Goal: Task Accomplishment & Management: Use online tool/utility

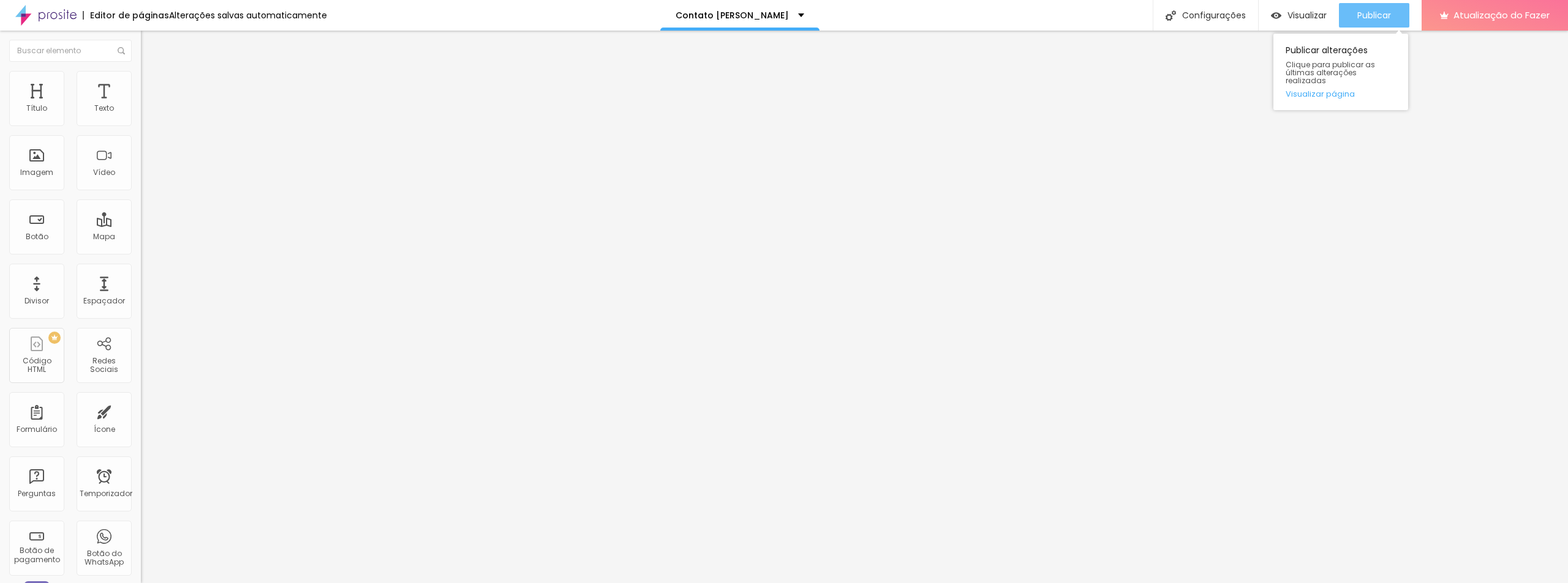
click at [1382, 13] on font "Publicar" at bounding box center [1374, 15] width 33 height 12
click at [779, 18] on div "Contato [PERSON_NAME]" at bounding box center [740, 16] width 128 height 9
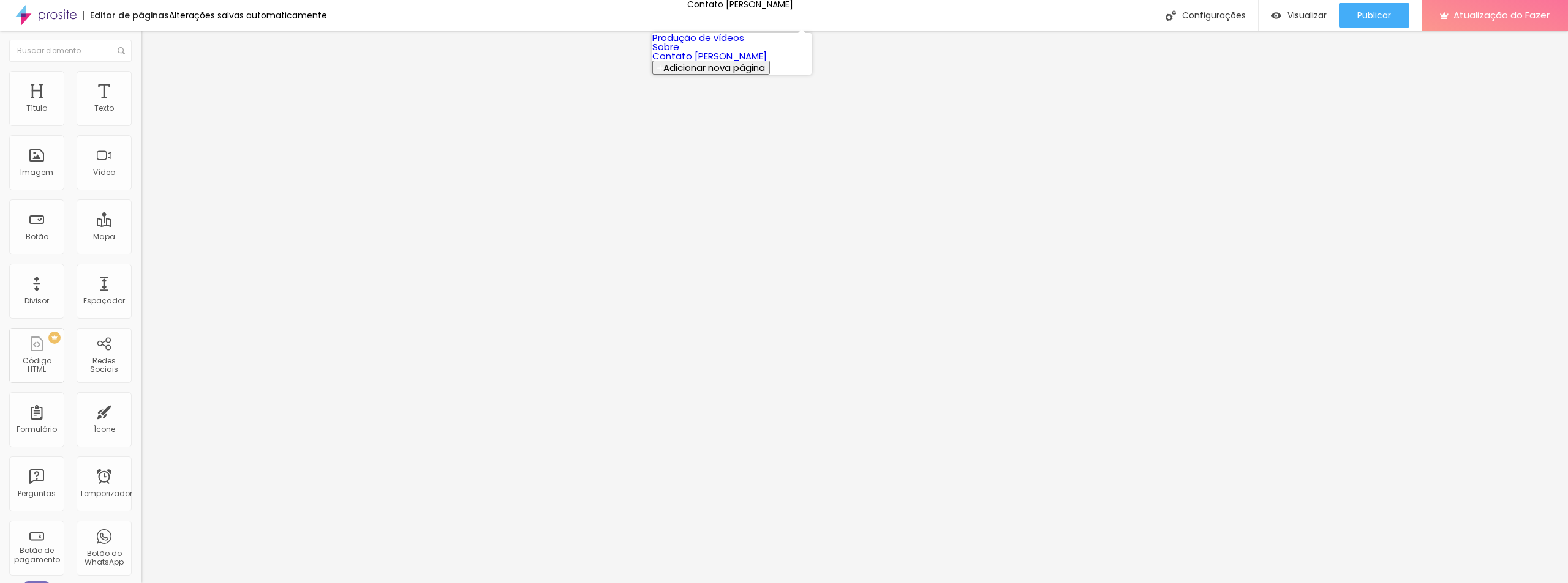
click at [679, 54] on link "Sobre" at bounding box center [665, 47] width 27 height 13
click at [152, 84] on font "Estilo" at bounding box center [162, 79] width 19 height 11
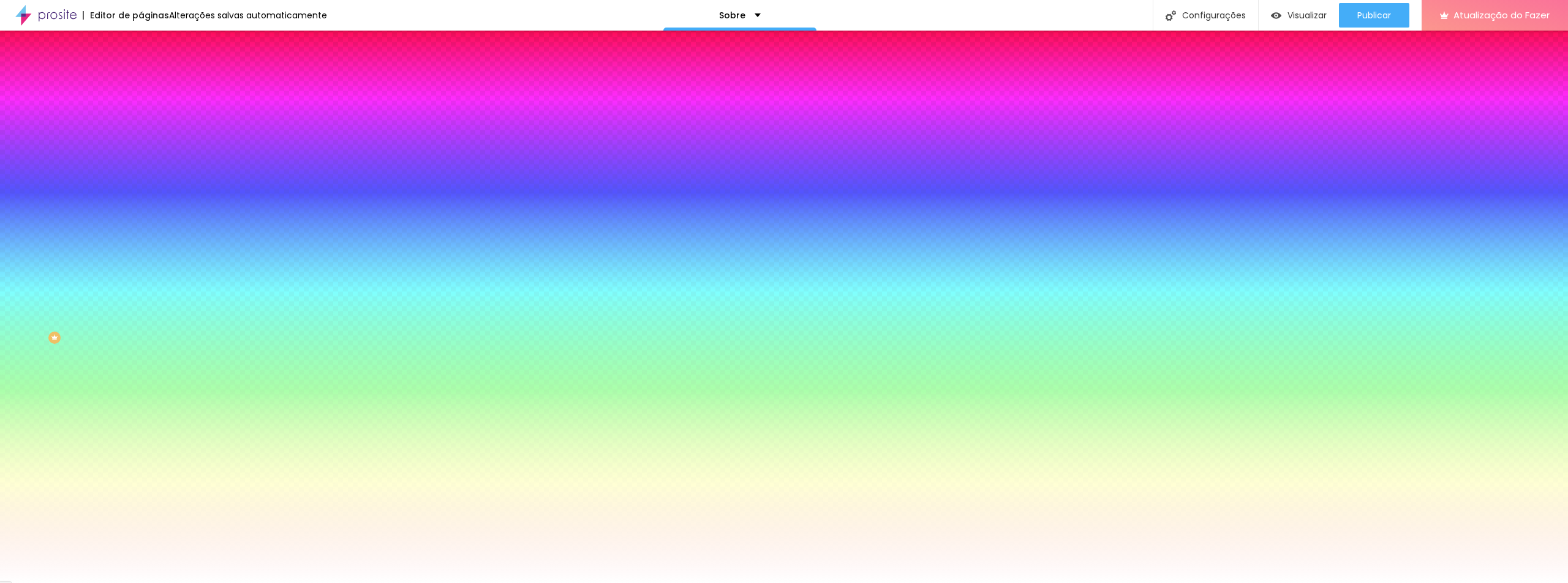
click at [148, 112] on font "Trocar imagem" at bounding box center [178, 107] width 60 height 11
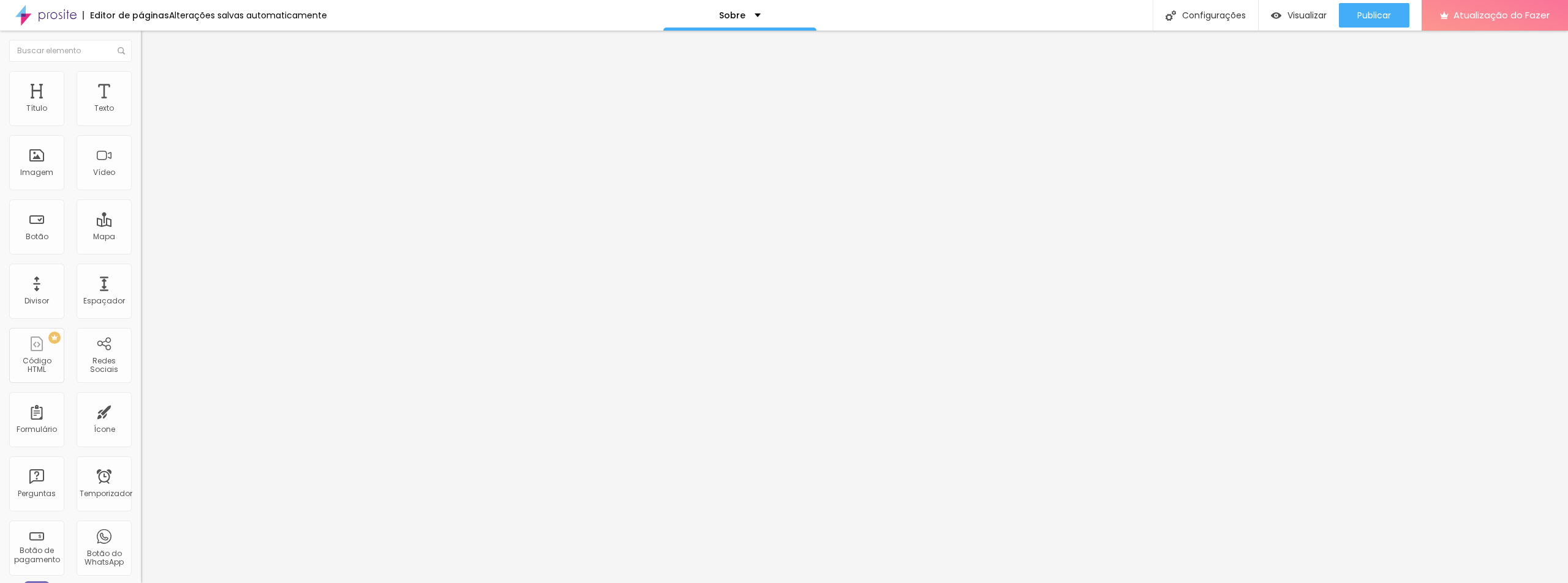
type input "17"
type input "18"
type input "19"
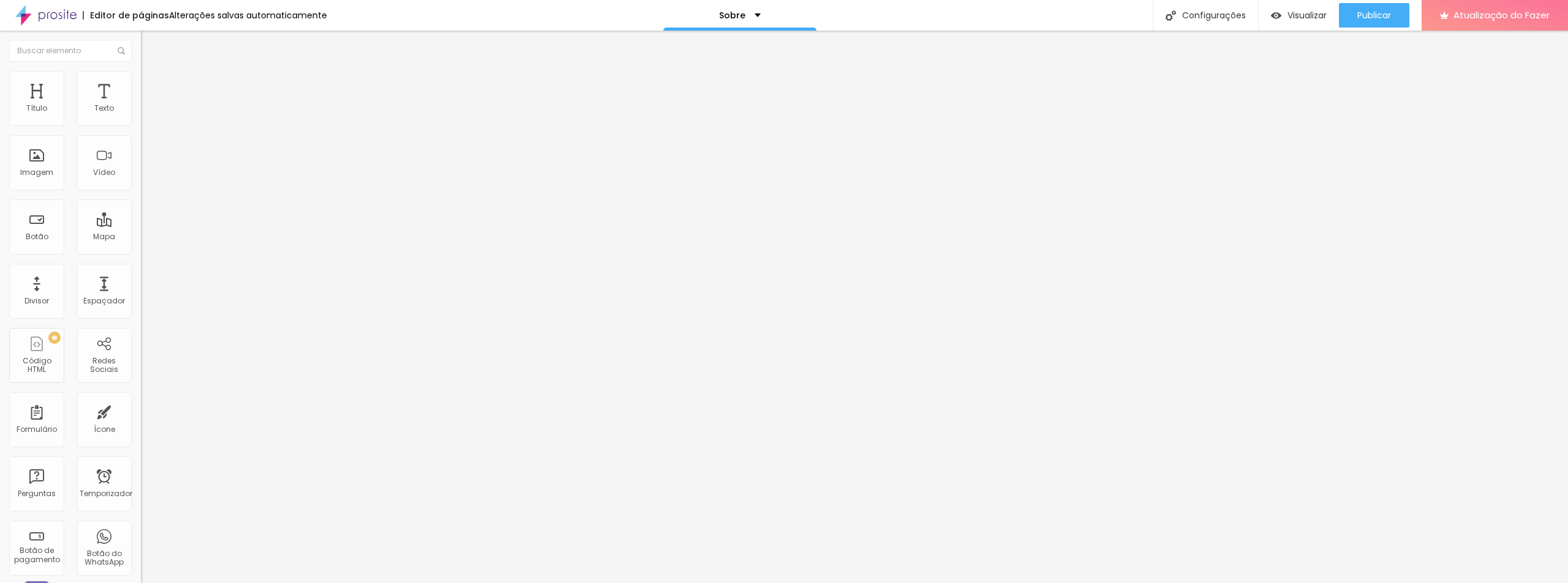
type input "19"
type input "20"
type input "21"
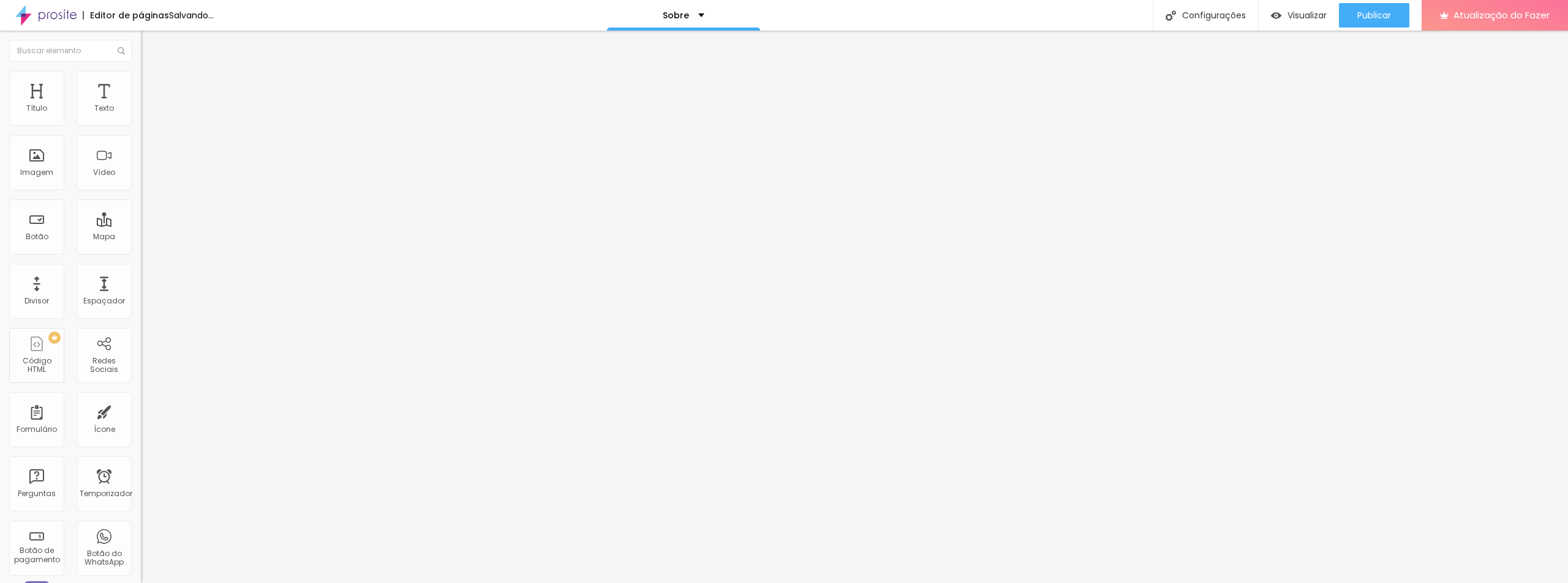
type input "22"
drag, startPoint x: 52, startPoint y: 122, endPoint x: 72, endPoint y: 123, distance: 20.0
type input "22"
click at [141, 226] on input "range" at bounding box center [180, 230] width 79 height 10
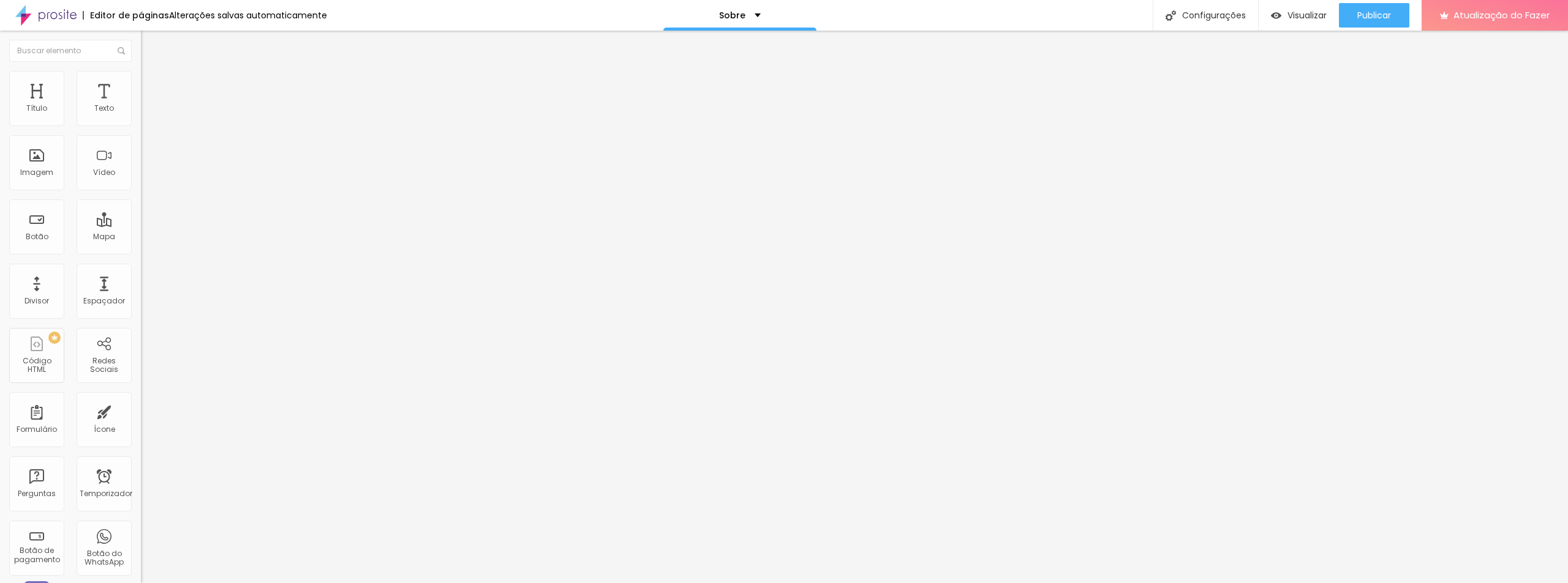
type input "0.5"
type input "0.7"
type input "0.9"
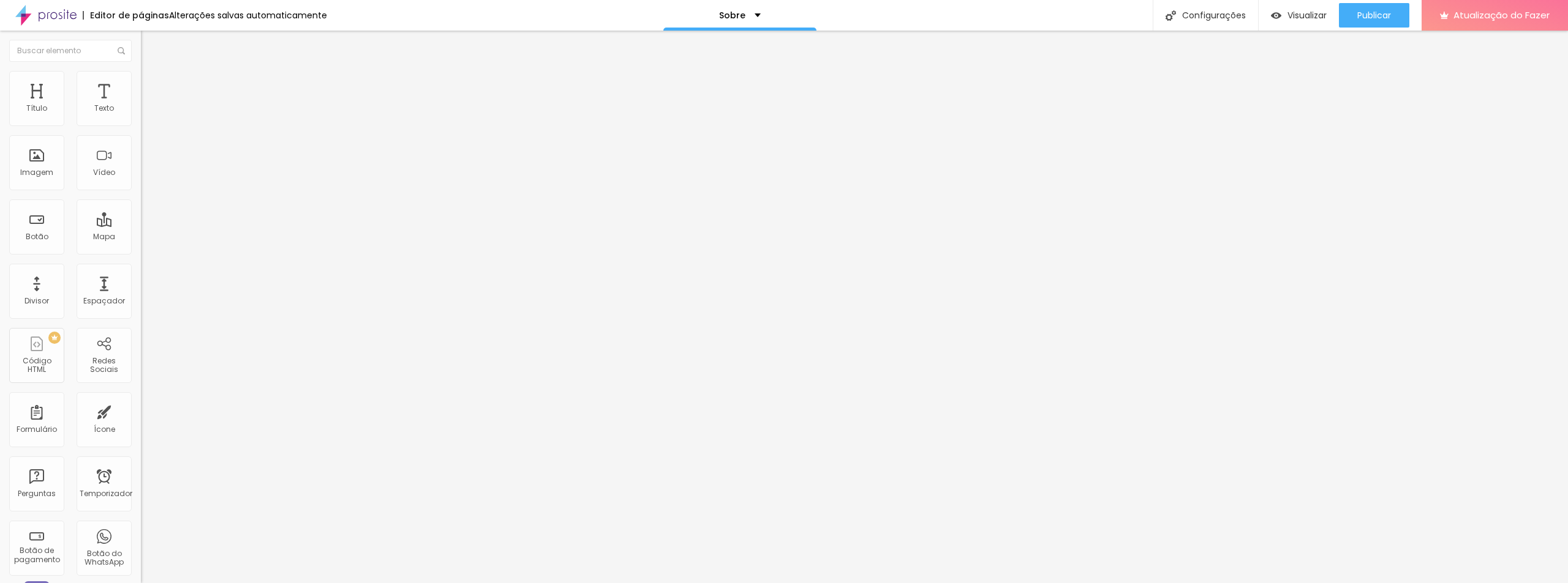
type input "0.9"
type input "1.1"
type input "1.3"
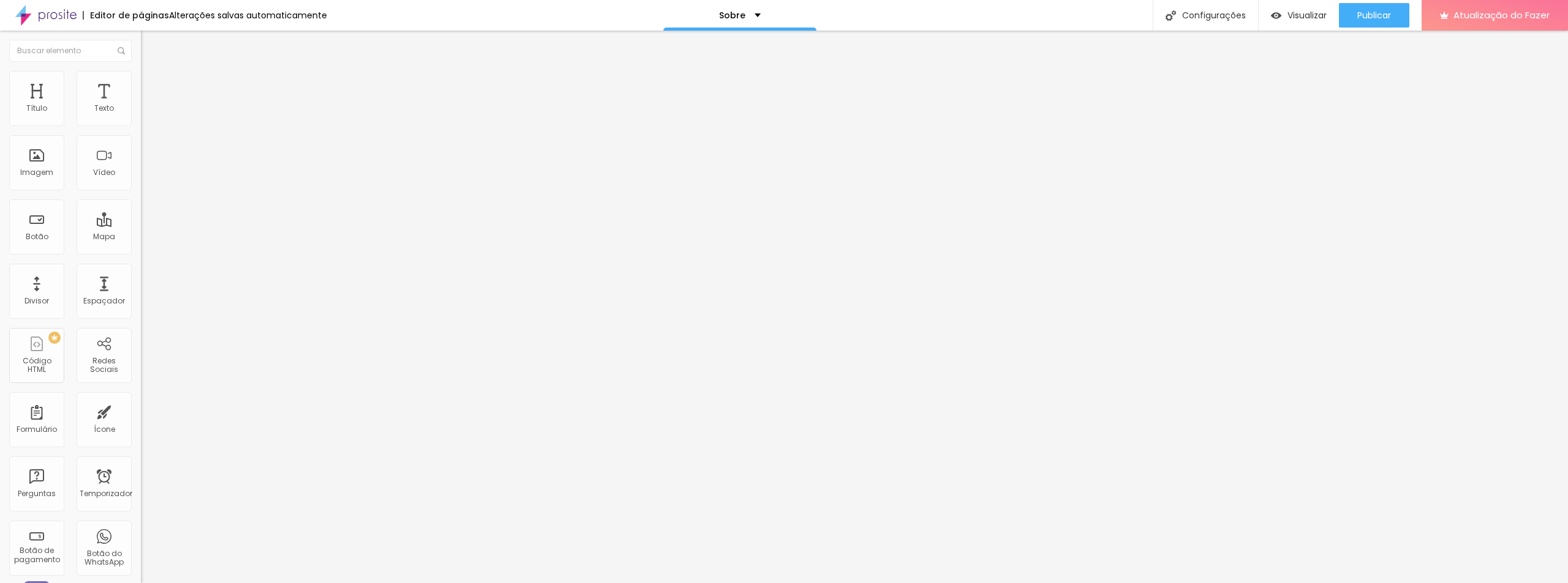
type input "1.6"
type input "1.7"
type input "1.6"
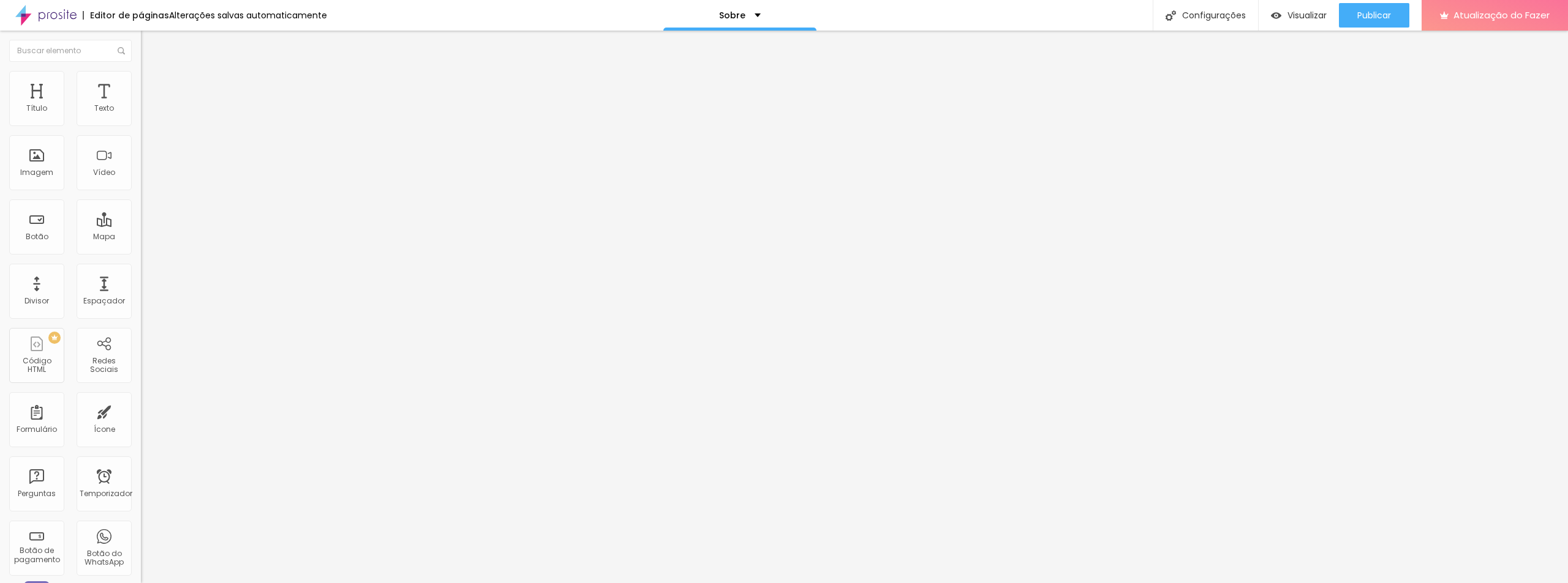
type input "1.6"
type input "1.4"
type input "0.5"
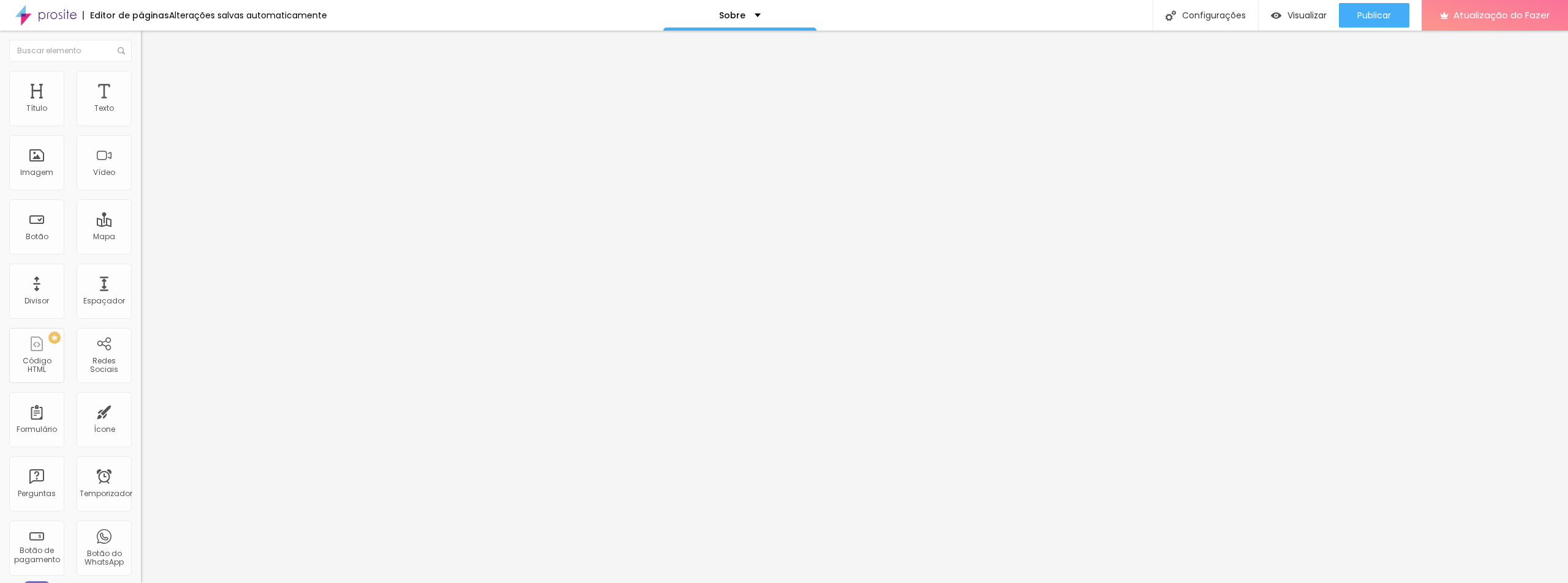
type input "0.1"
type input "0"
drag, startPoint x: 32, startPoint y: 142, endPoint x: 19, endPoint y: 142, distance: 13.0
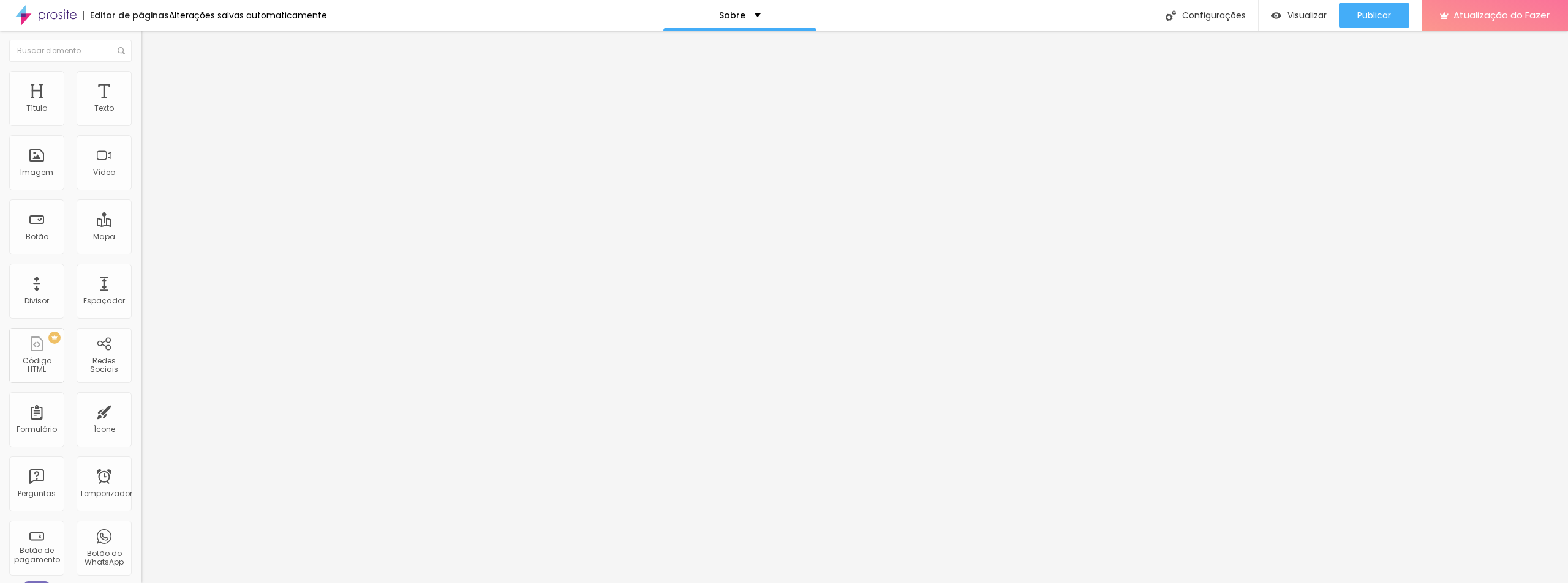
click at [141, 399] on input "range" at bounding box center [180, 403] width 79 height 10
type input "1.3"
type input "1.4"
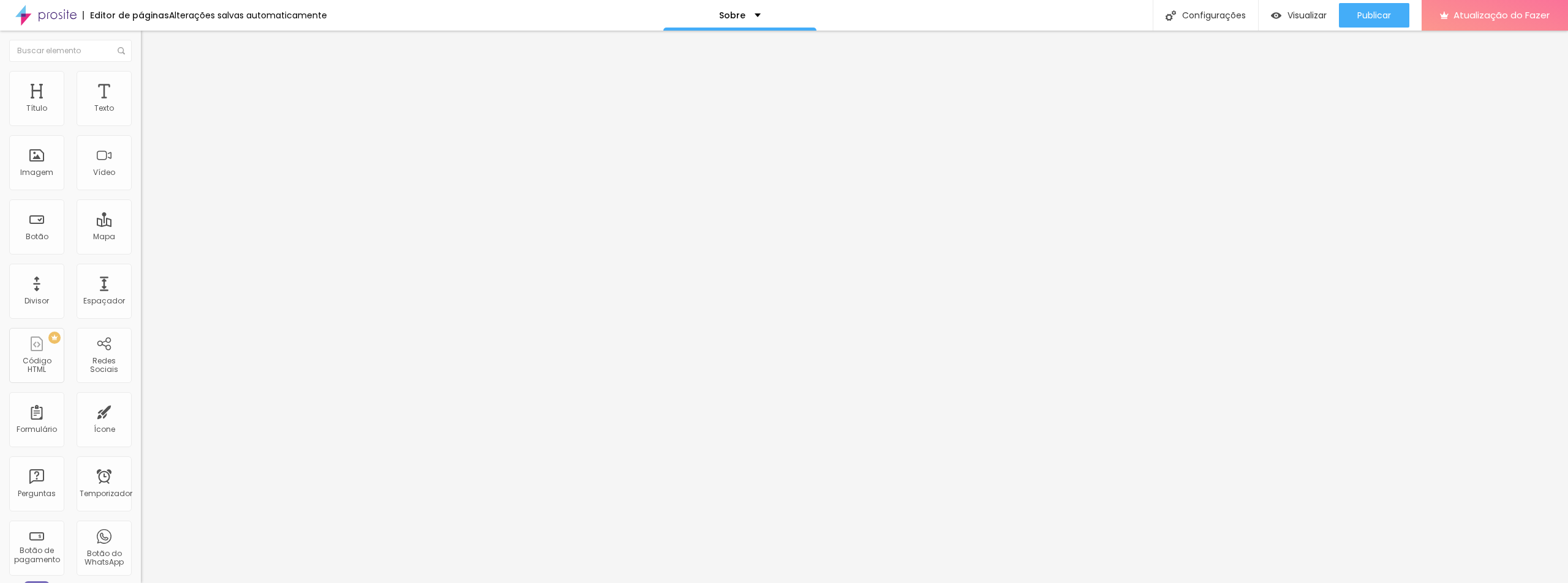
type input "1.5"
type input "1.4"
drag, startPoint x: 61, startPoint y: 168, endPoint x: 71, endPoint y: 170, distance: 10.2
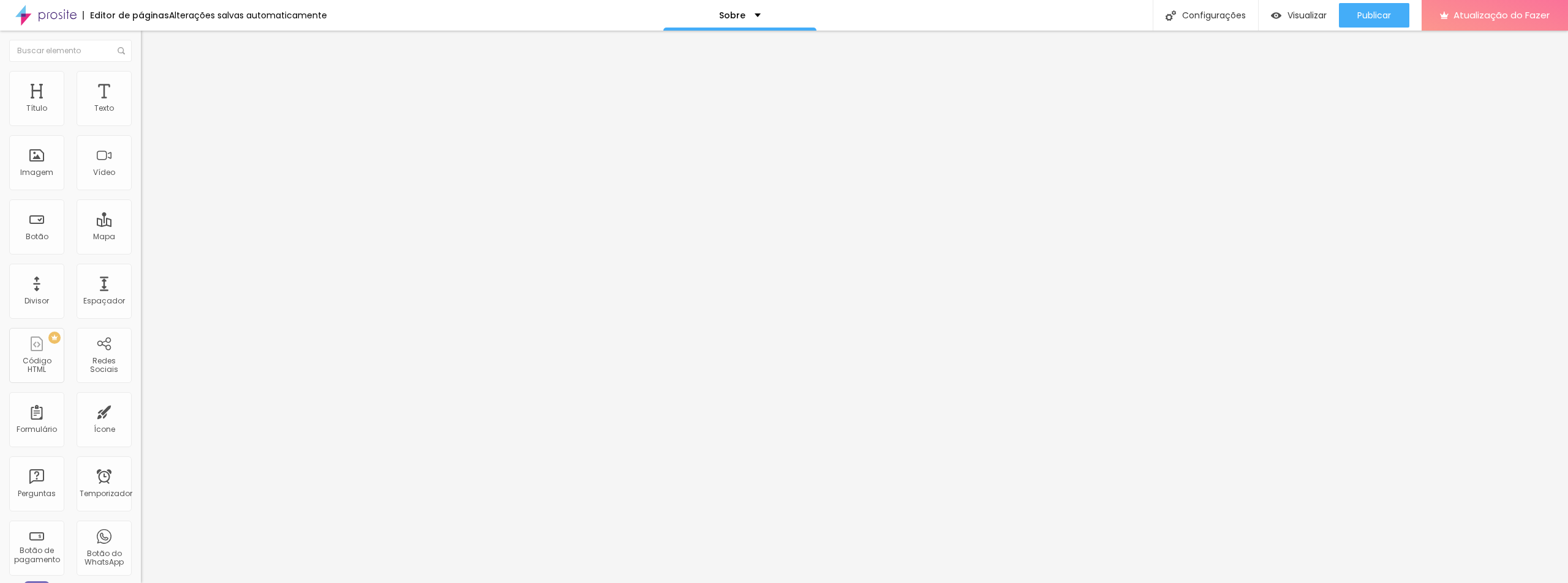
type input "1.4"
click at [141, 572] on input "range" at bounding box center [180, 576] width 79 height 10
type input "1"
type input "2"
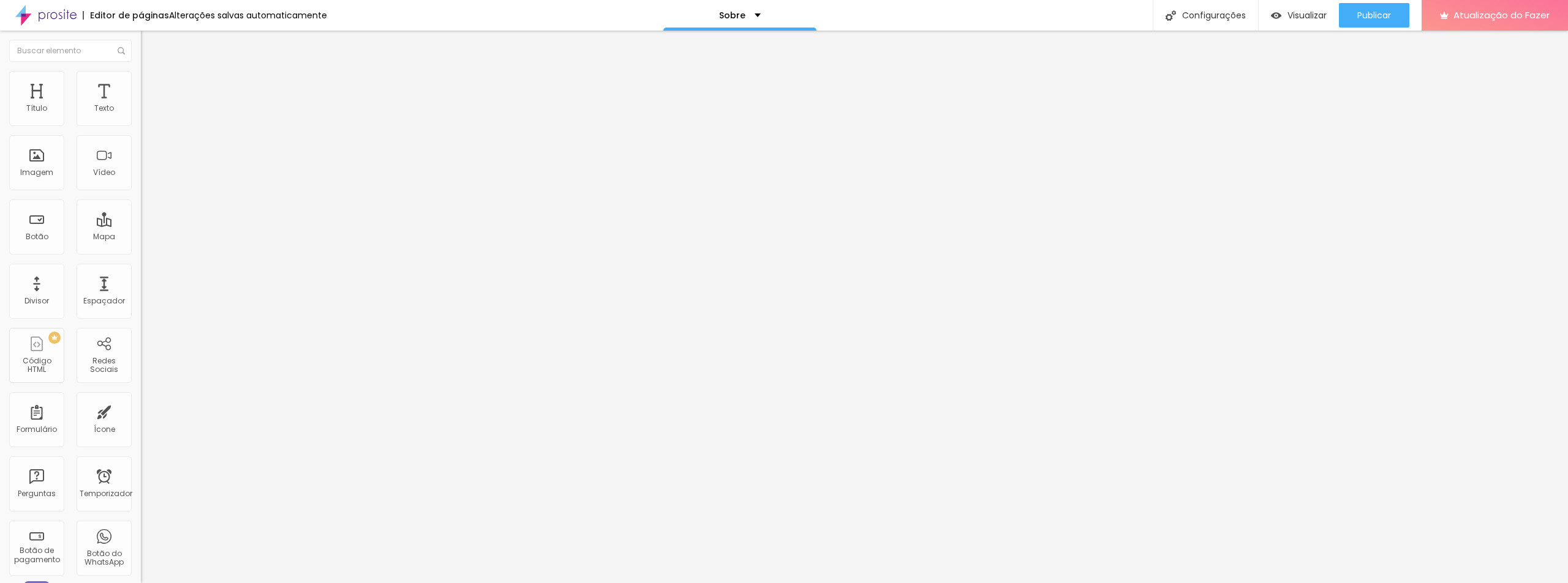
type input "2"
type input "3"
type input "4"
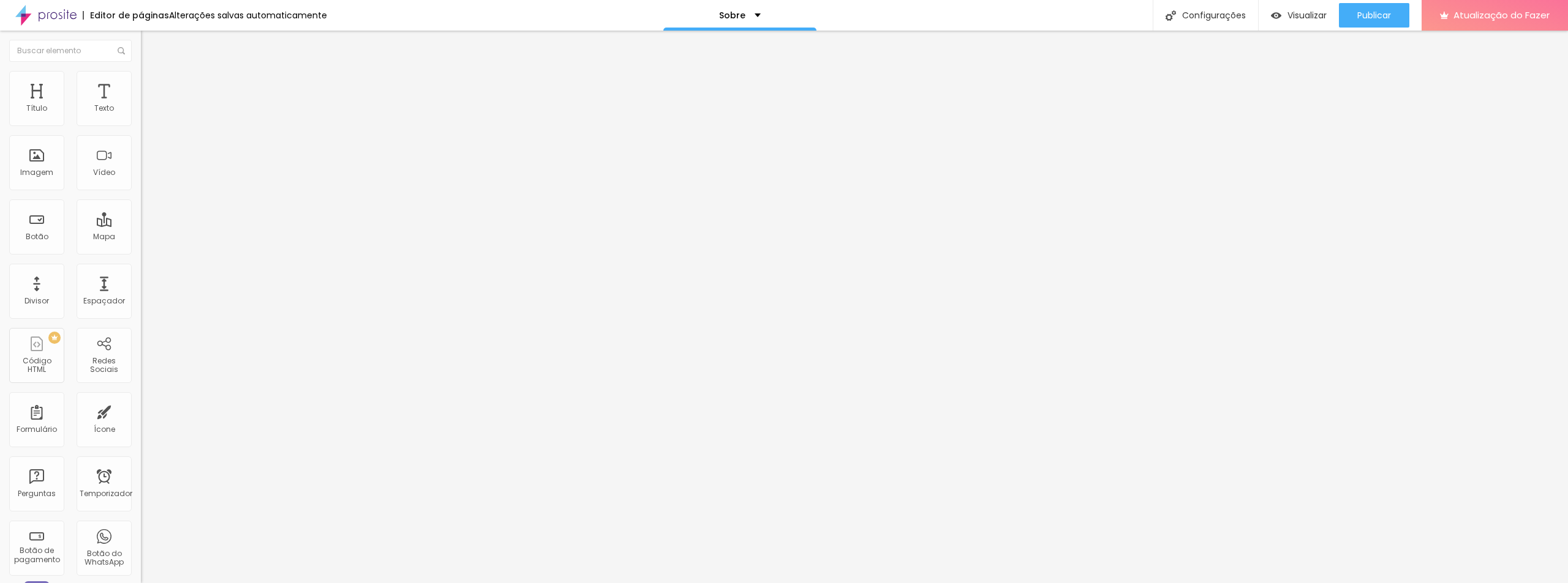
type input "5"
type input "6"
type input "7"
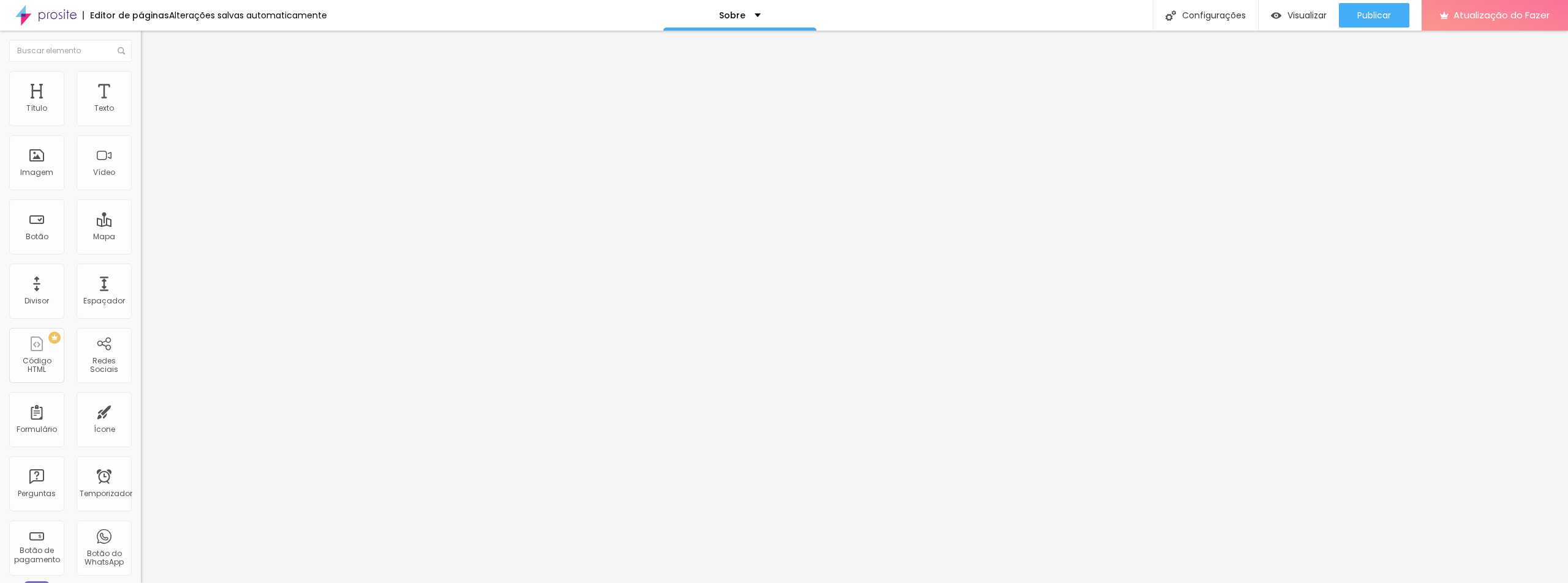
type input "7"
type input "6"
type input "5"
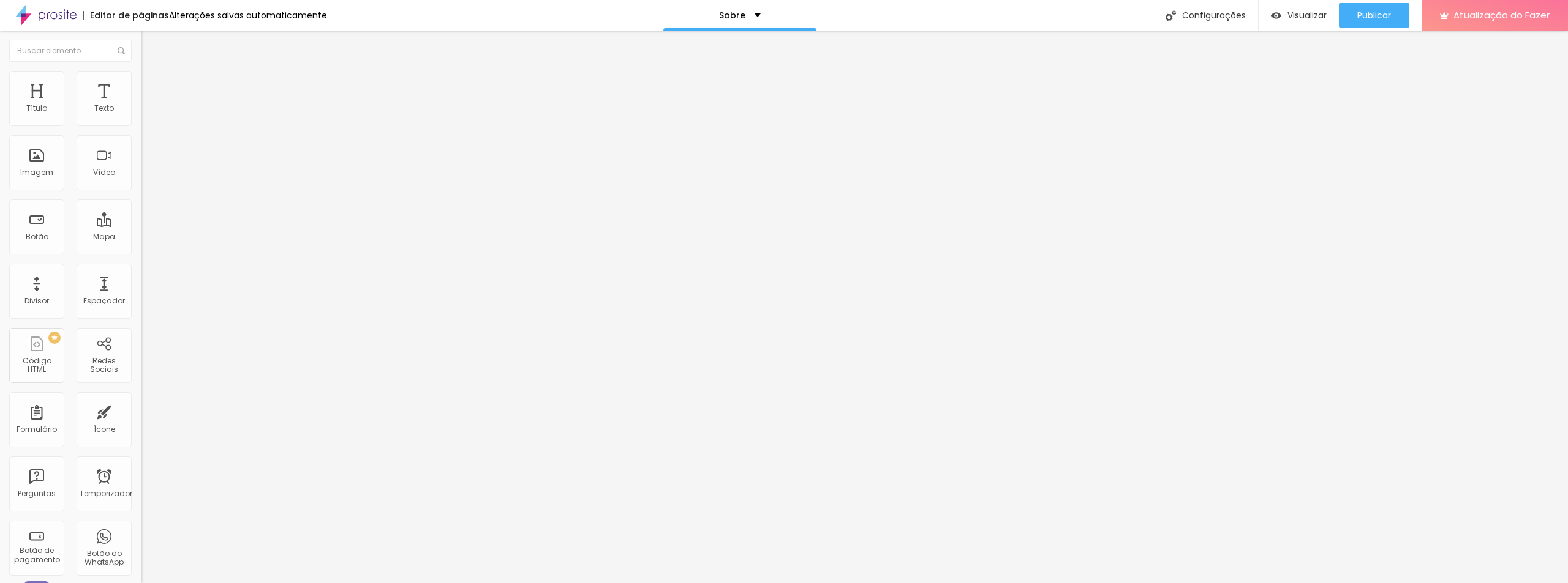
type input "4"
type input "3"
type input "2"
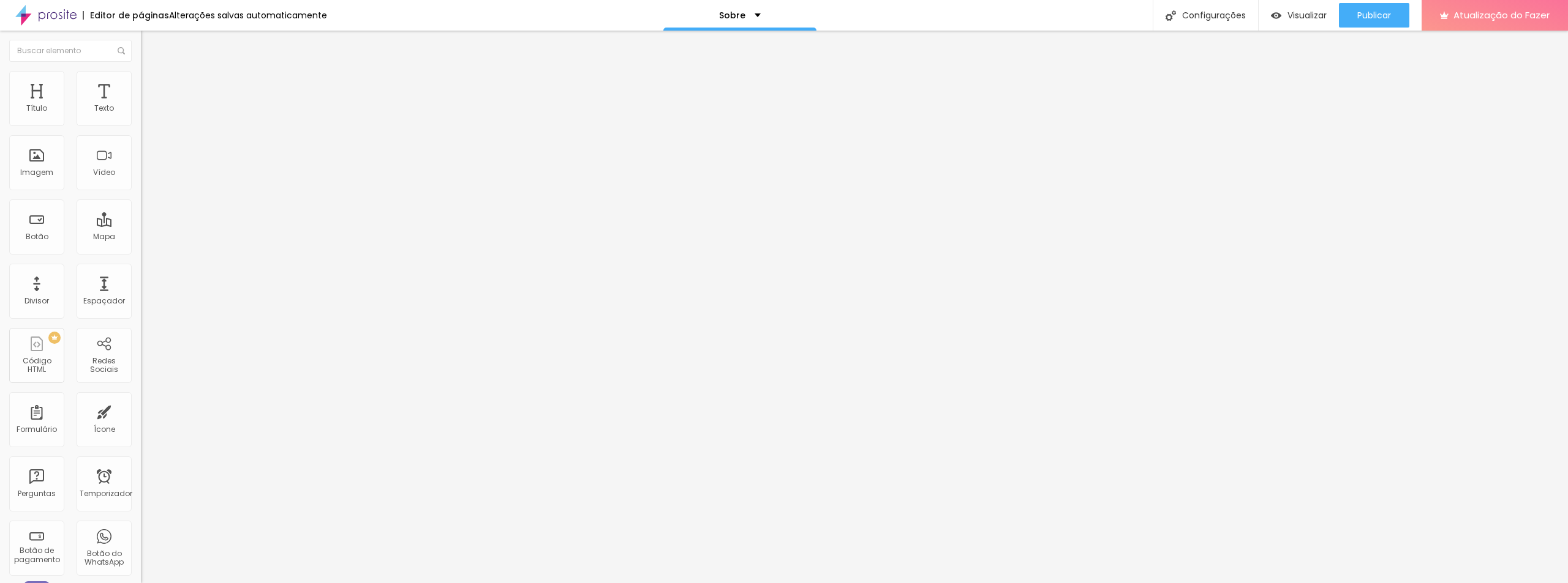
type input "2"
type input "1"
type input "0"
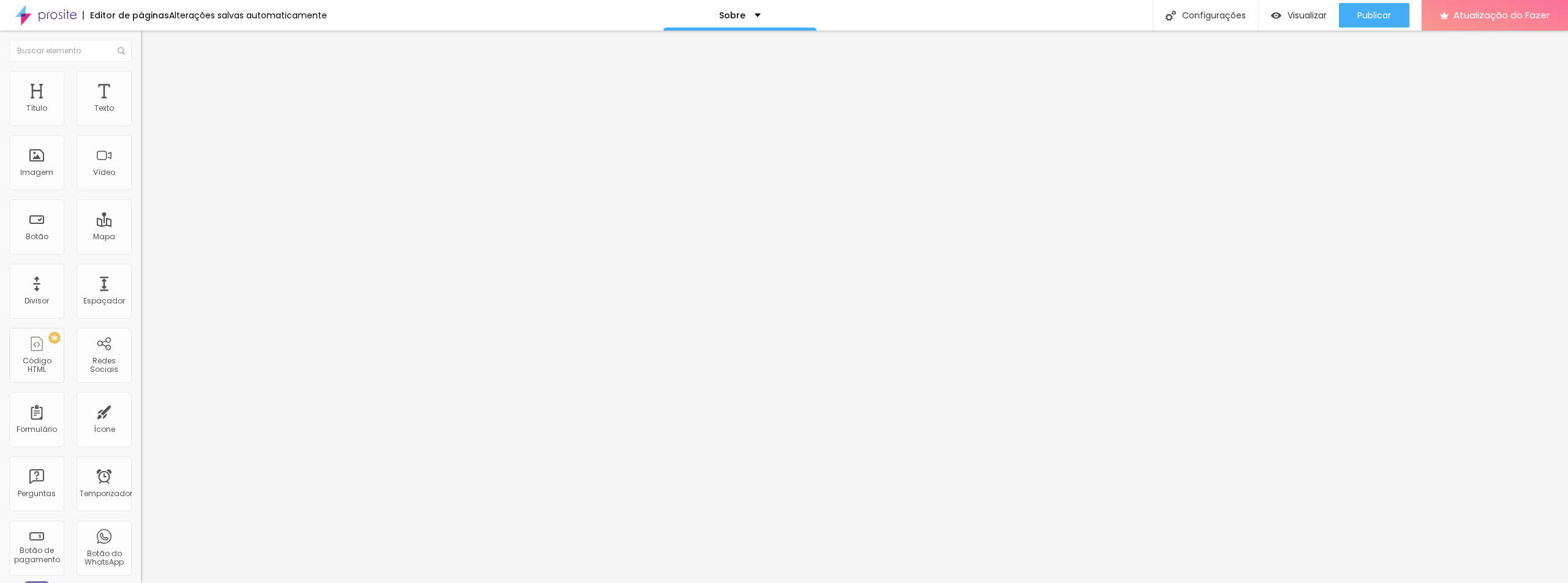
click at [1371, 15] on font "Publicar" at bounding box center [1374, 15] width 33 height 12
click at [1294, 13] on font "Visualizar" at bounding box center [1296, 15] width 40 height 12
click at [1304, 18] on font "Visualizar" at bounding box center [1306, 15] width 40 height 12
click at [141, 105] on font "Título 1" at bounding box center [161, 97] width 41 height 18
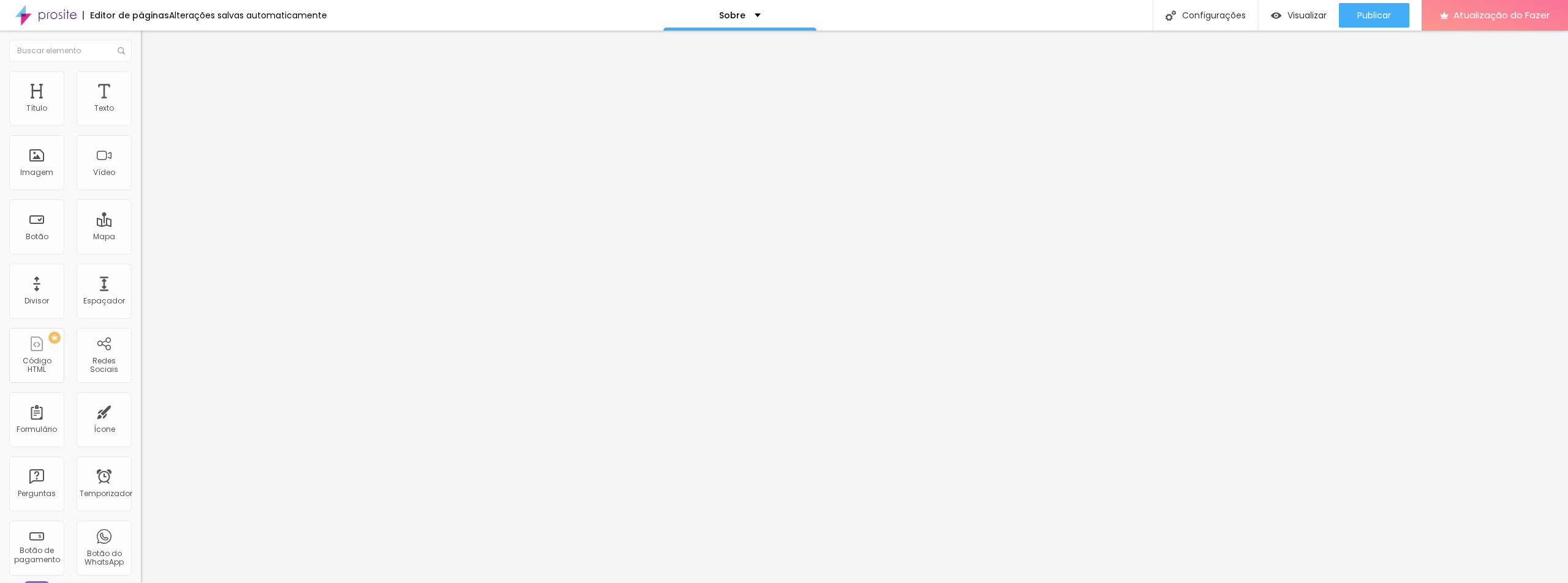
click at [141, 71] on img at bounding box center [146, 76] width 11 height 11
type input "1"
type input "2"
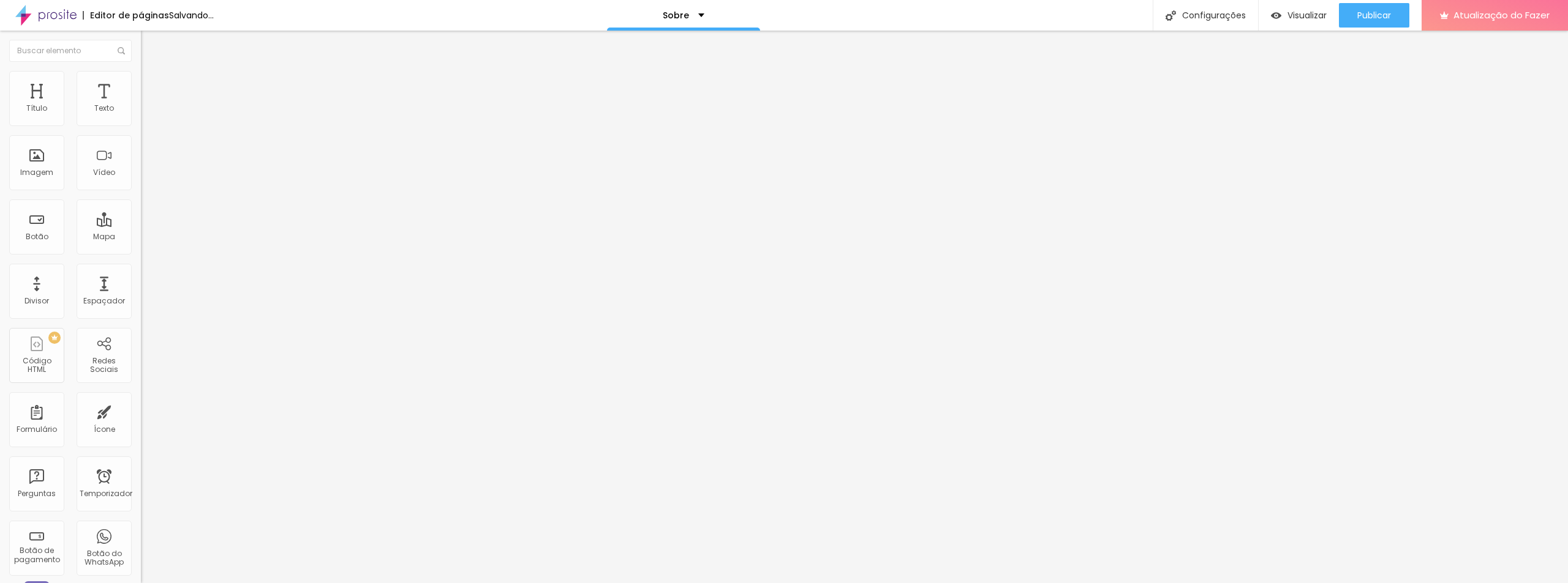
type input "3"
type input "7"
type input "21"
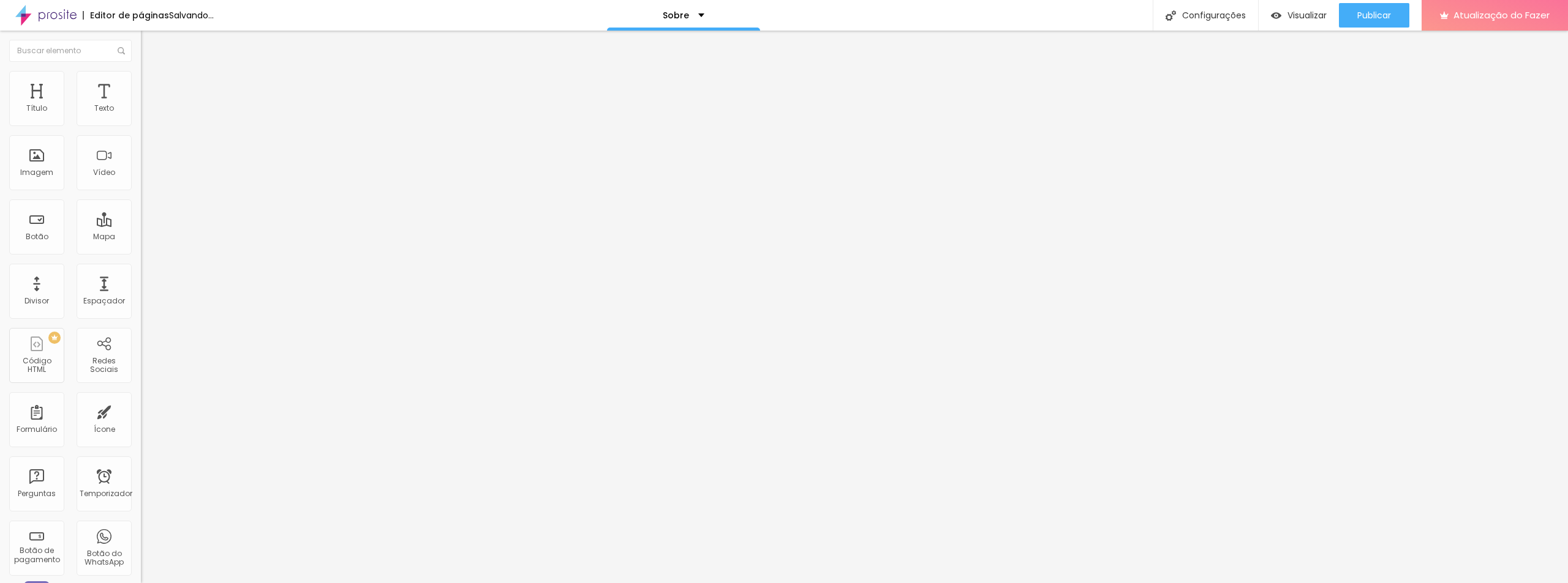
type input "21"
type input "33"
type input "35"
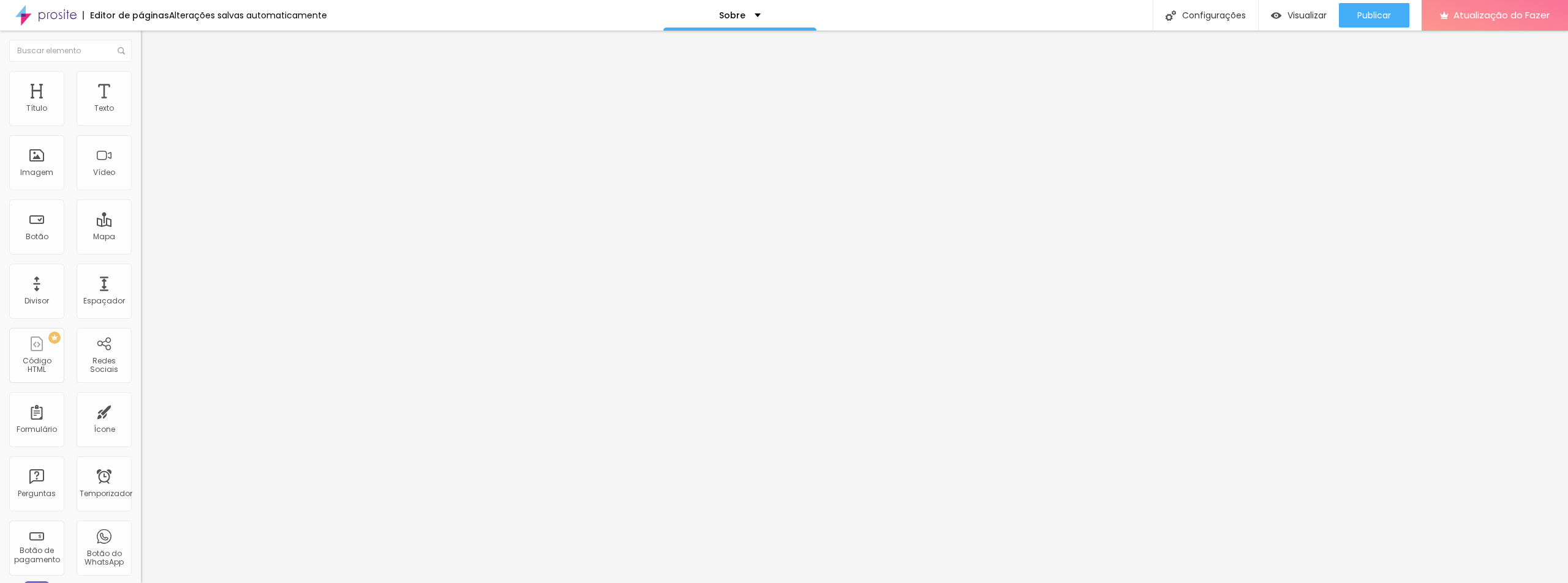
type input "38"
type input "39"
type input "40"
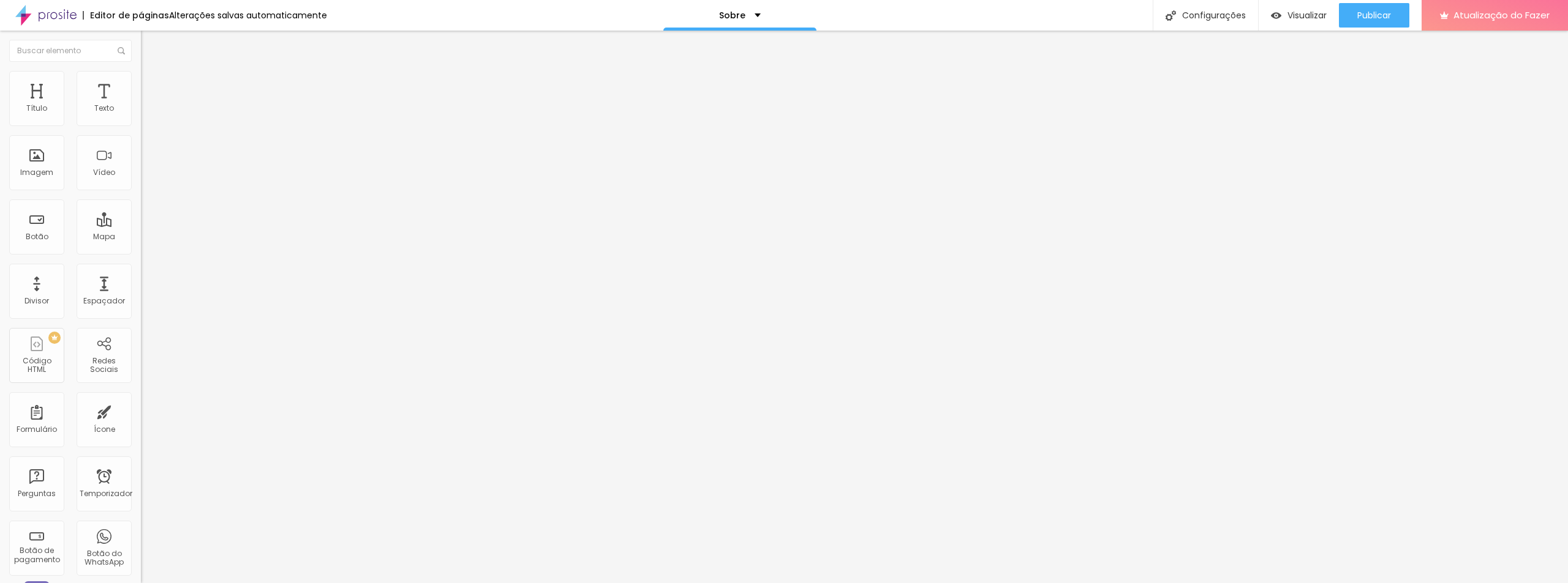
type input "40"
type input "43"
type input "45"
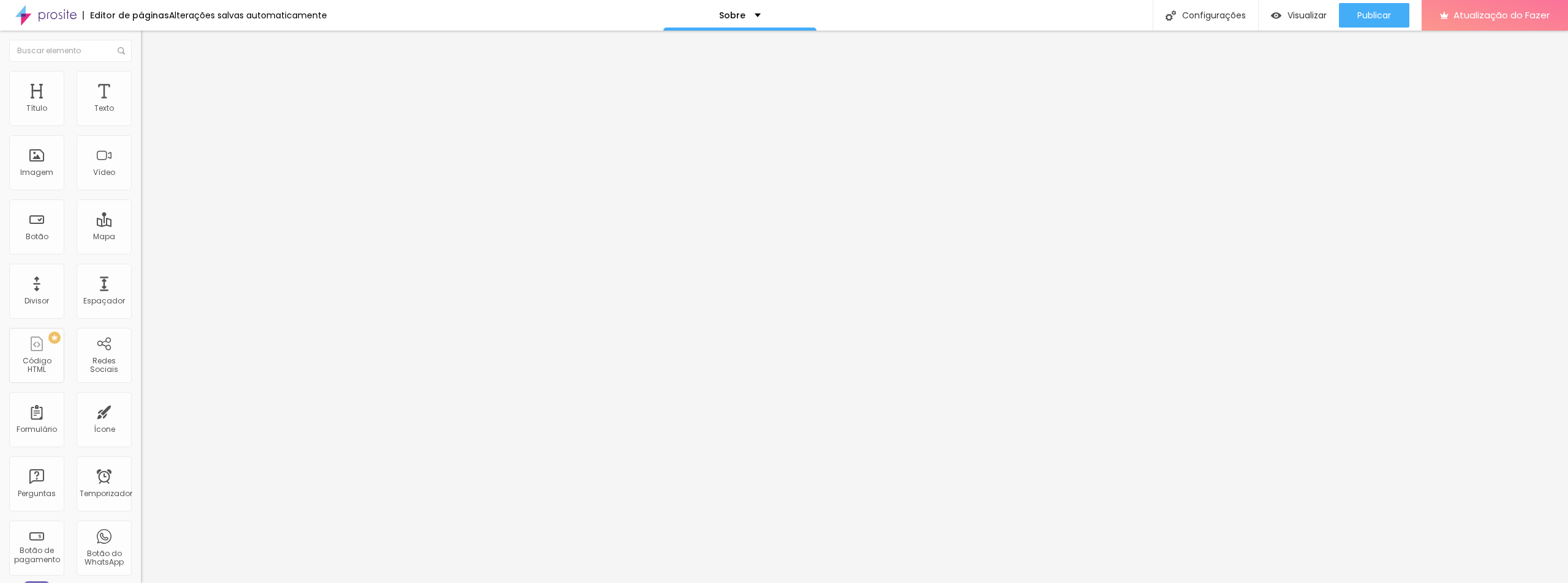
type input "47"
type input "49"
type input "53"
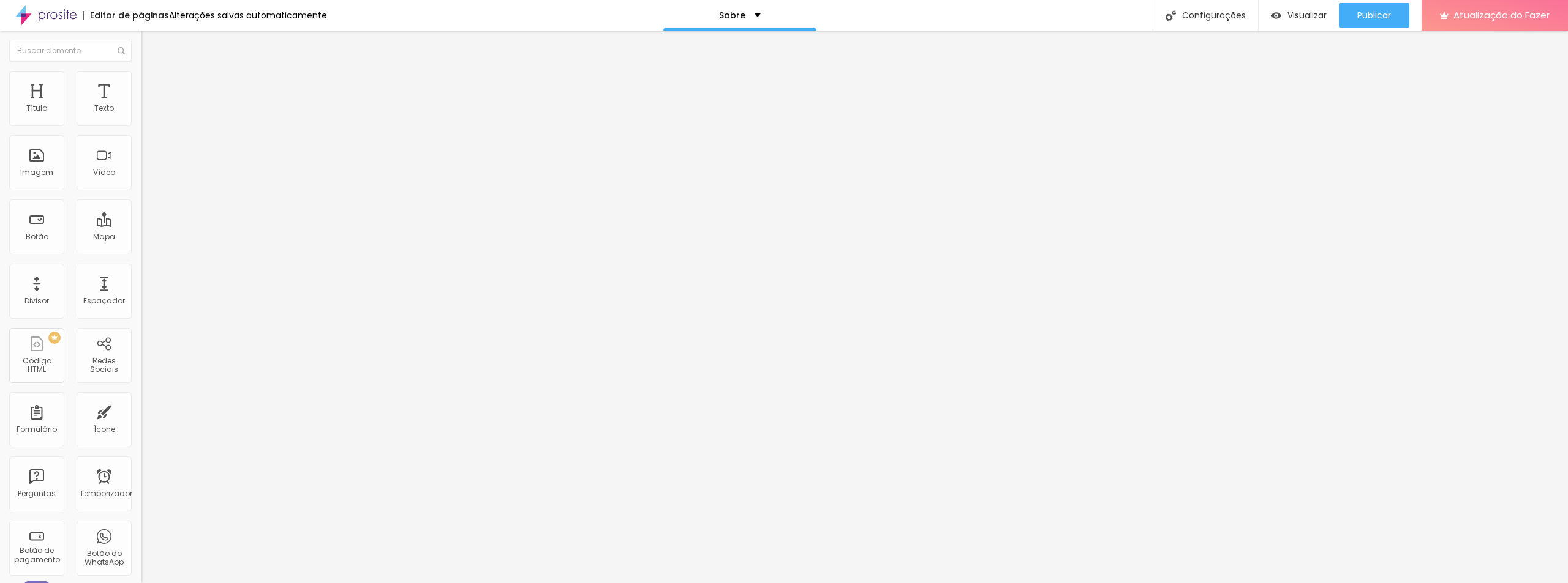
type input "53"
type input "54"
type input "58"
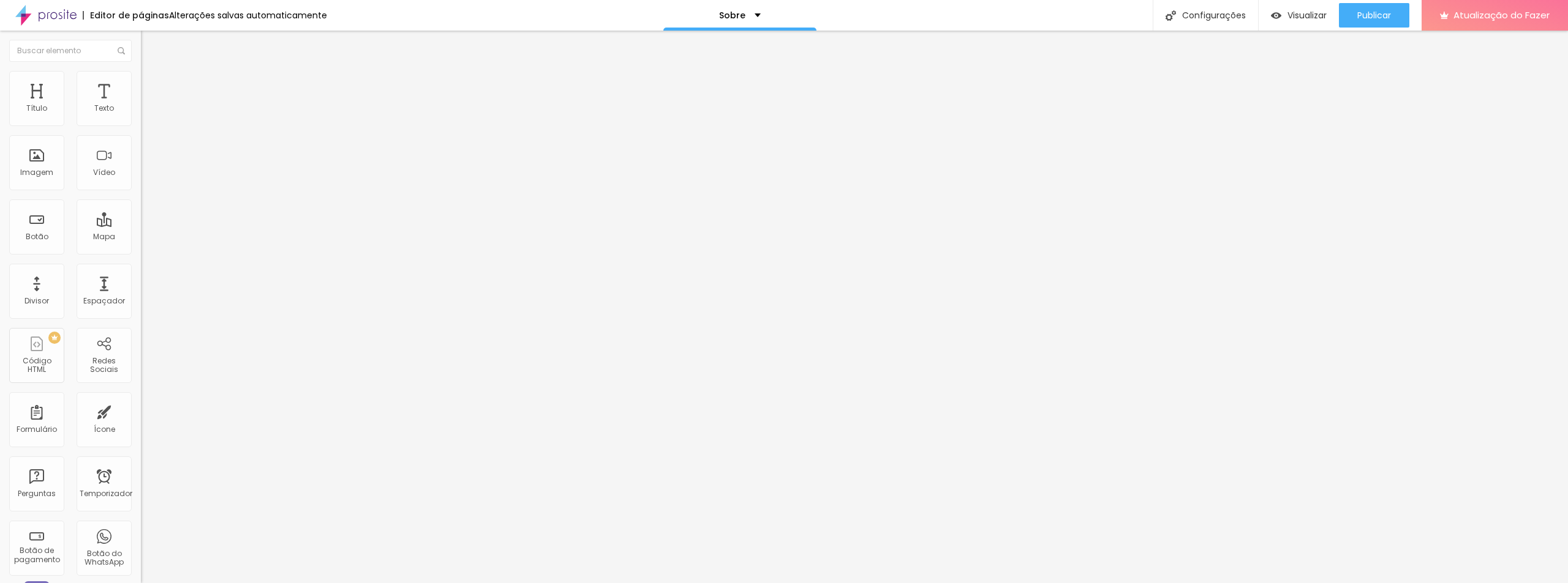
type input "61"
type input "63"
type input "67"
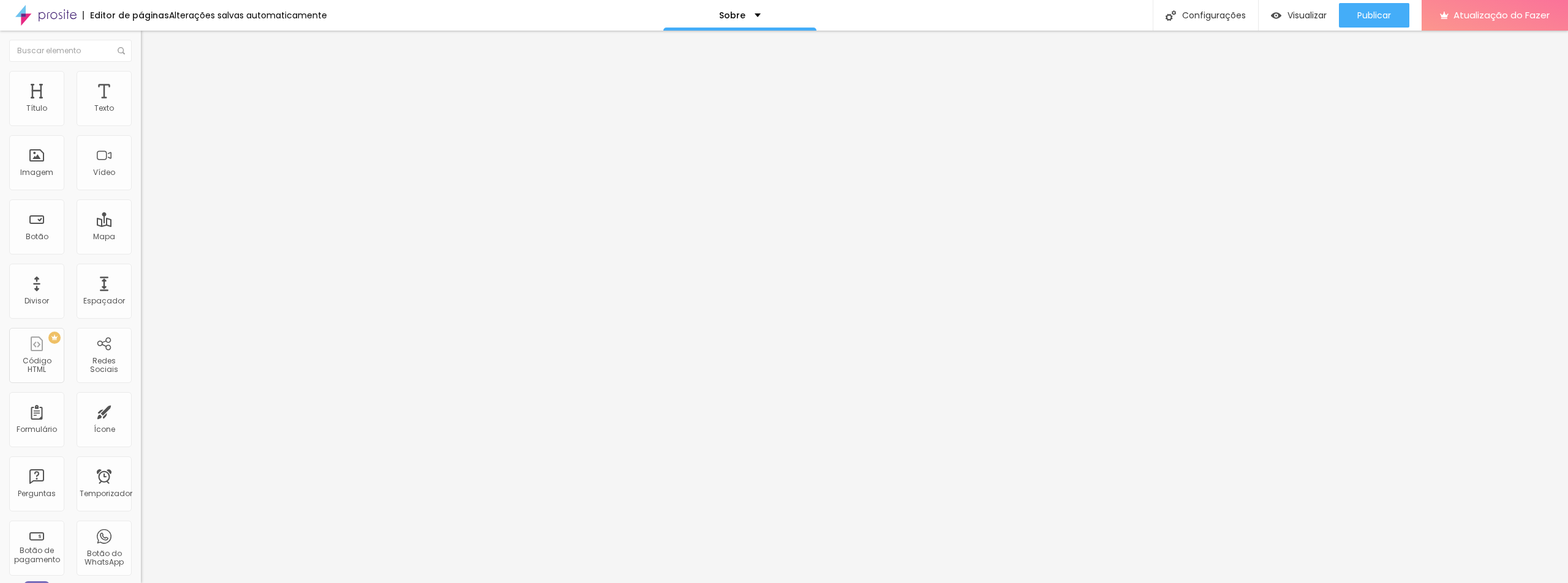
type input "67"
type input "69"
type input "74"
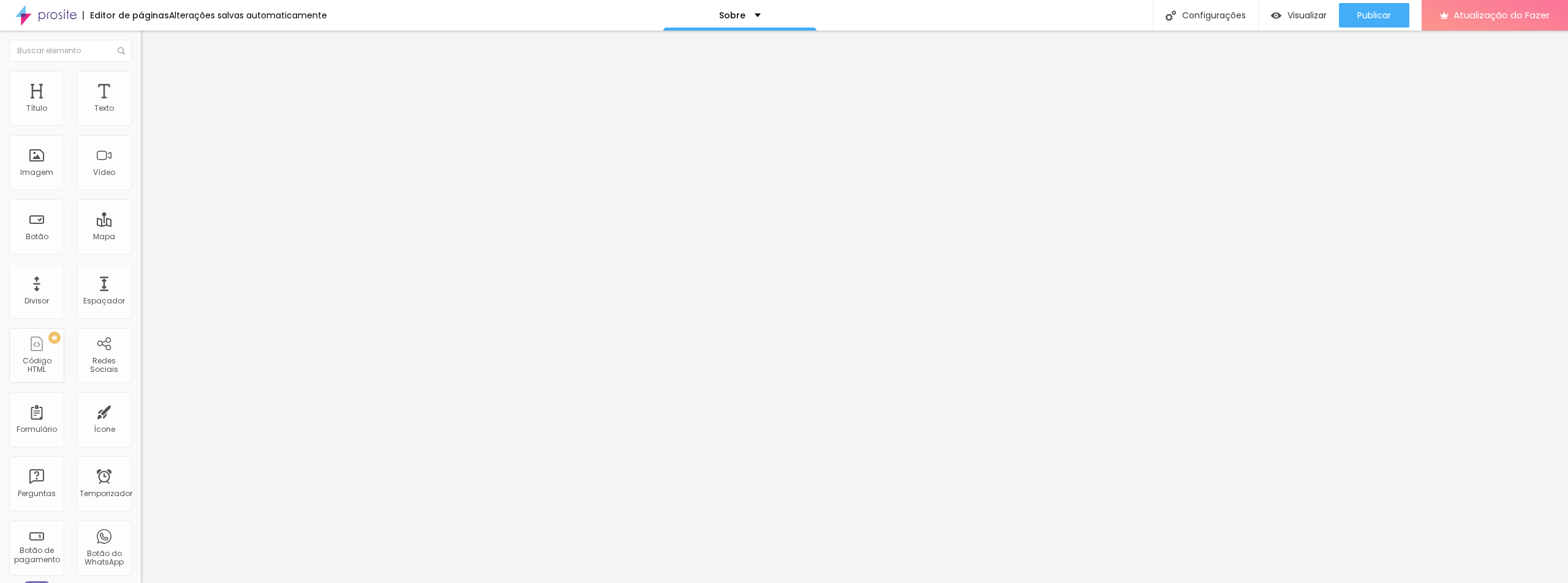
type input "77"
type input "78"
type input "79"
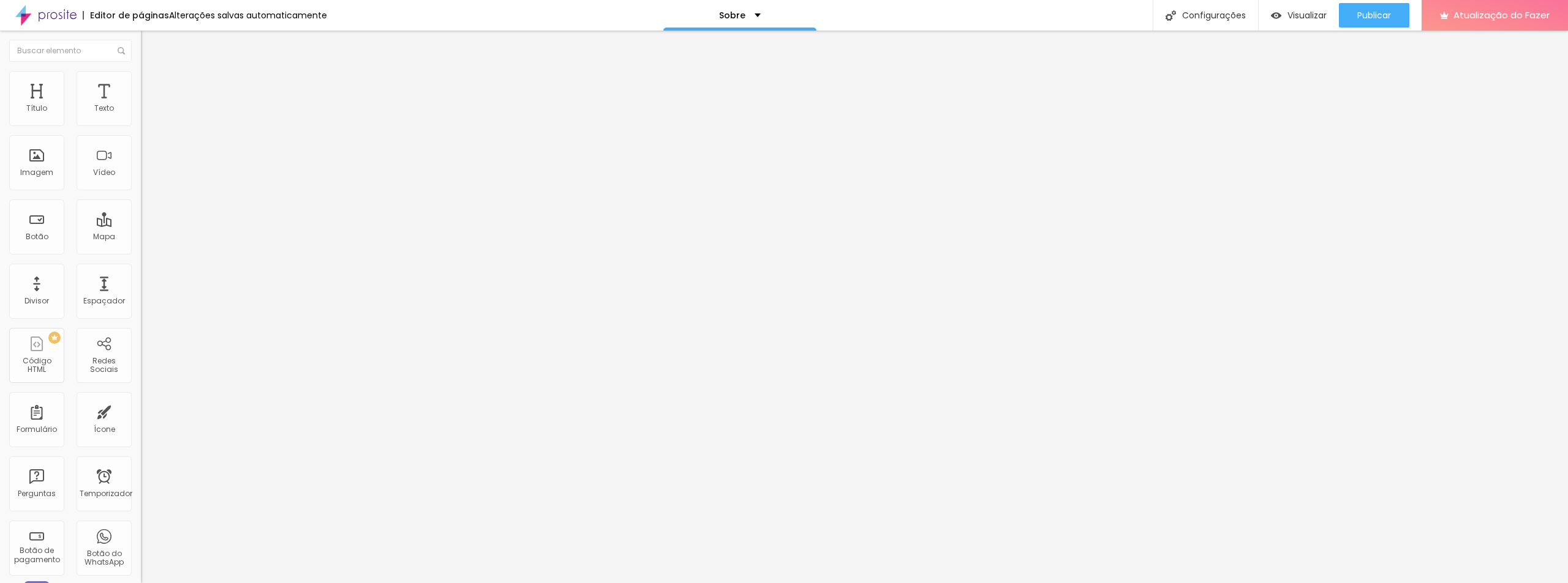
type input "79"
type input "81"
type input "89"
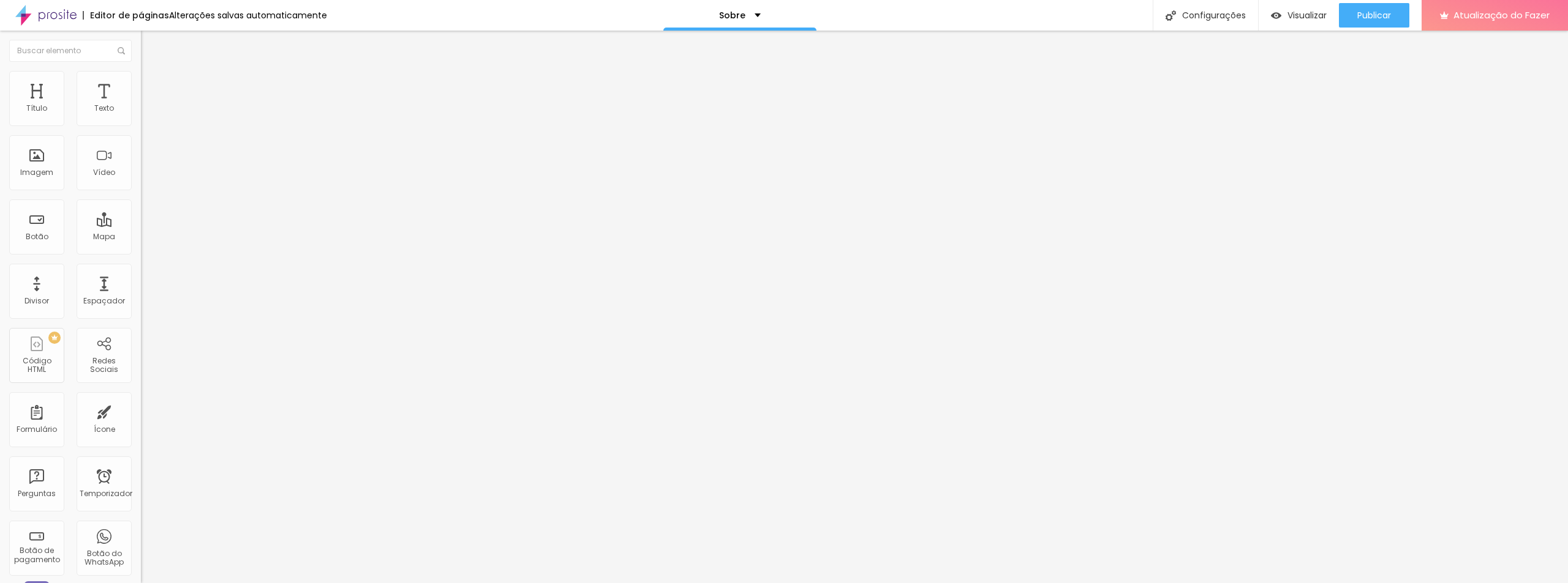
type input "91"
type input "94"
type input "96"
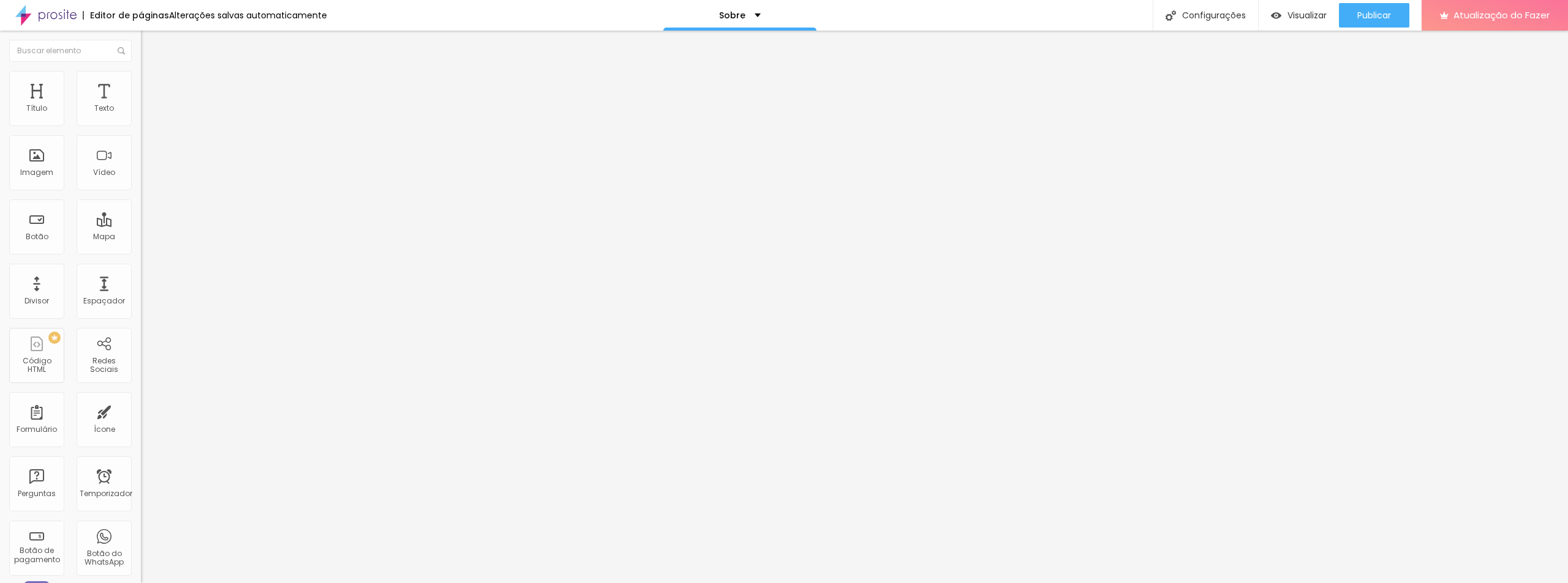
type input "96"
type input "100"
type input "92"
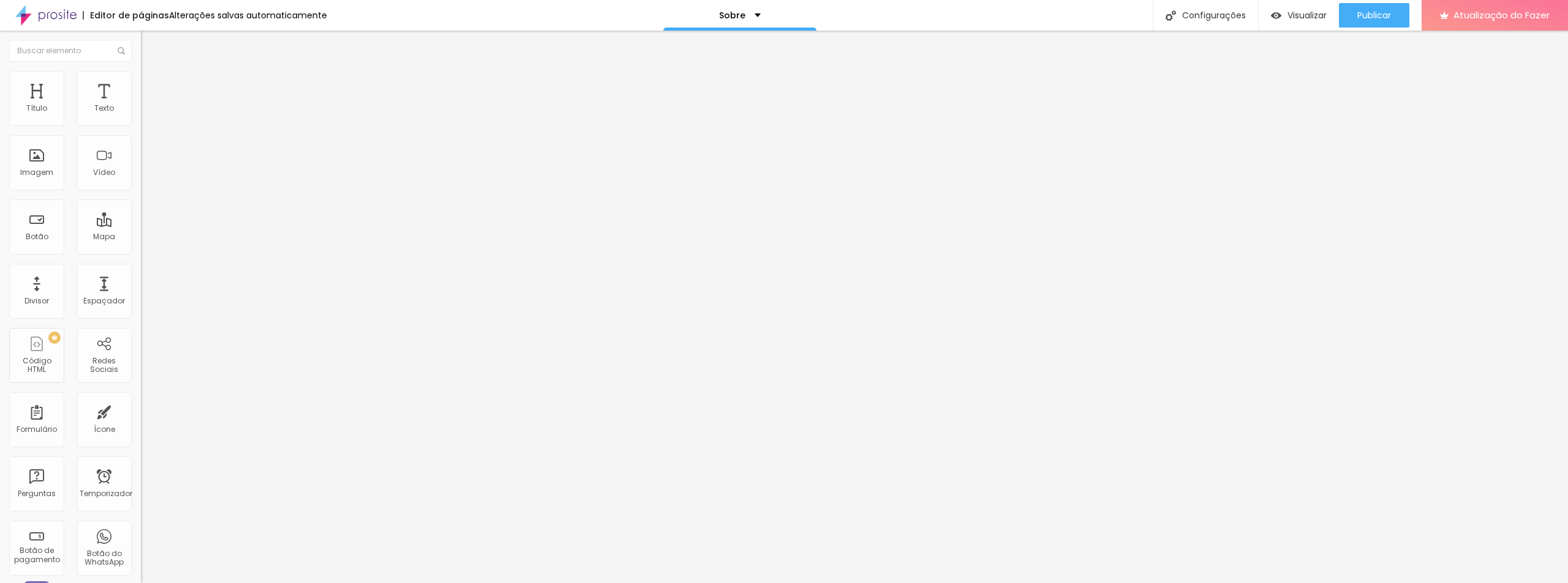
type input "81"
type input "69"
type input "62"
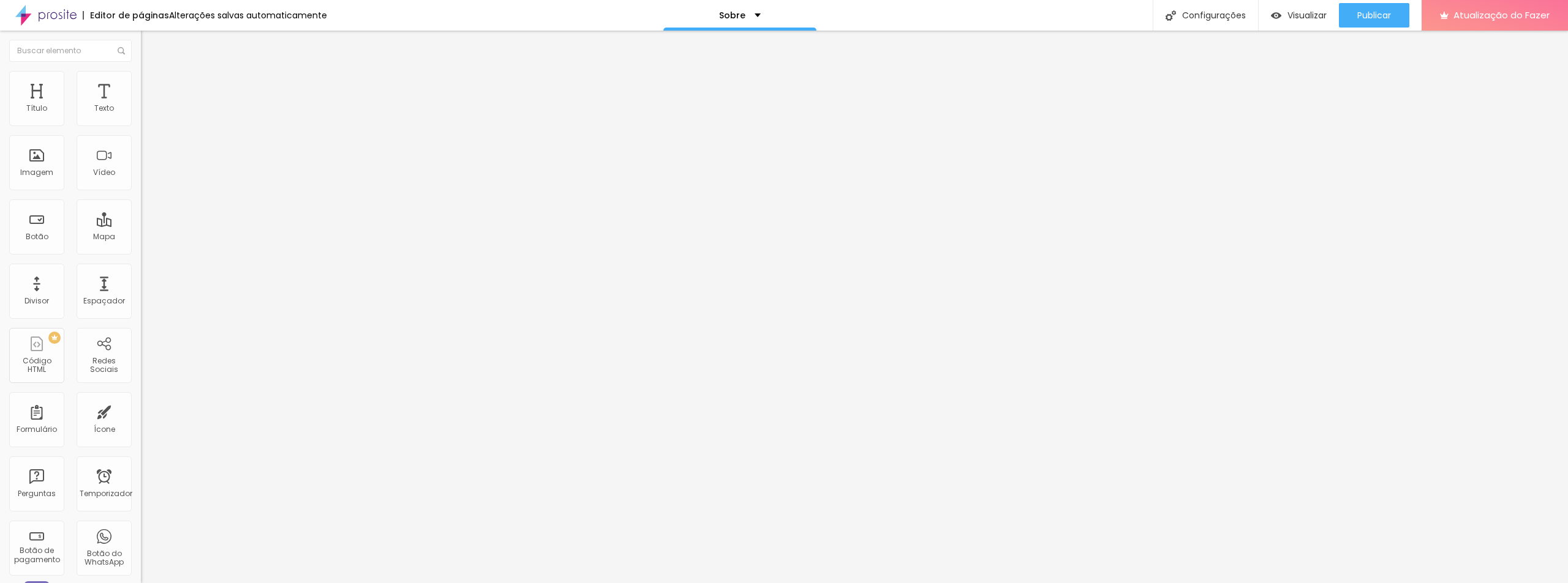
type input "62"
type input "54"
type input "49"
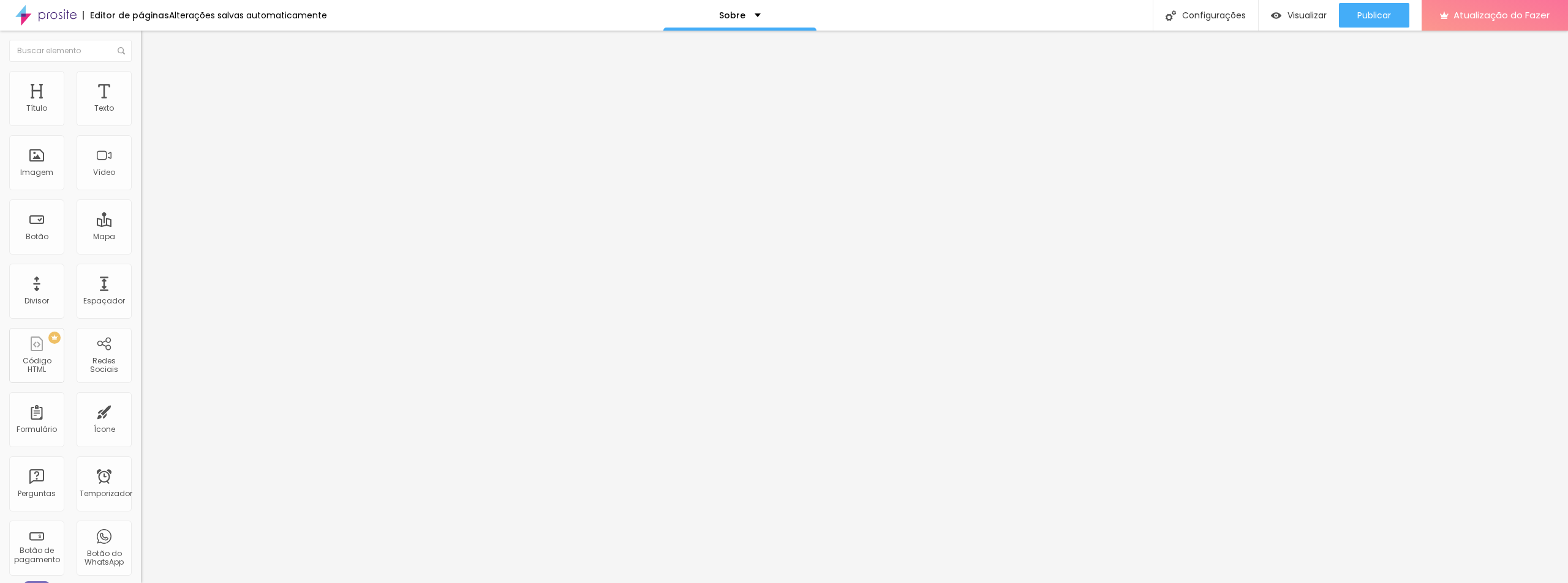
type input "44"
type input "38"
type input "31"
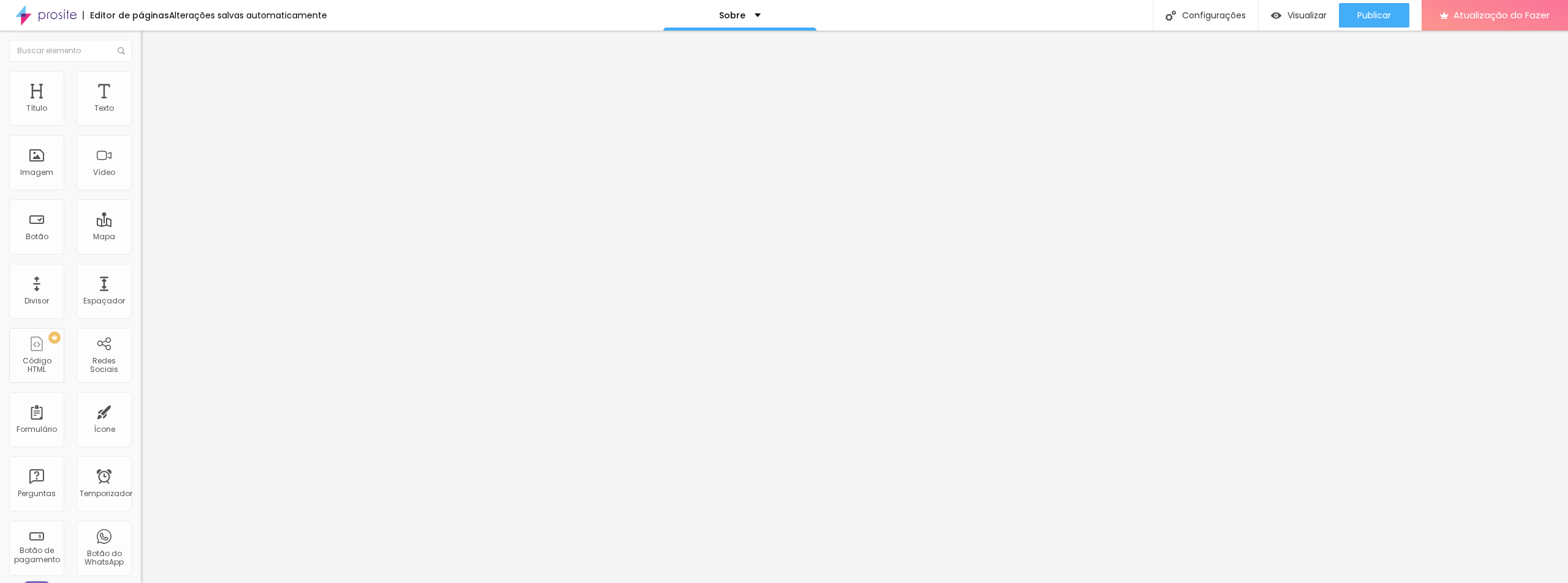
type input "31"
type input "22"
type input "19"
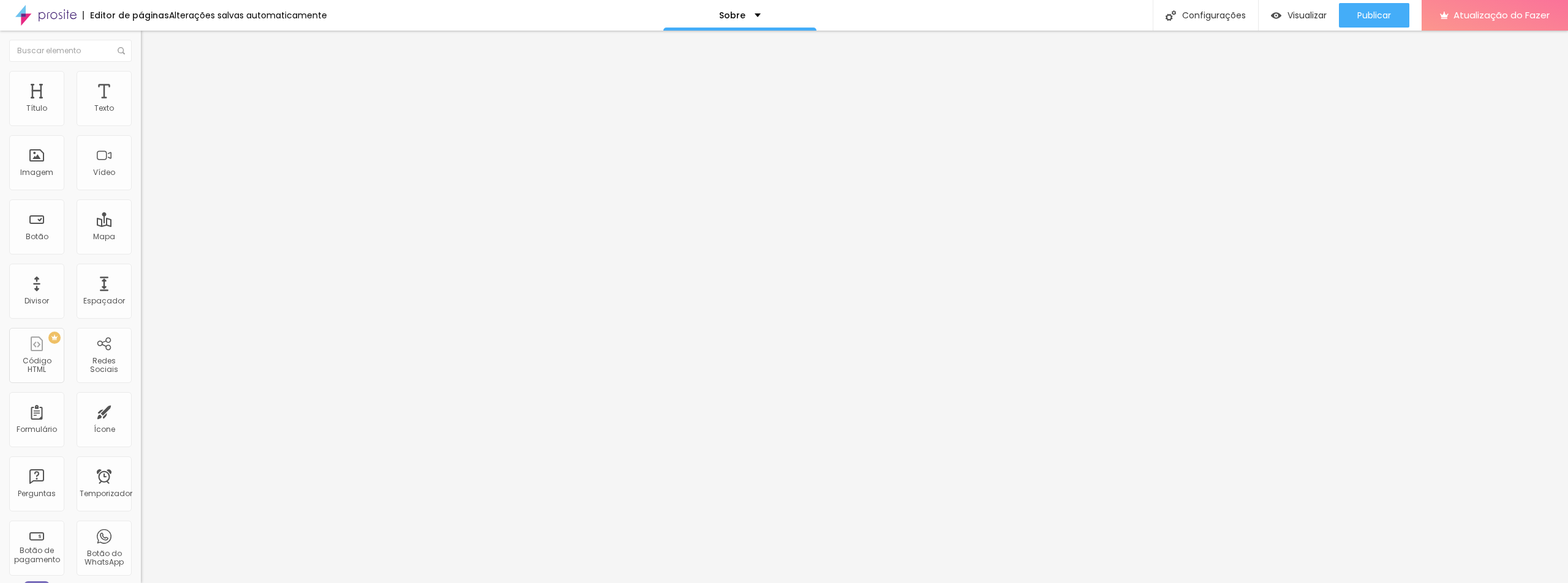
type input "12"
type input "7"
type input "4"
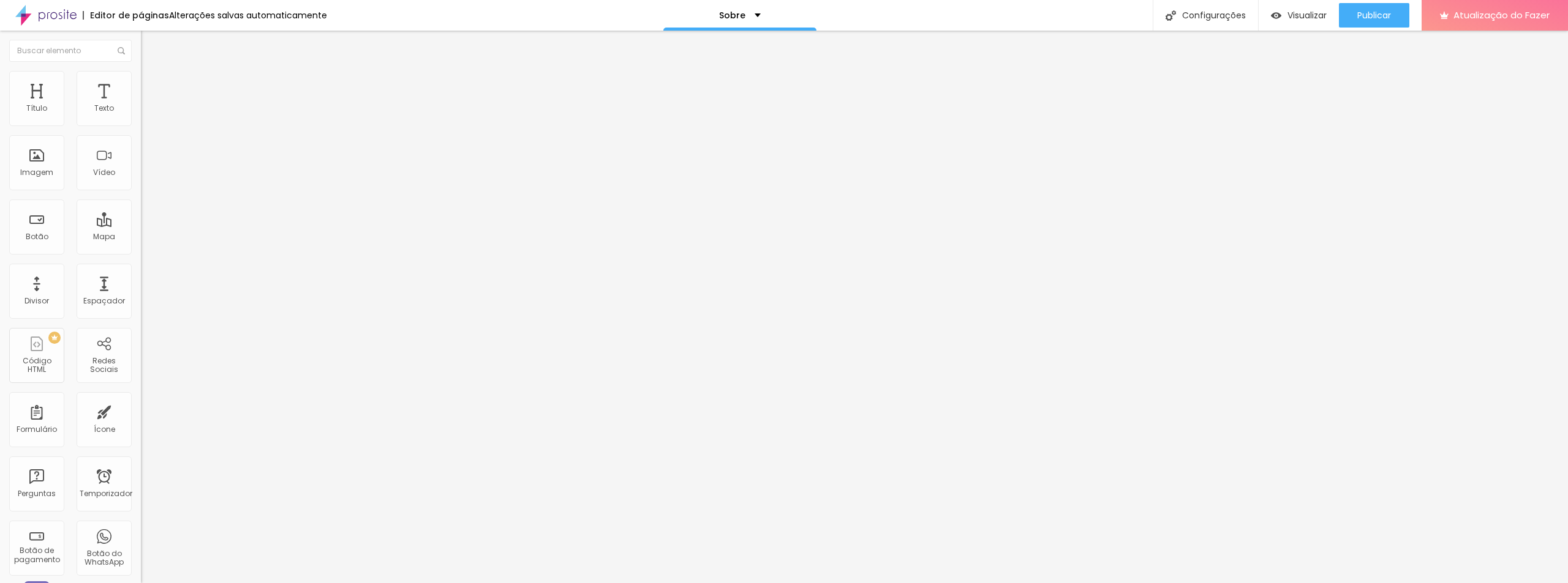
type input "4"
type input "1"
type input "0"
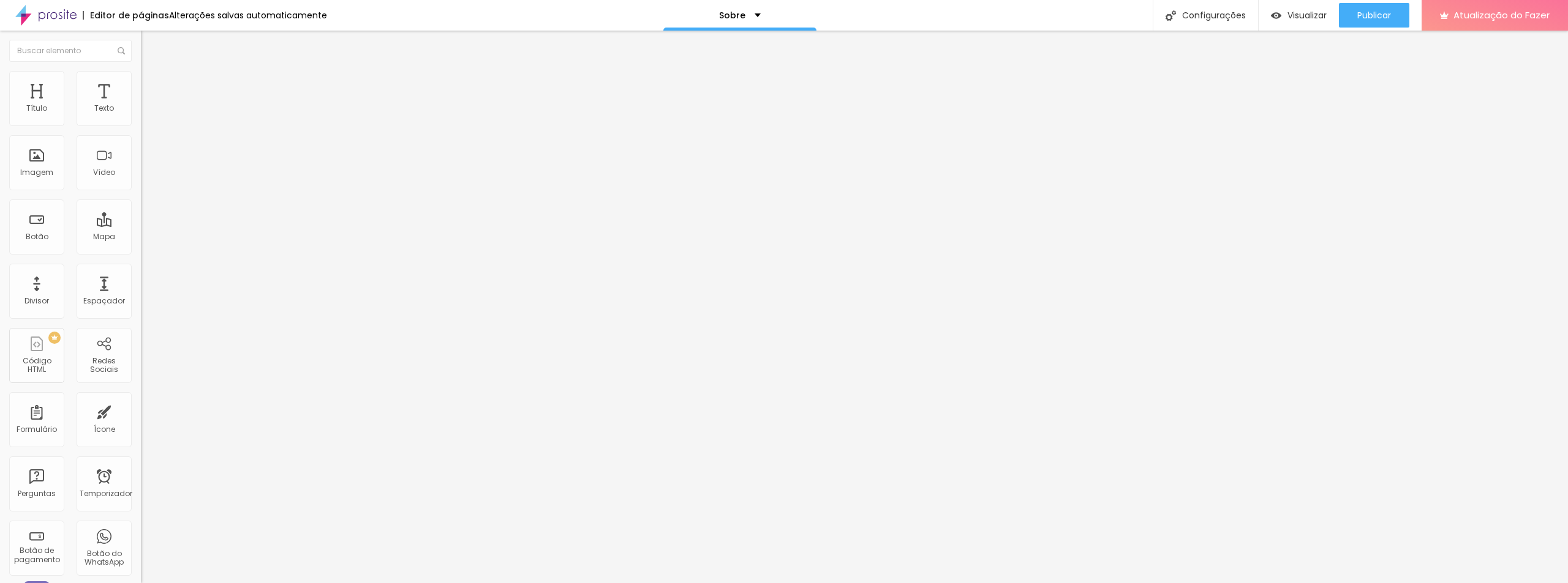
type input "1"
type input "2"
type input "3"
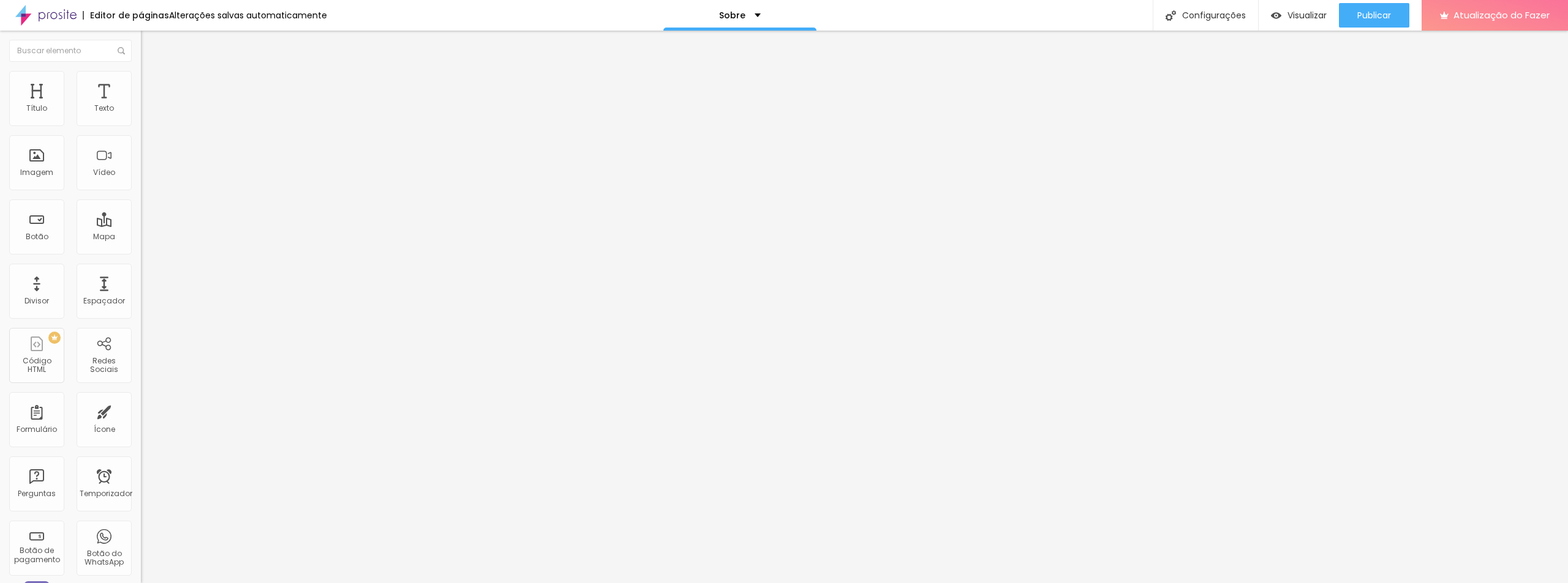
type input "3"
type input "4"
type input "5"
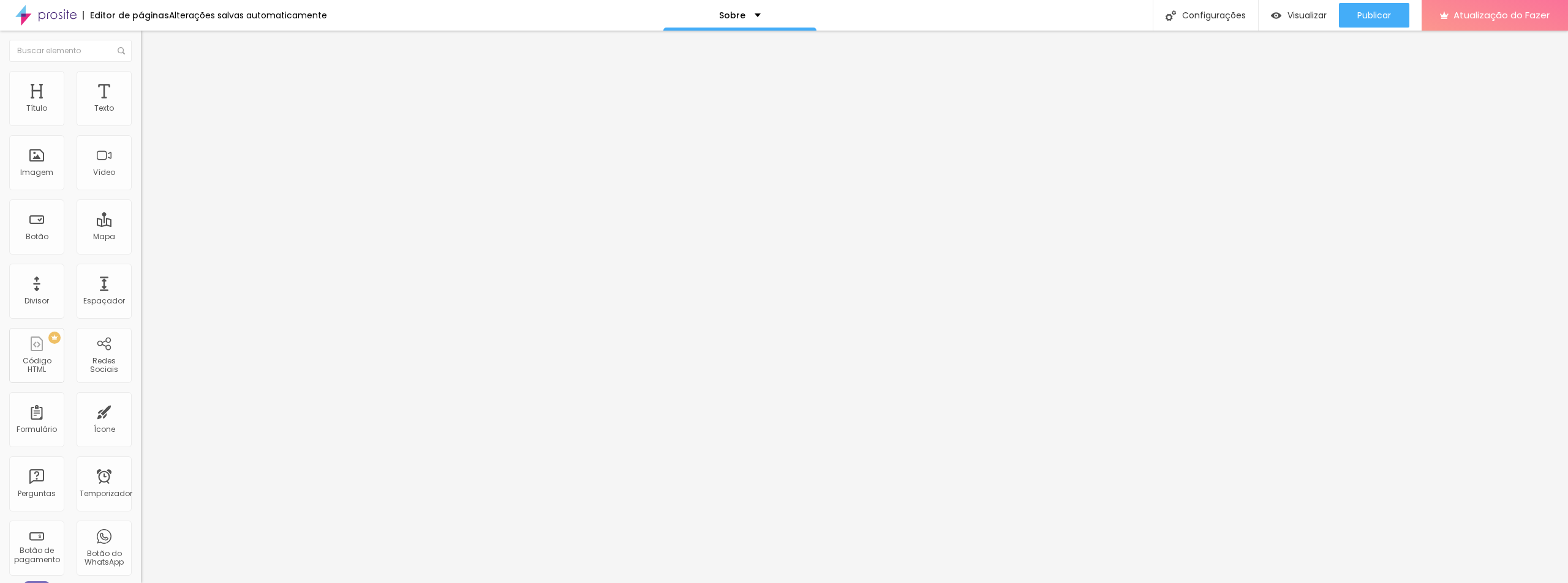
type input "6"
type input "7"
type input "8"
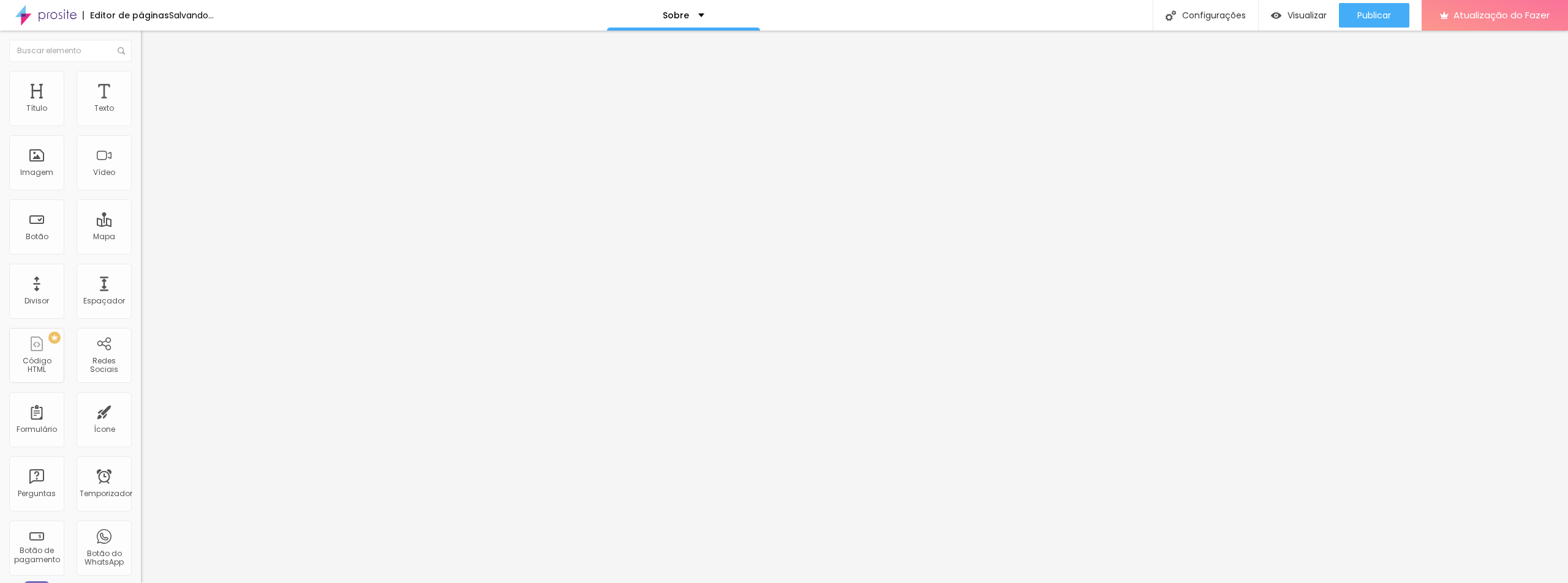
type input "8"
type input "9"
type input "0"
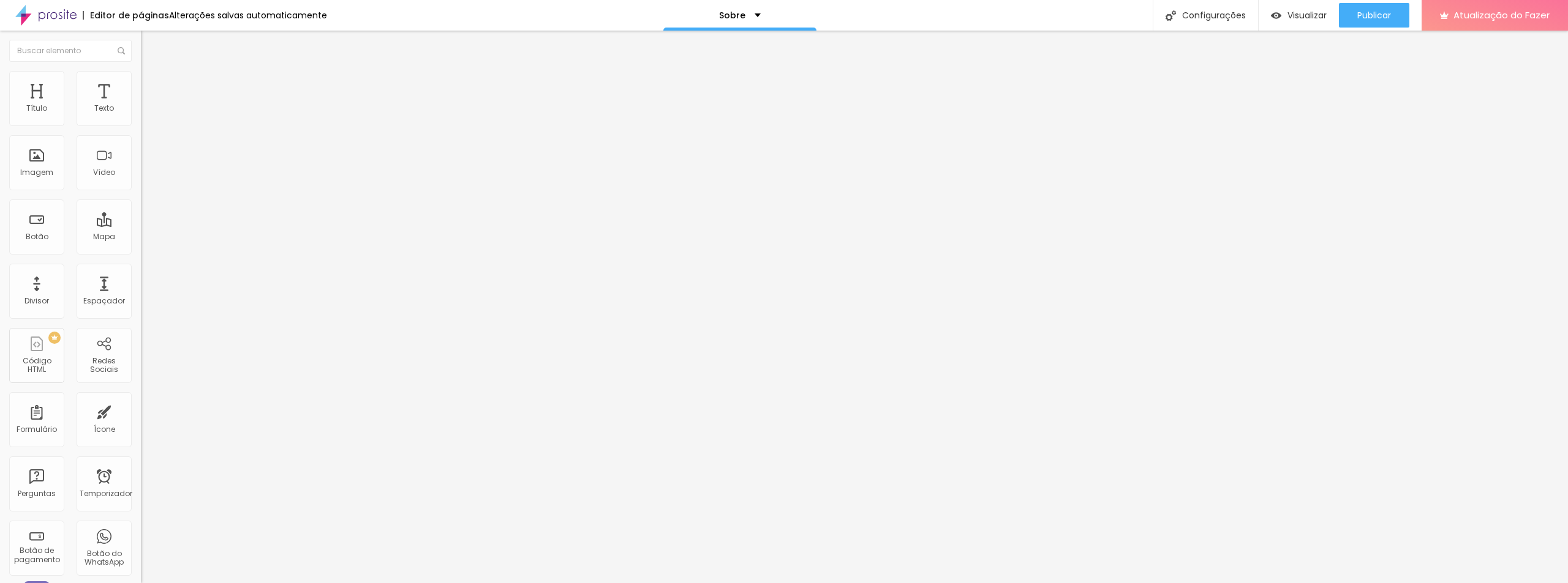
drag, startPoint x: 29, startPoint y: 122, endPoint x: 22, endPoint y: 123, distance: 7.1
click at [141, 226] on input "range" at bounding box center [180, 230] width 79 height 10
type input "2"
type input "35"
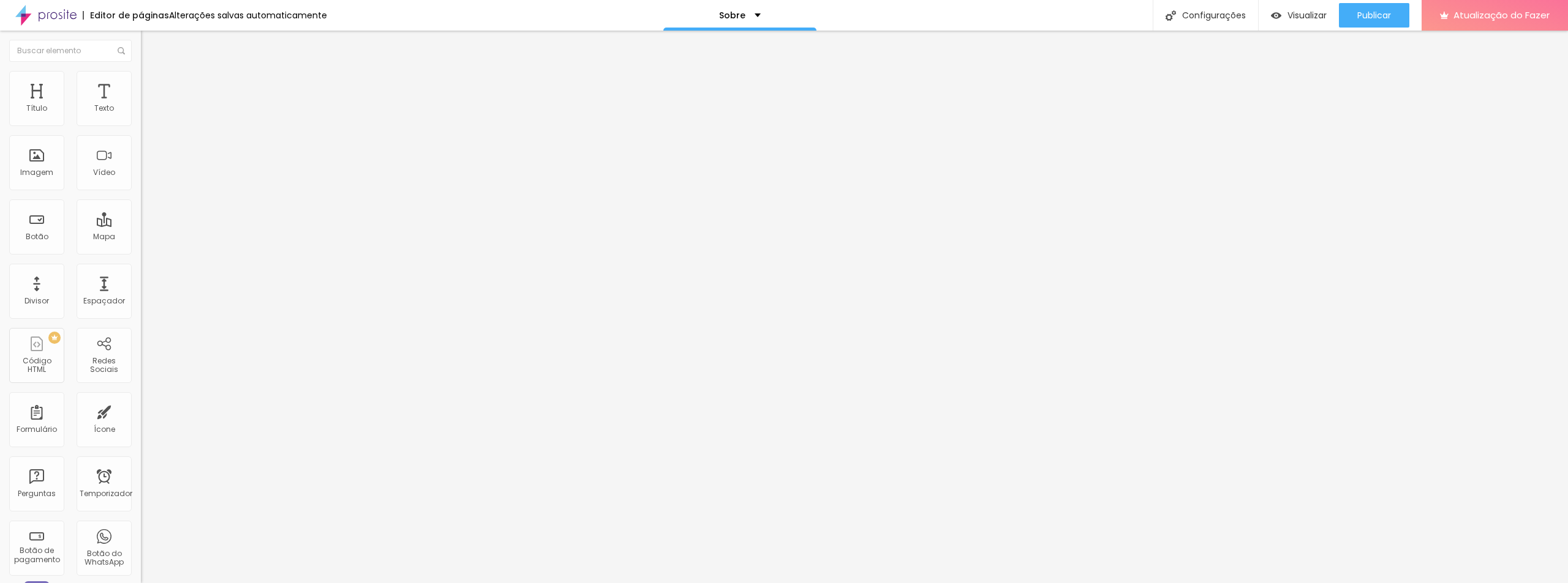
type input "35"
type input "44"
type input "52"
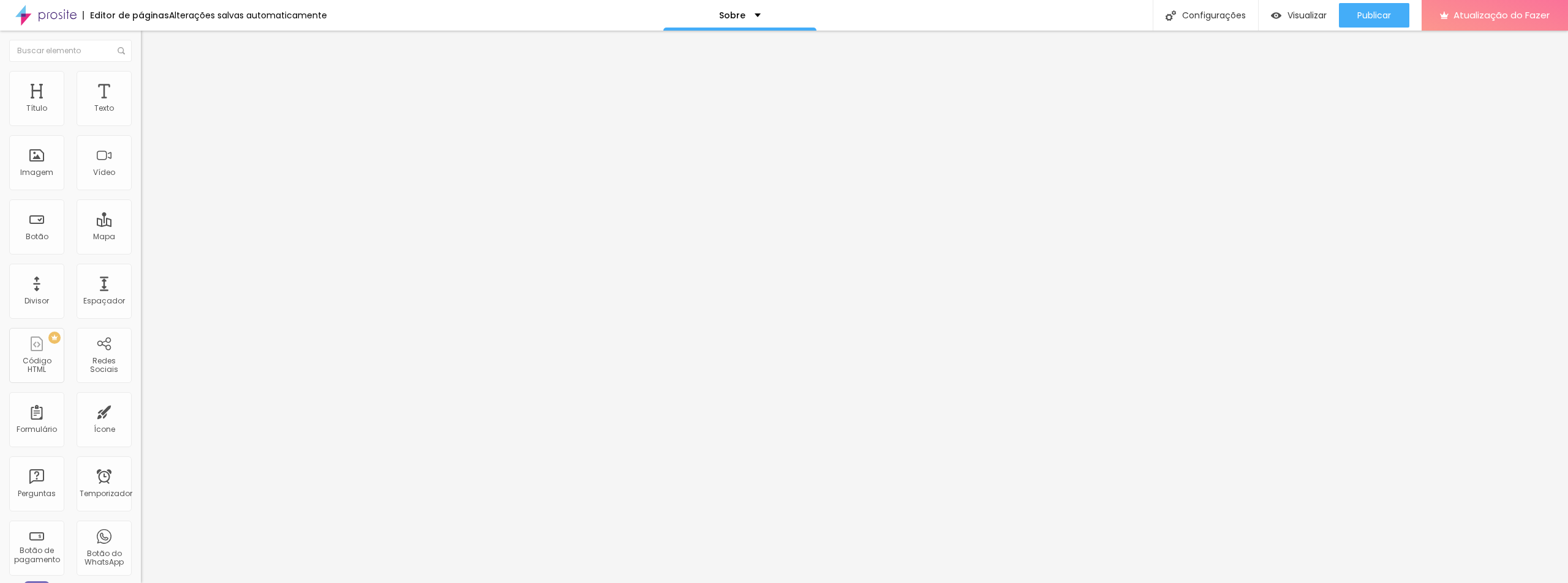
type input "59"
type input "68"
drag, startPoint x: 27, startPoint y: 143, endPoint x: 126, endPoint y: 161, distance: 100.6
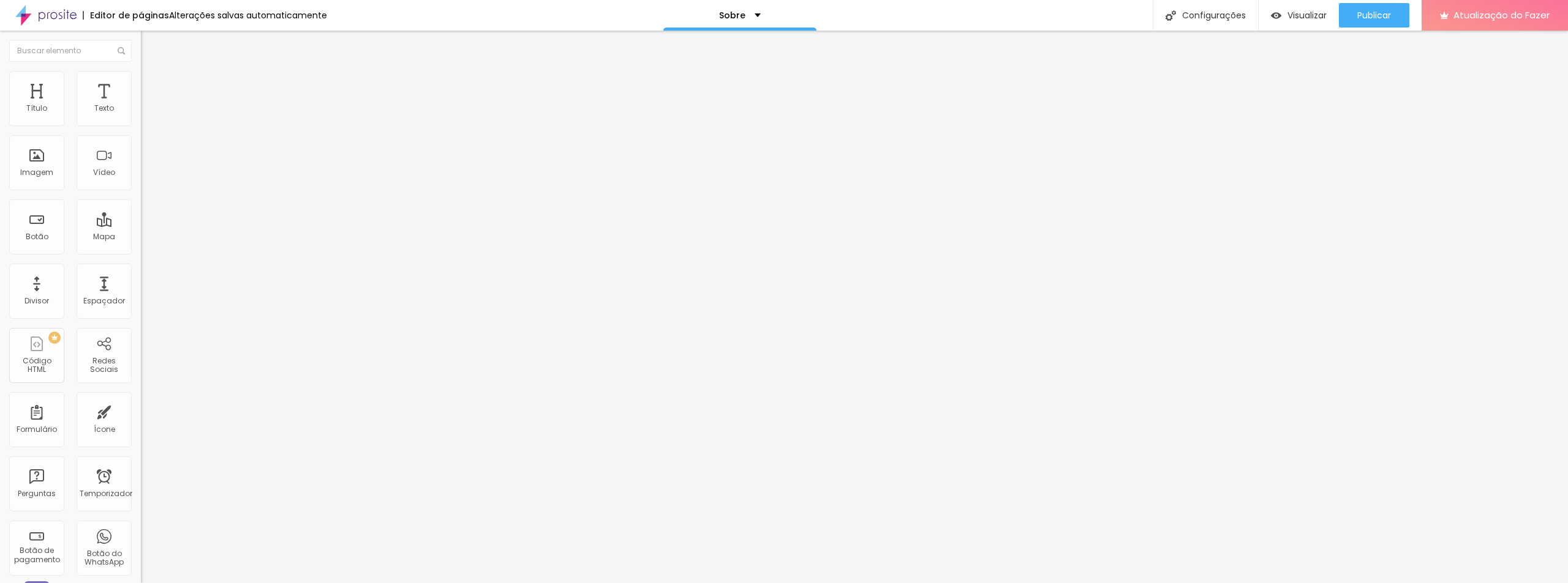
click at [141, 399] on input "range" at bounding box center [180, 403] width 79 height 10
click at [1370, 20] on font "Publicar" at bounding box center [1374, 15] width 33 height 12
drag, startPoint x: 89, startPoint y: 146, endPoint x: 18, endPoint y: 143, distance: 71.1
click at [141, 399] on input "range" at bounding box center [180, 403] width 79 height 10
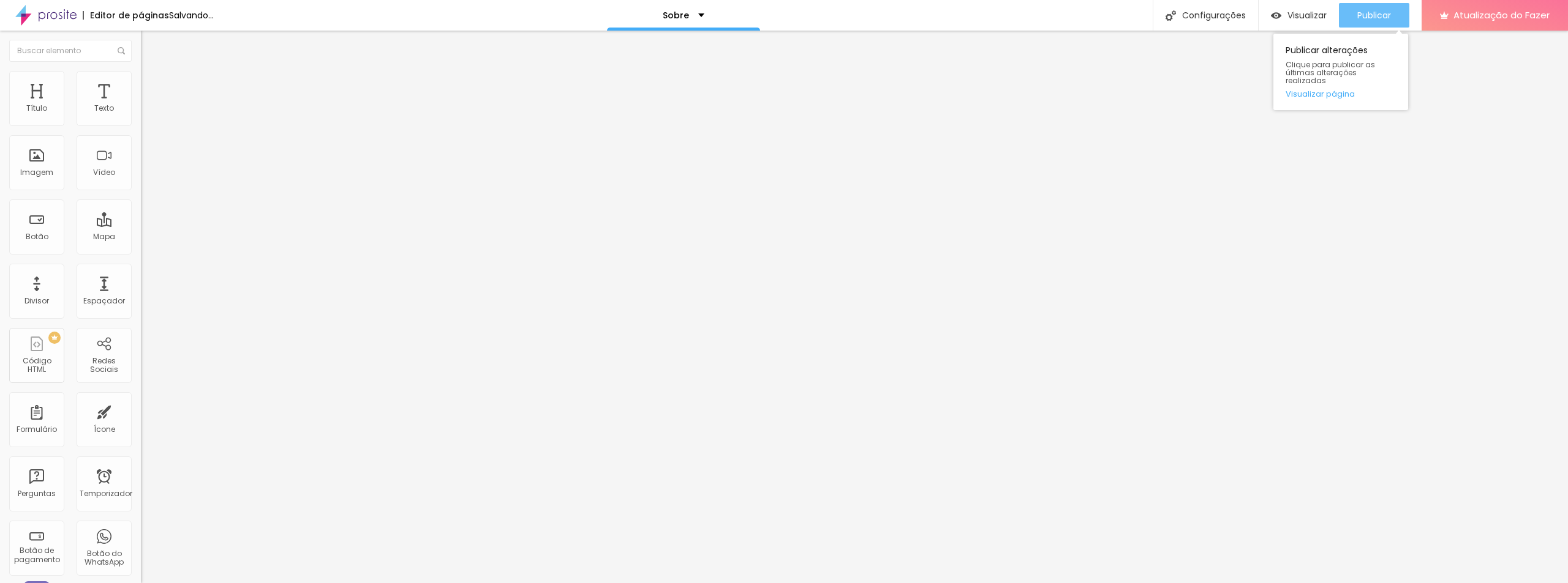
click at [1398, 13] on button "Publicar" at bounding box center [1374, 15] width 70 height 25
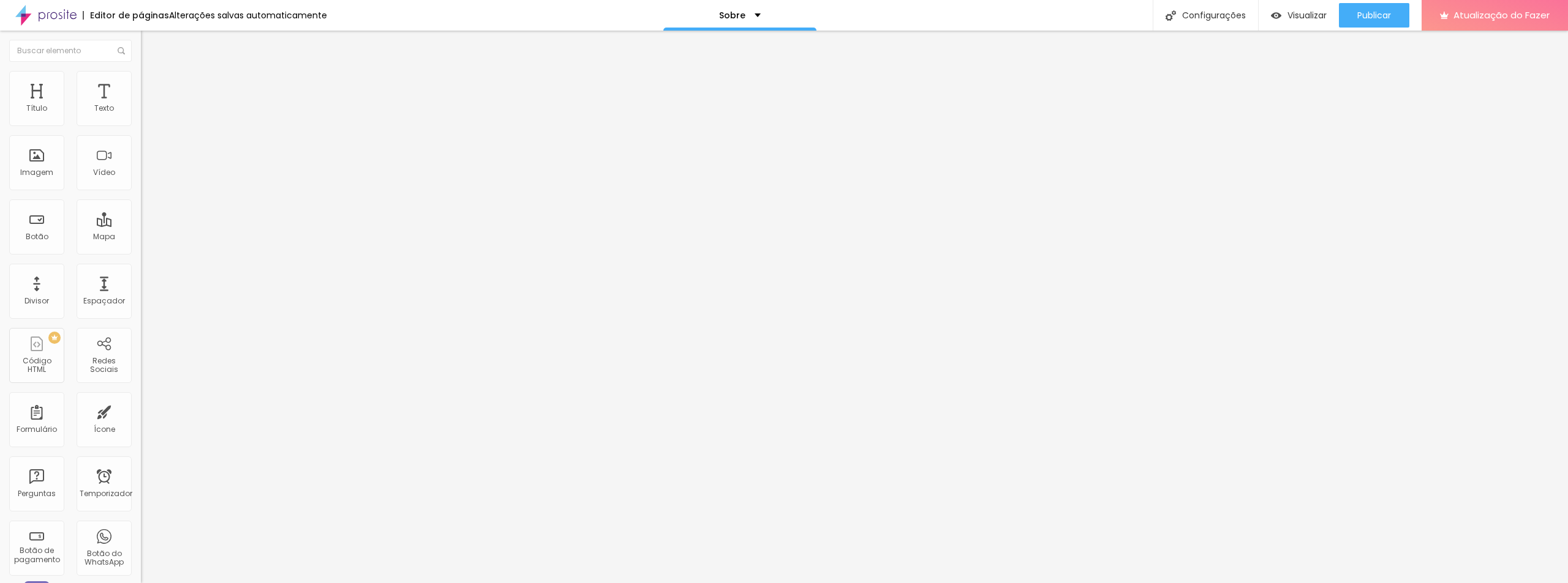
click at [141, 69] on img at bounding box center [146, 64] width 11 height 11
click at [1394, 17] on button "Publicar" at bounding box center [1374, 15] width 70 height 25
click at [141, 74] on img at bounding box center [146, 76] width 11 height 11
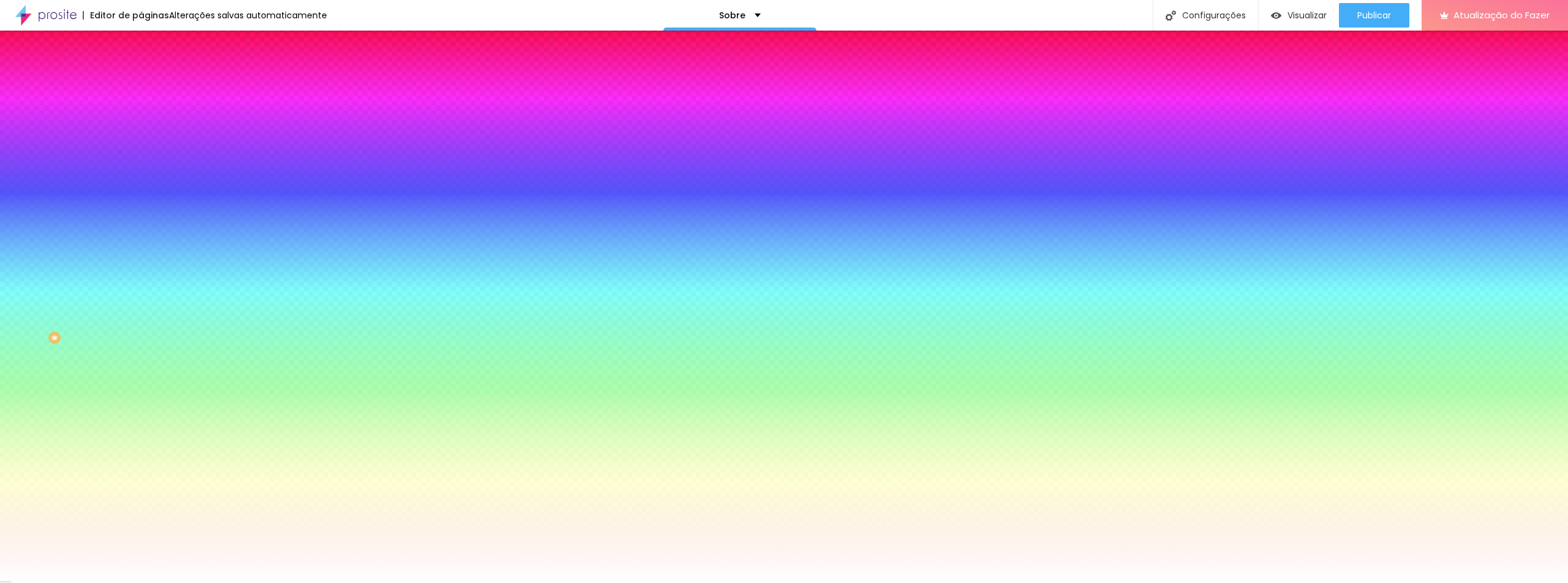
click at [152, 88] on font "Avançado" at bounding box center [172, 91] width 40 height 11
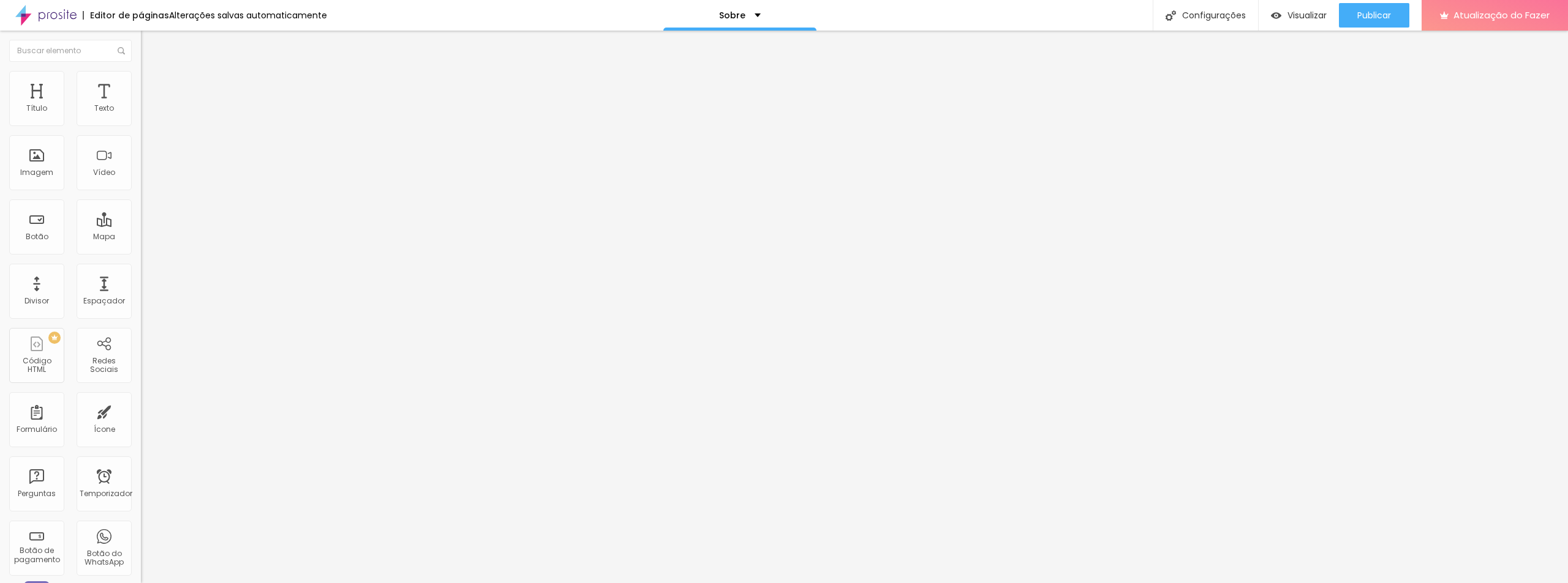
drag, startPoint x: 81, startPoint y: 144, endPoint x: 61, endPoint y: 145, distance: 20.0
click at [141, 411] on input "range" at bounding box center [180, 415] width 79 height 10
click at [1374, 20] on font "Publicar" at bounding box center [1374, 15] width 33 height 12
drag, startPoint x: 61, startPoint y: 145, endPoint x: 52, endPoint y: 148, distance: 9.5
click at [141, 411] on input "range" at bounding box center [180, 415] width 79 height 10
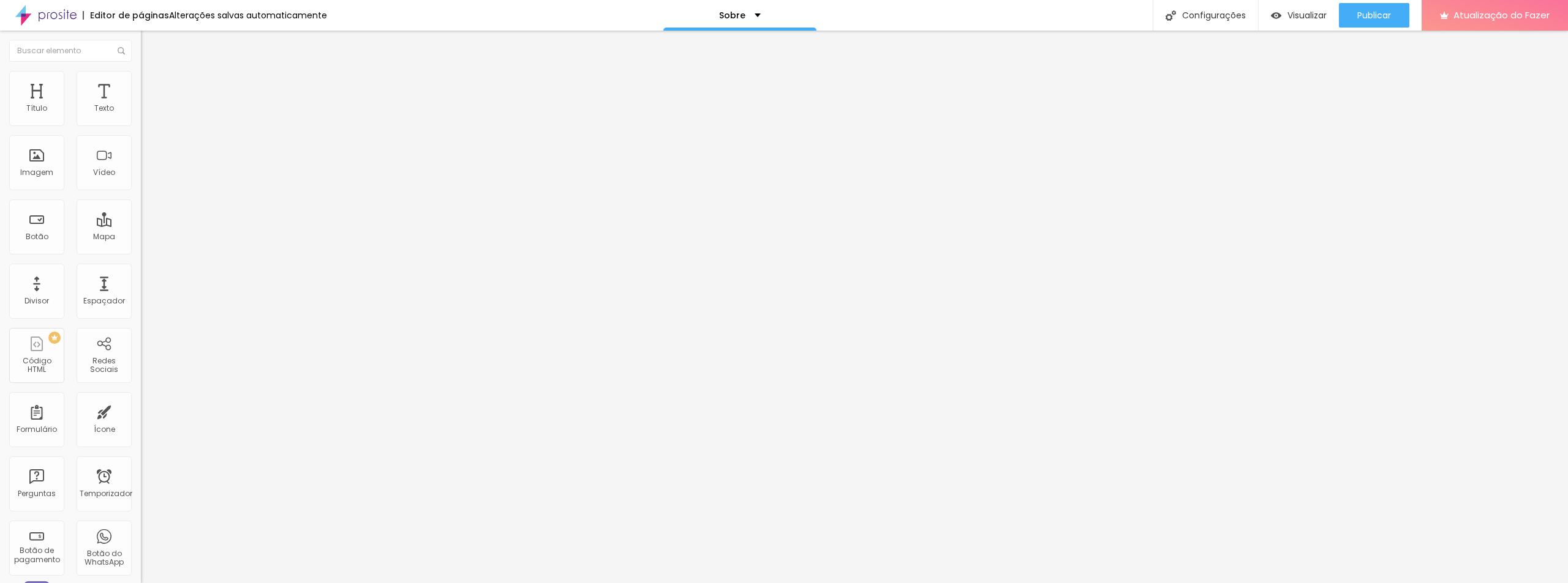
drag, startPoint x: 67, startPoint y: 121, endPoint x: 16, endPoint y: 121, distance: 51.0
click at [141, 237] on input "range" at bounding box center [180, 241] width 79 height 10
drag, startPoint x: 27, startPoint y: 120, endPoint x: 43, endPoint y: 119, distance: 16.0
click at [141, 237] on input "range" at bounding box center [180, 241] width 79 height 10
drag, startPoint x: 40, startPoint y: 119, endPoint x: 54, endPoint y: 119, distance: 14.0
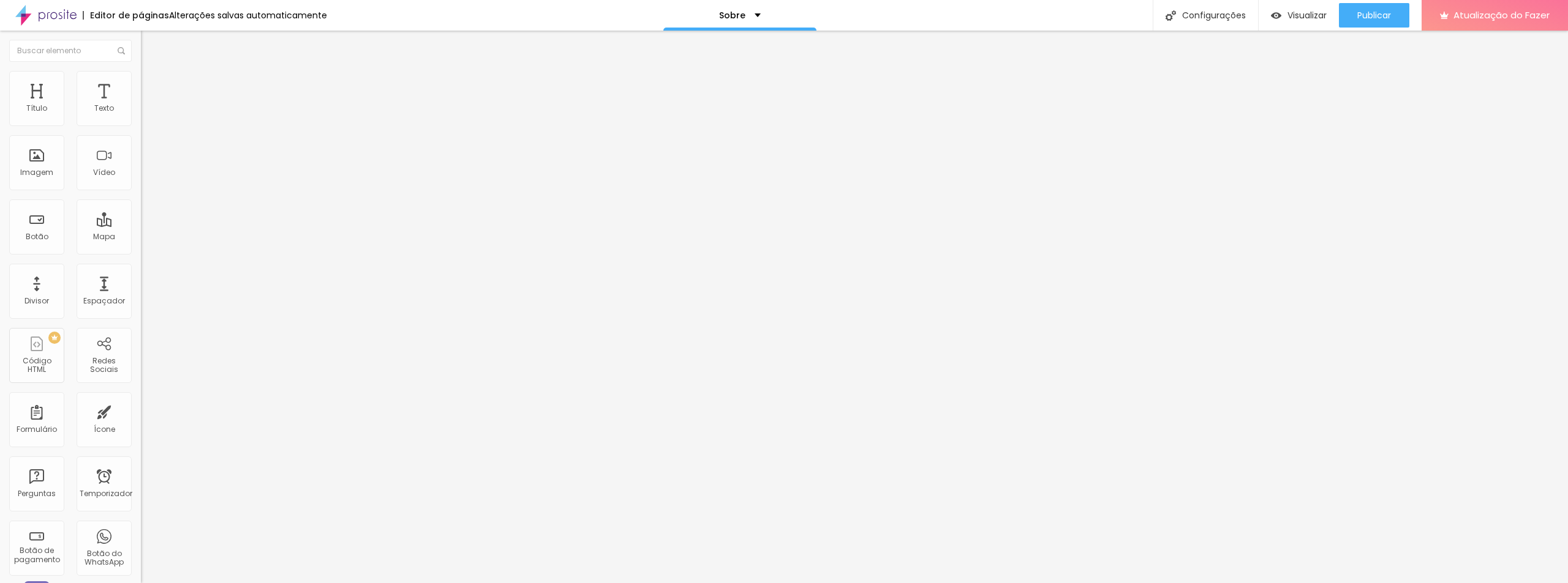
click at [141, 237] on input "range" at bounding box center [180, 241] width 79 height 10
drag, startPoint x: 54, startPoint y: 119, endPoint x: 0, endPoint y: 117, distance: 54.0
click at [141, 237] on input "range" at bounding box center [180, 241] width 79 height 10
click at [141, 411] on input "range" at bounding box center [180, 415] width 79 height 10
click at [1372, 4] on div "Publicar" at bounding box center [1374, 15] width 33 height 25
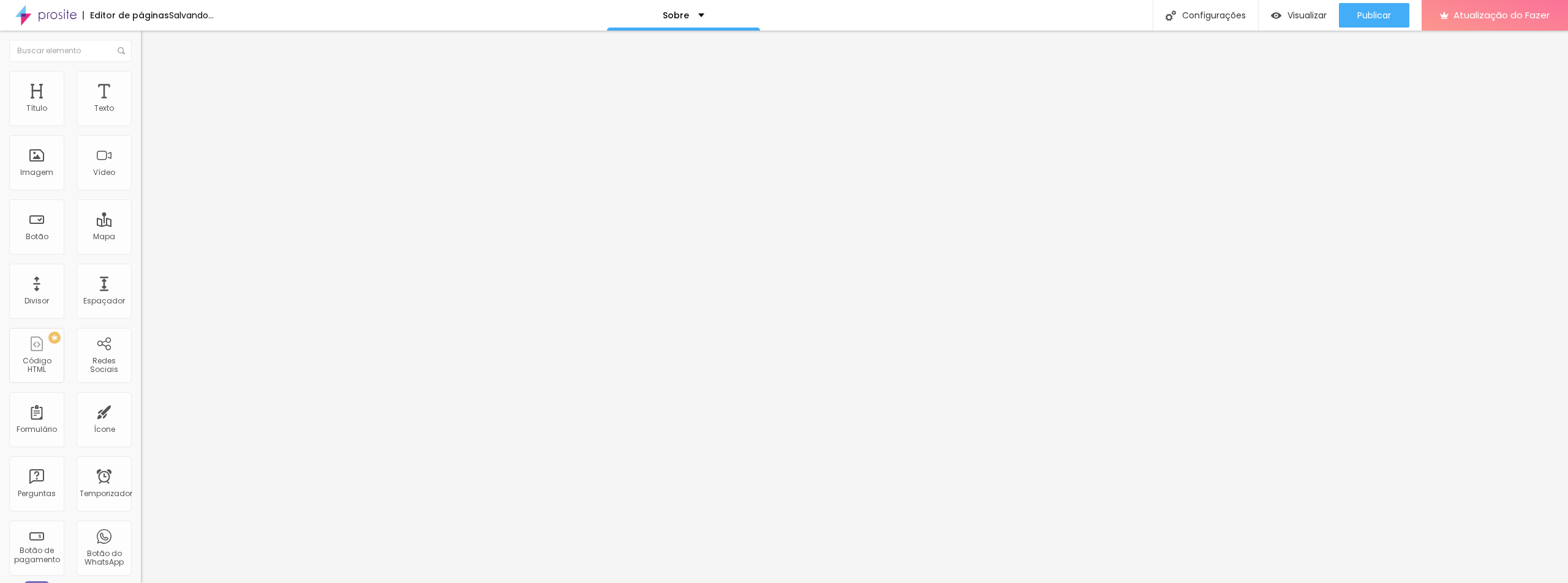
drag, startPoint x: 60, startPoint y: 142, endPoint x: 79, endPoint y: 154, distance: 22.5
click at [141, 411] on input "range" at bounding box center [180, 415] width 79 height 10
drag, startPoint x: 25, startPoint y: 147, endPoint x: 35, endPoint y: 147, distance: 10.0
click at [141, 411] on input "range" at bounding box center [180, 415] width 79 height 10
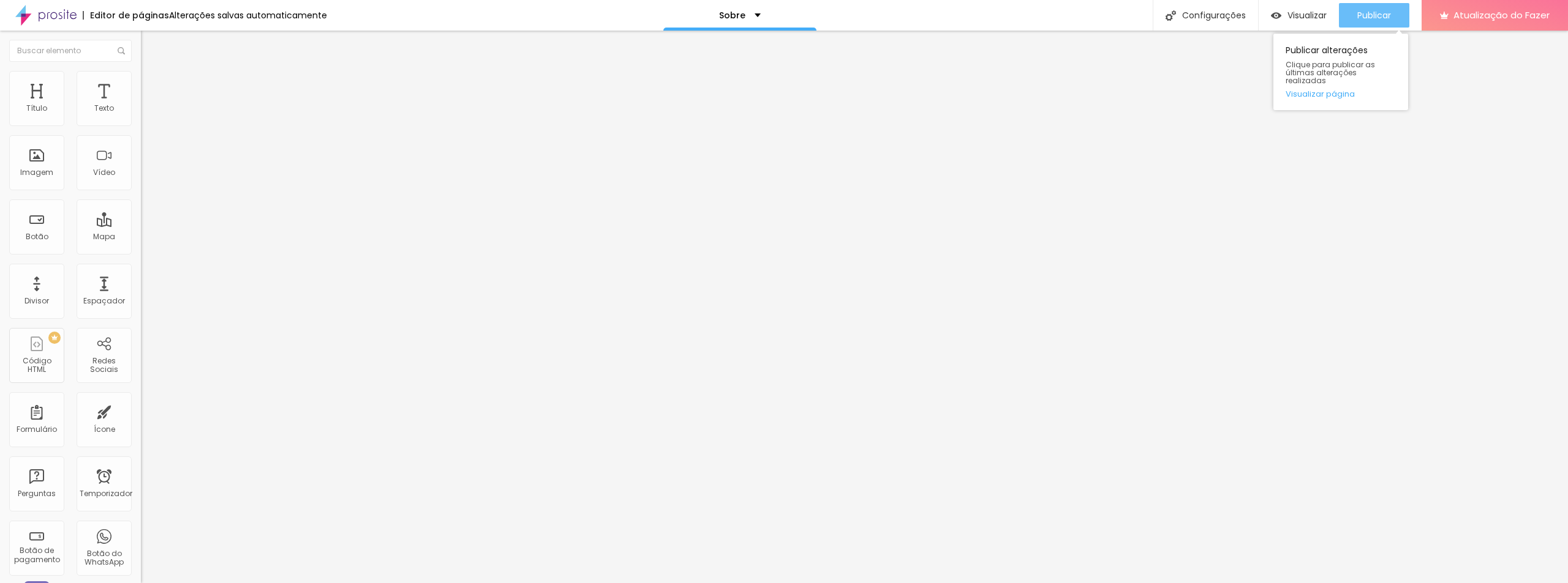
click at [1368, 17] on font "Publicar" at bounding box center [1374, 15] width 33 height 12
drag, startPoint x: 33, startPoint y: 145, endPoint x: 41, endPoint y: 145, distance: 8.0
click at [141, 411] on input "range" at bounding box center [180, 415] width 79 height 10
click at [1369, 25] on div "Publicar" at bounding box center [1374, 15] width 33 height 25
drag, startPoint x: 36, startPoint y: 143, endPoint x: 46, endPoint y: 143, distance: 10.0
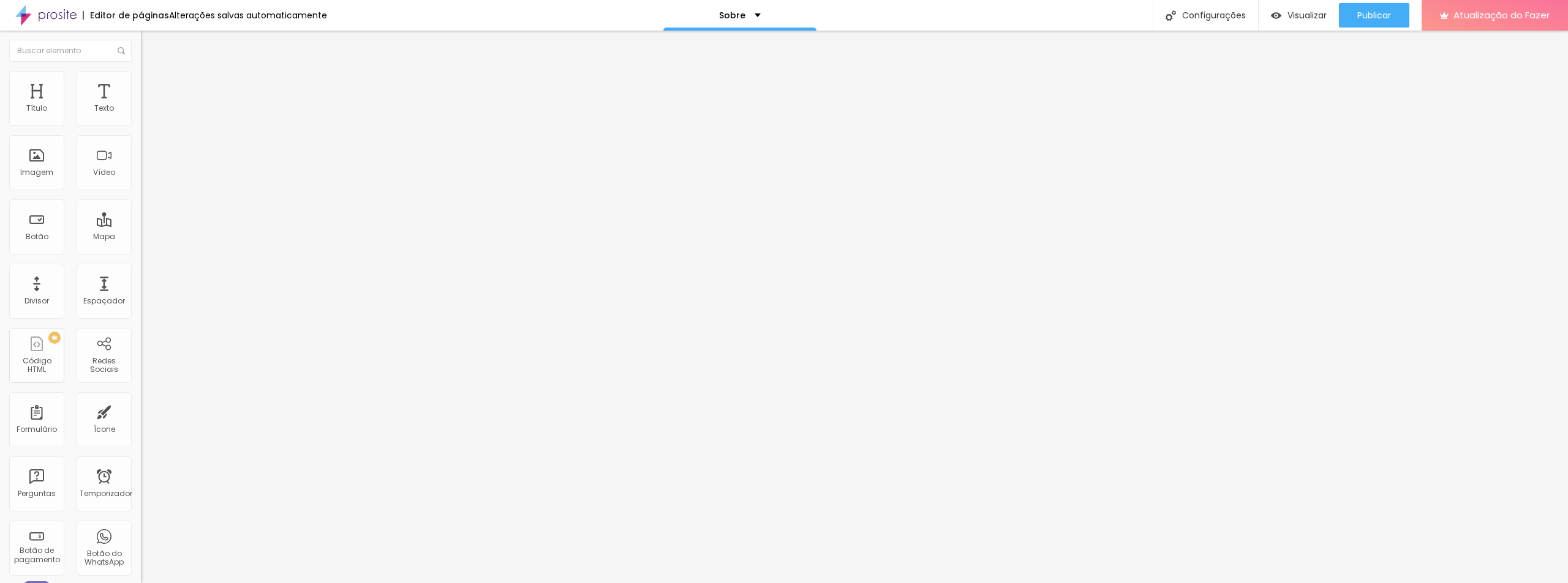
click at [141, 411] on input "range" at bounding box center [180, 415] width 79 height 10
click at [1369, 25] on div "Publicar" at bounding box center [1374, 15] width 33 height 25
click at [141, 411] on input "range" at bounding box center [180, 415] width 79 height 10
click at [1375, 18] on font "Publicar" at bounding box center [1374, 15] width 33 height 12
click at [152, 86] on font "Avançado" at bounding box center [172, 91] width 40 height 11
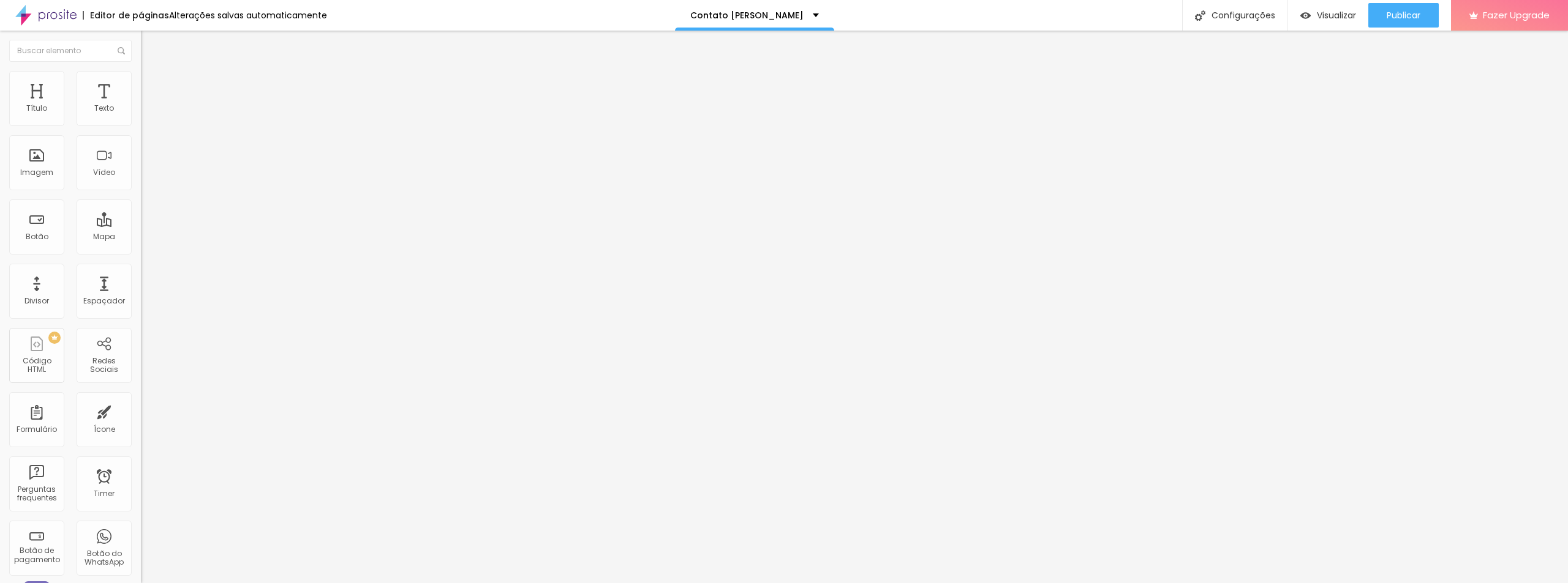
type input "334"
type input "318"
type input "308"
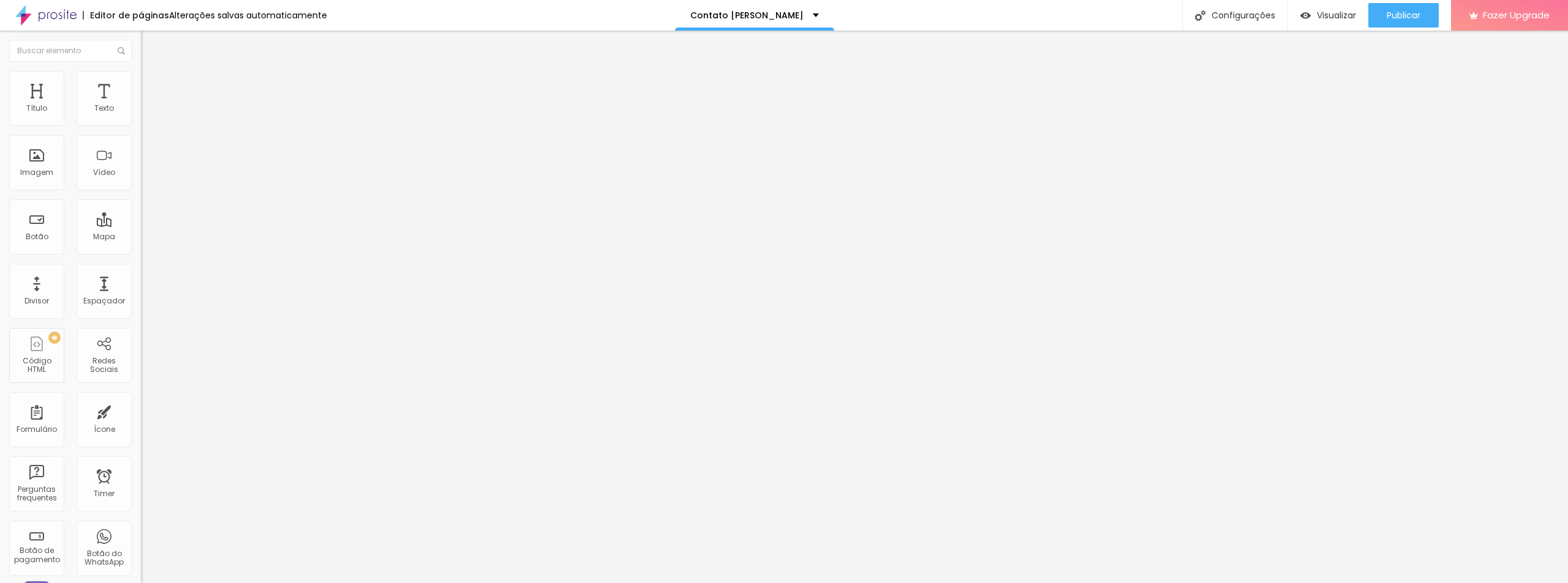
type input "308"
type input "302"
type input "292"
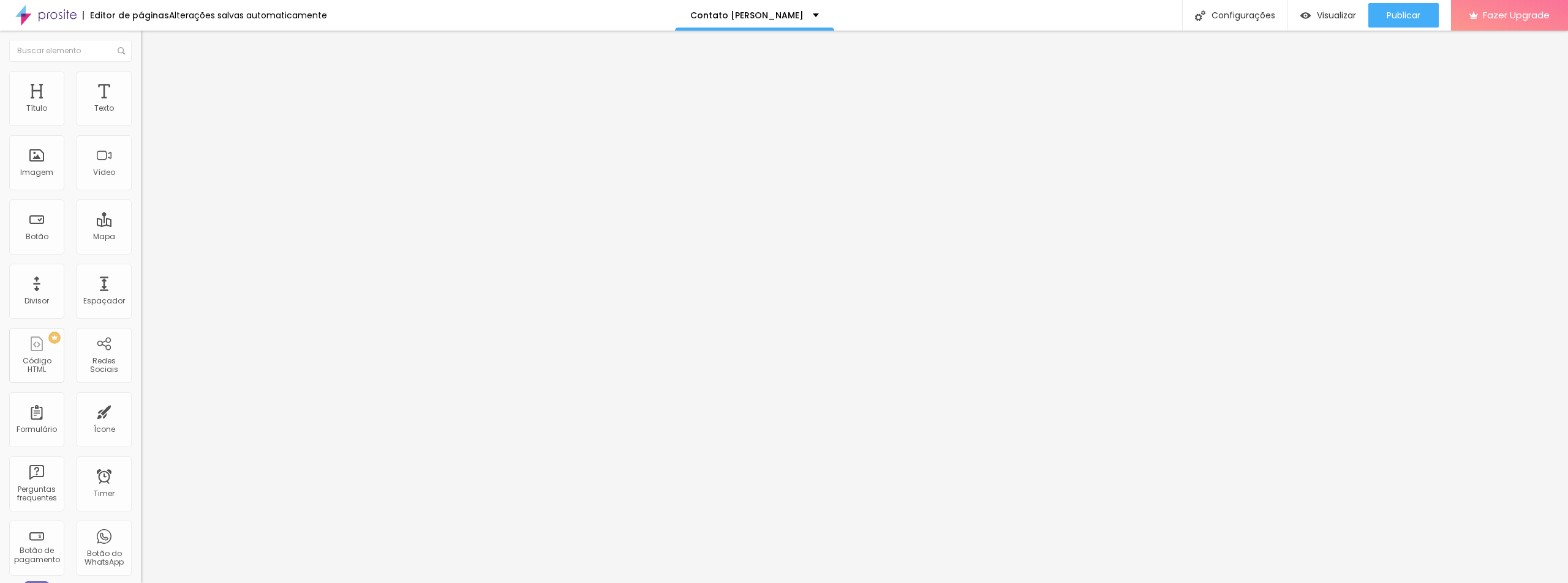
type input "287"
type input "276"
type input "271"
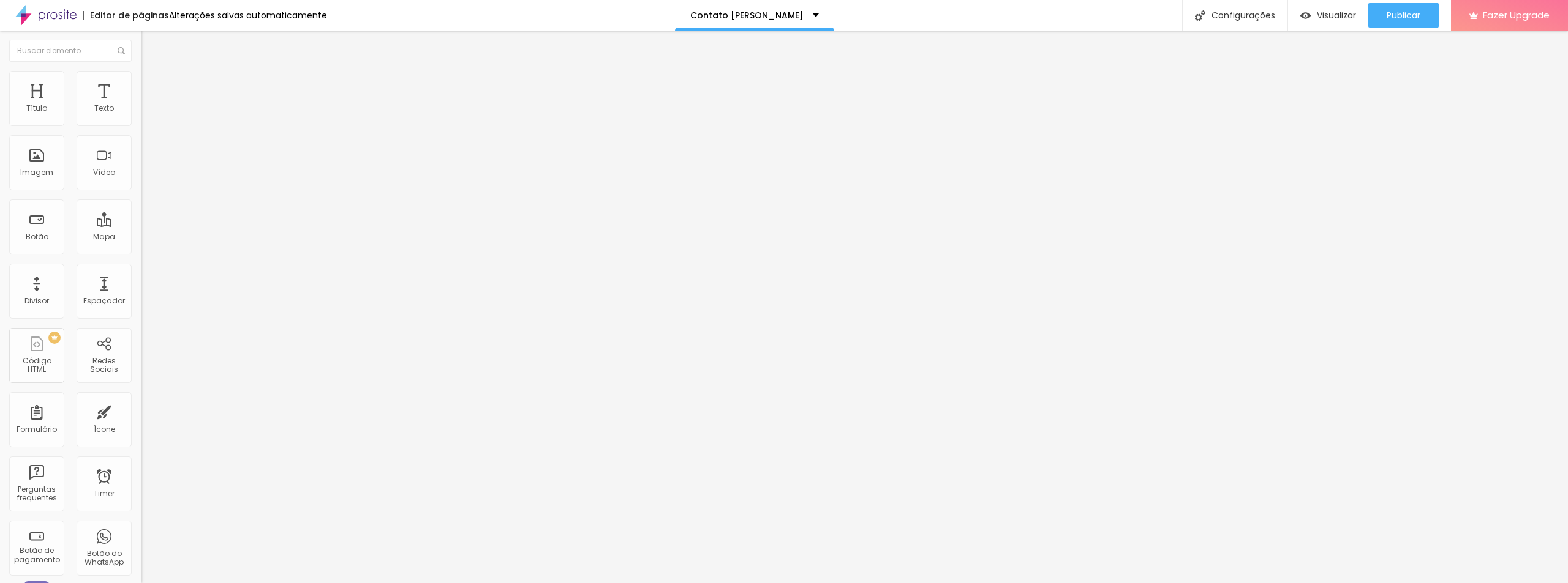
type input "271"
type input "266"
type input "260"
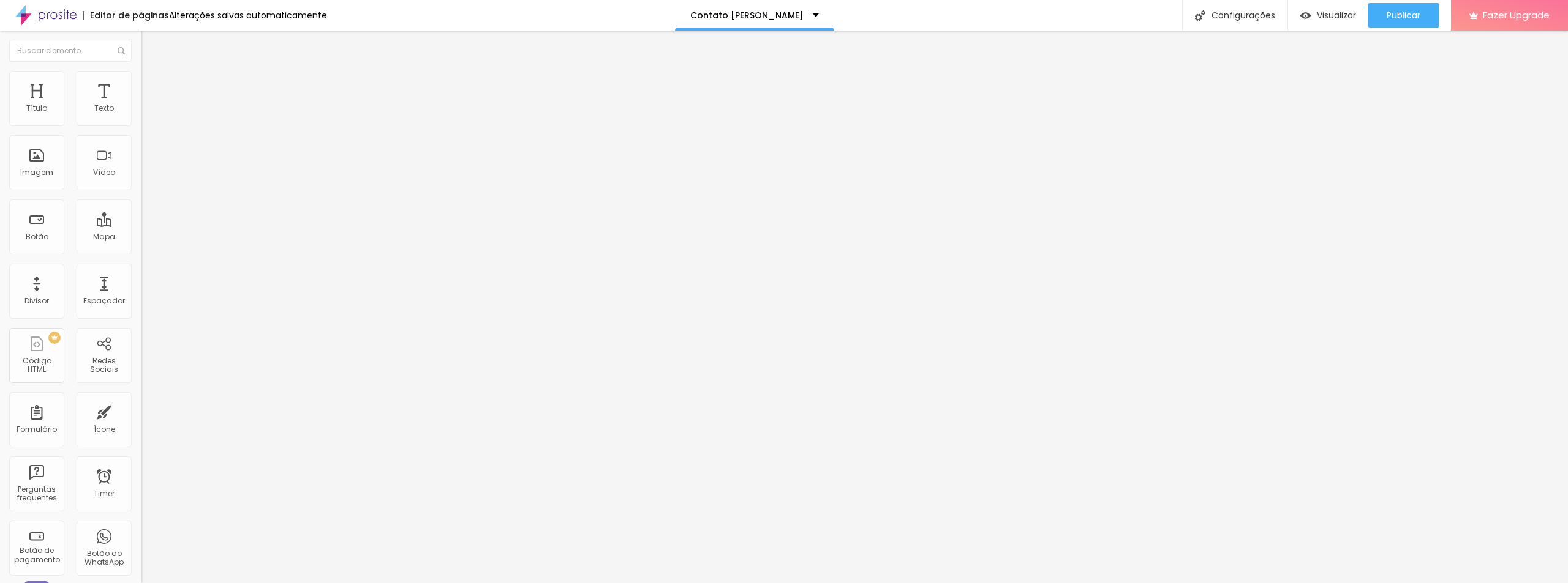
type input "255"
type input "245"
type input "239"
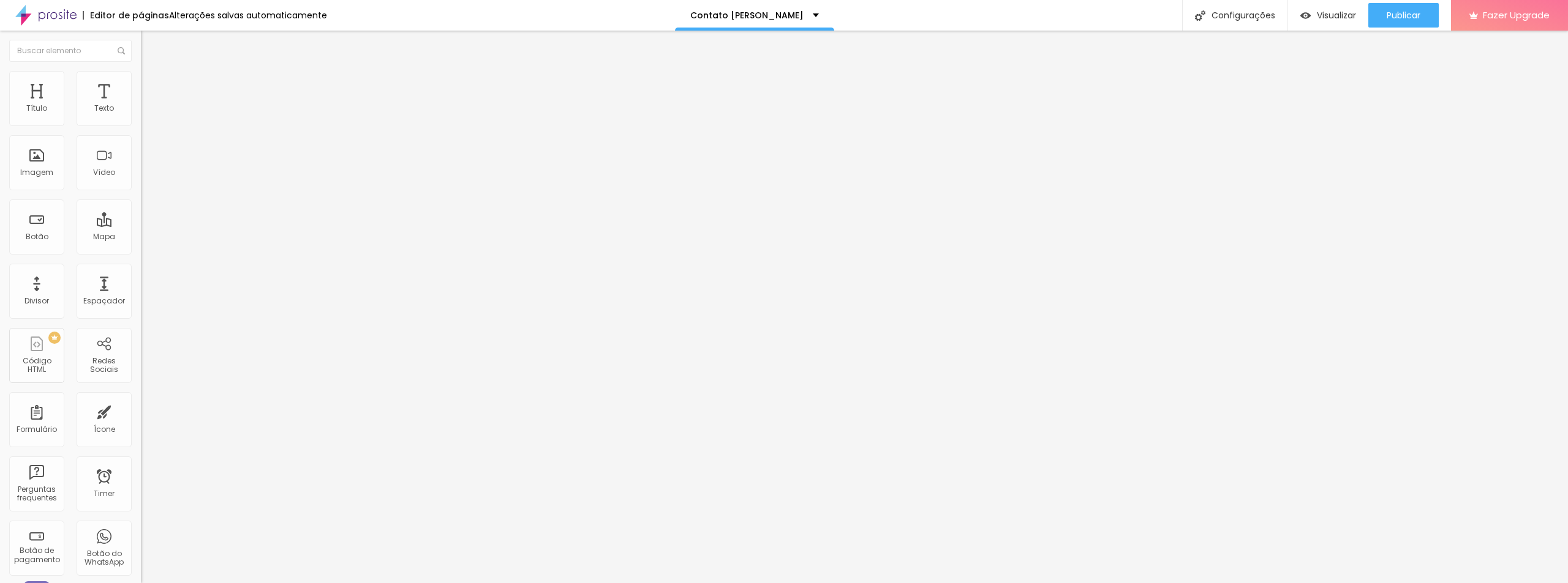
type input "239"
type input "229"
type input "223"
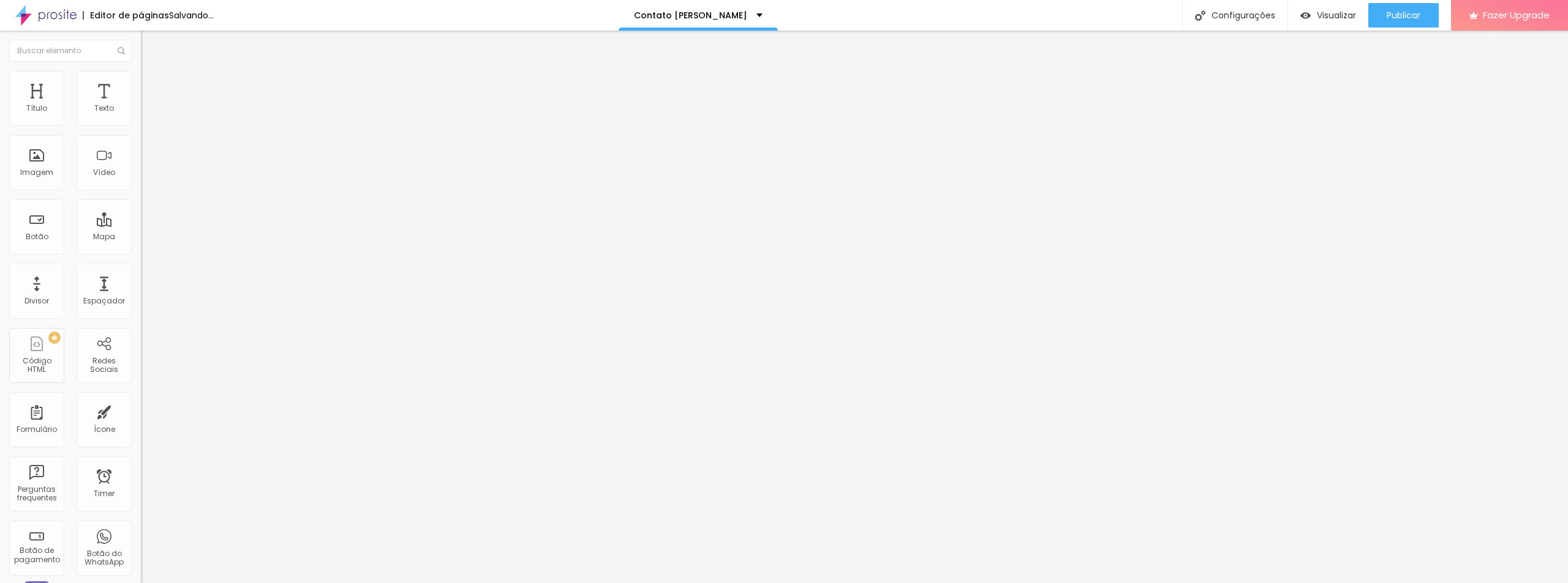
type input "218"
type input "213"
type input "208"
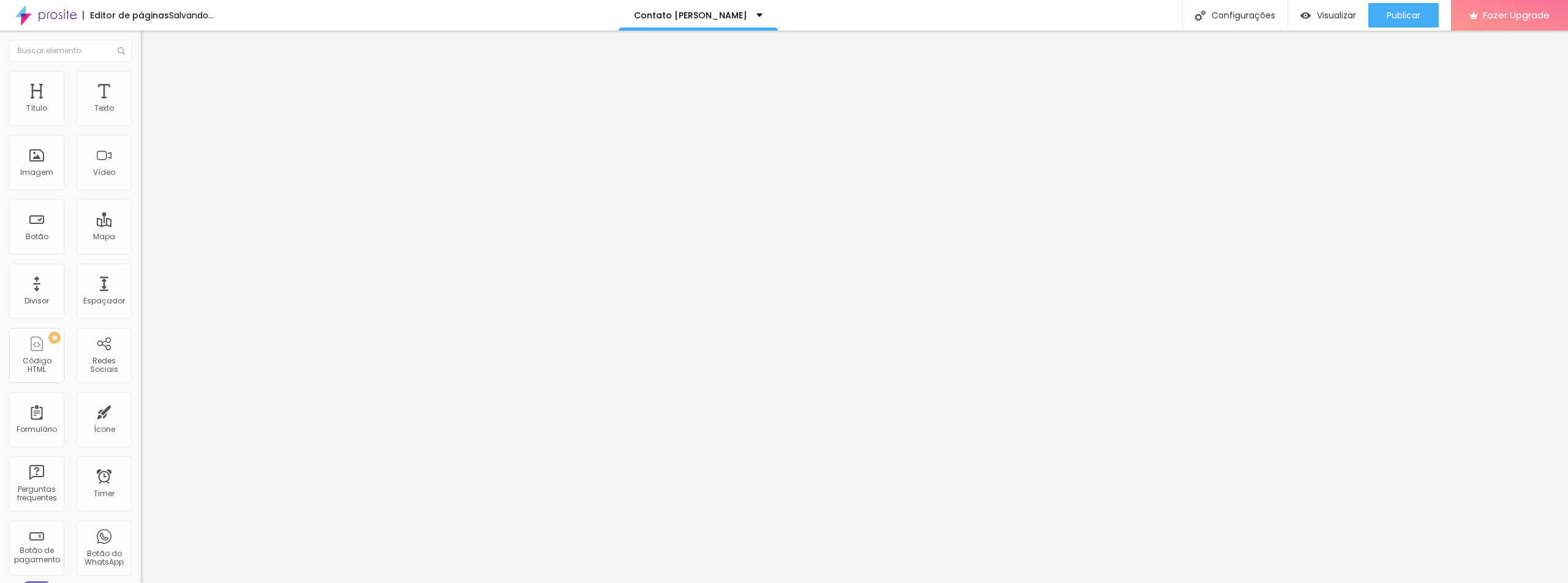
type input "208"
type input "202"
type input "197"
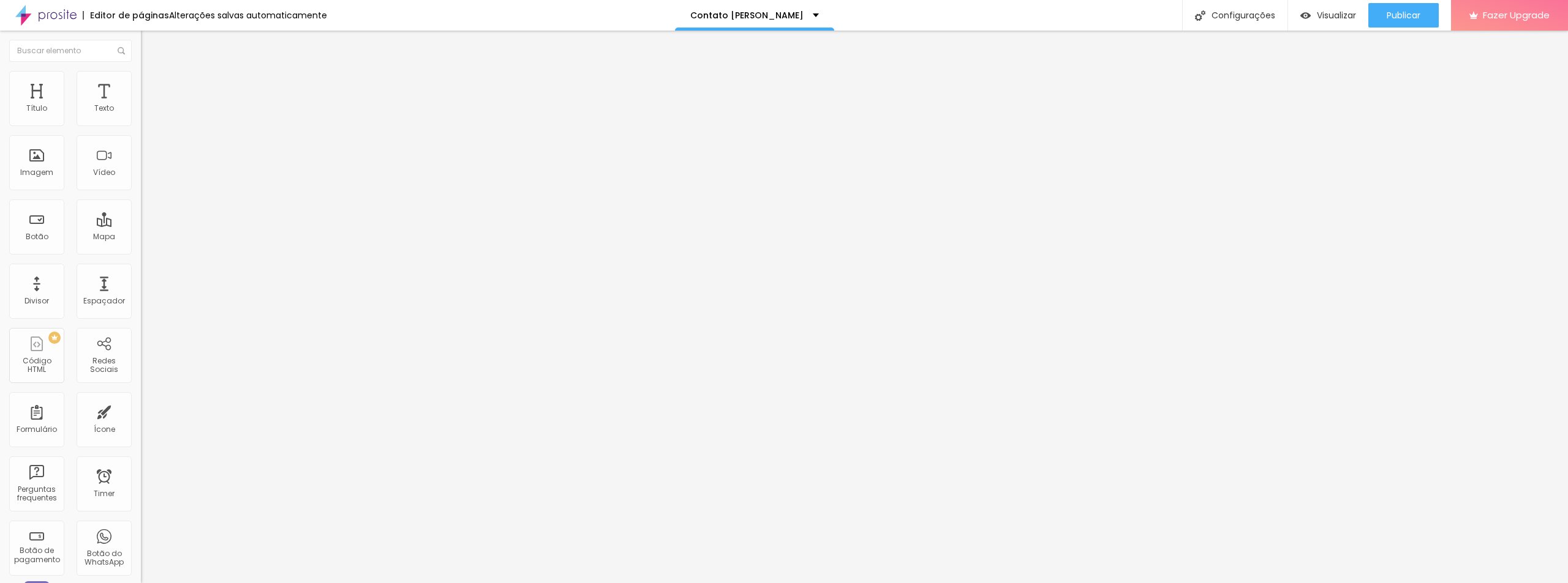
drag, startPoint x: 72, startPoint y: 145, endPoint x: 50, endPoint y: 146, distance: 22.0
click at [141, 411] on input "range" at bounding box center [180, 415] width 79 height 10
click at [1407, 12] on span "Publicar" at bounding box center [1403, 15] width 33 height 10
type input "202"
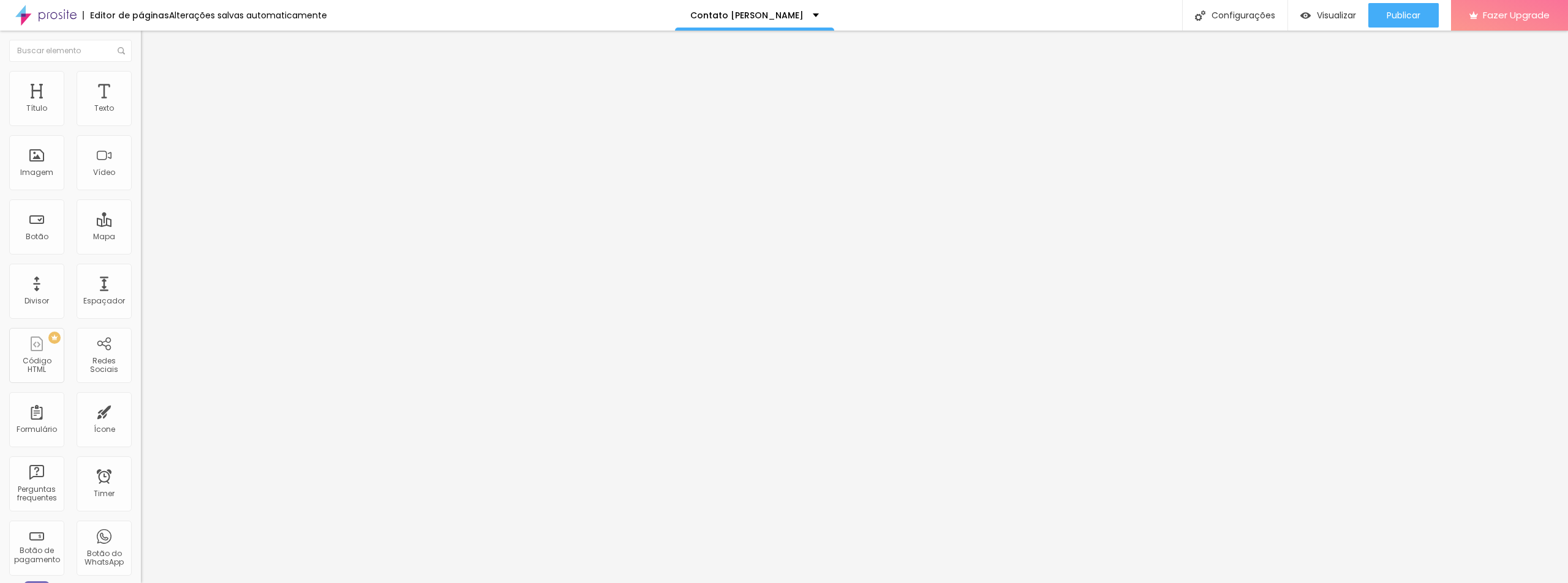
type input "208"
type input "218"
type input "223"
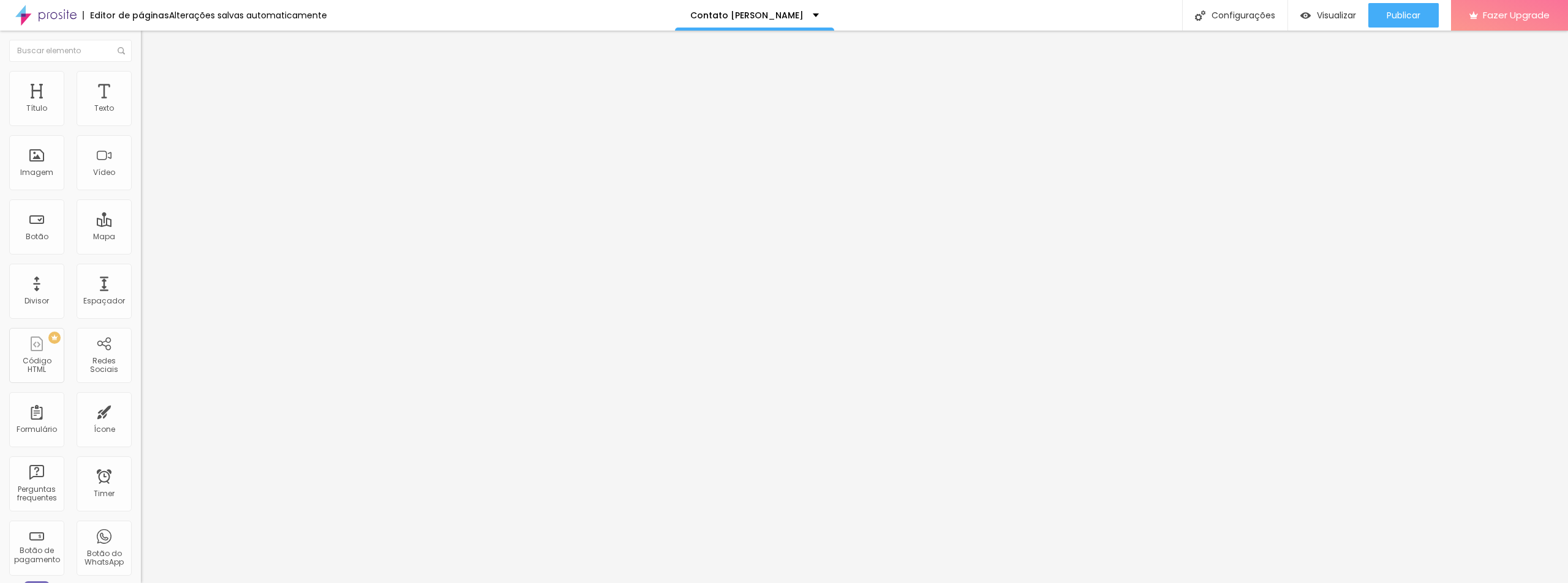
type input "223"
type input "213"
type input "192"
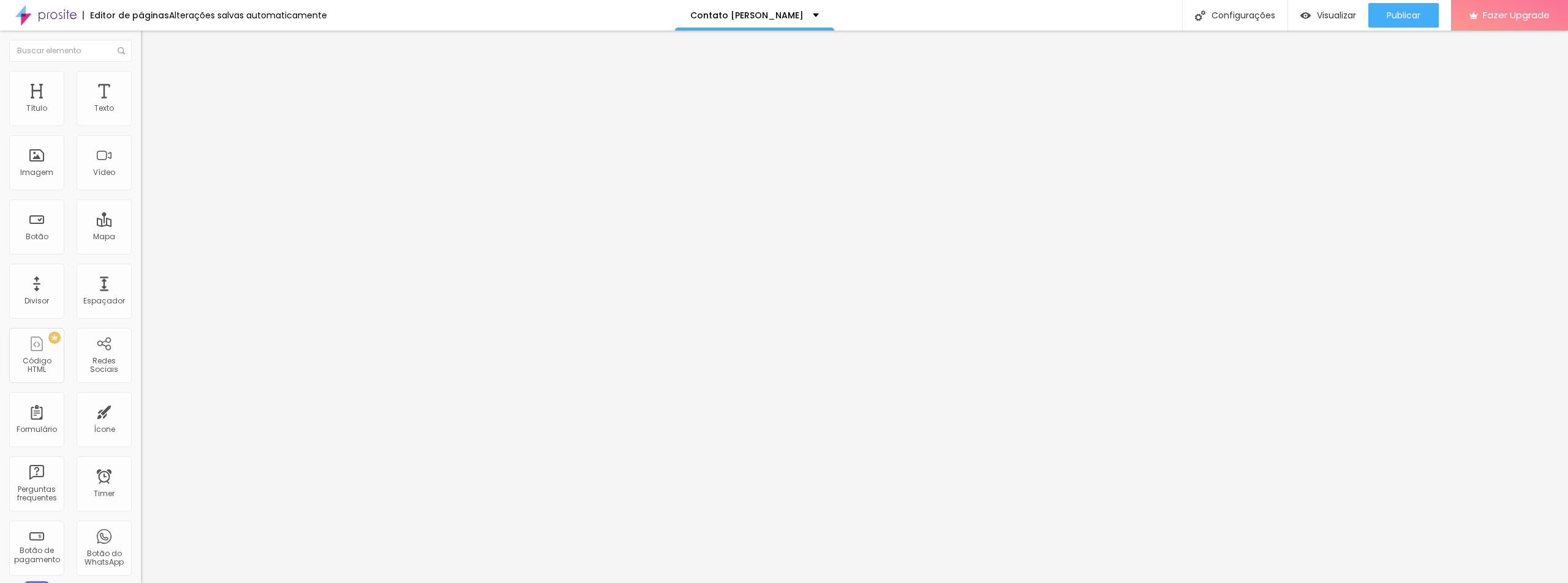
type input "171"
type input "144"
type input "139"
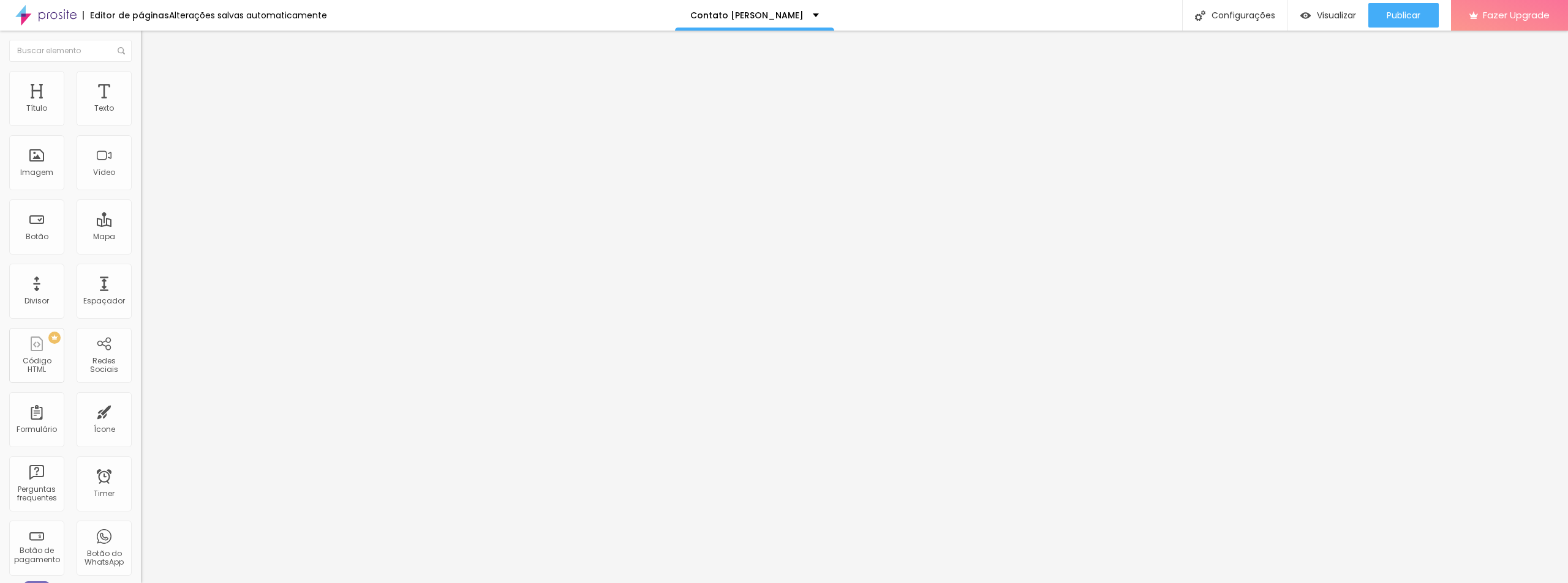
type input "139"
type input "129"
type input "118"
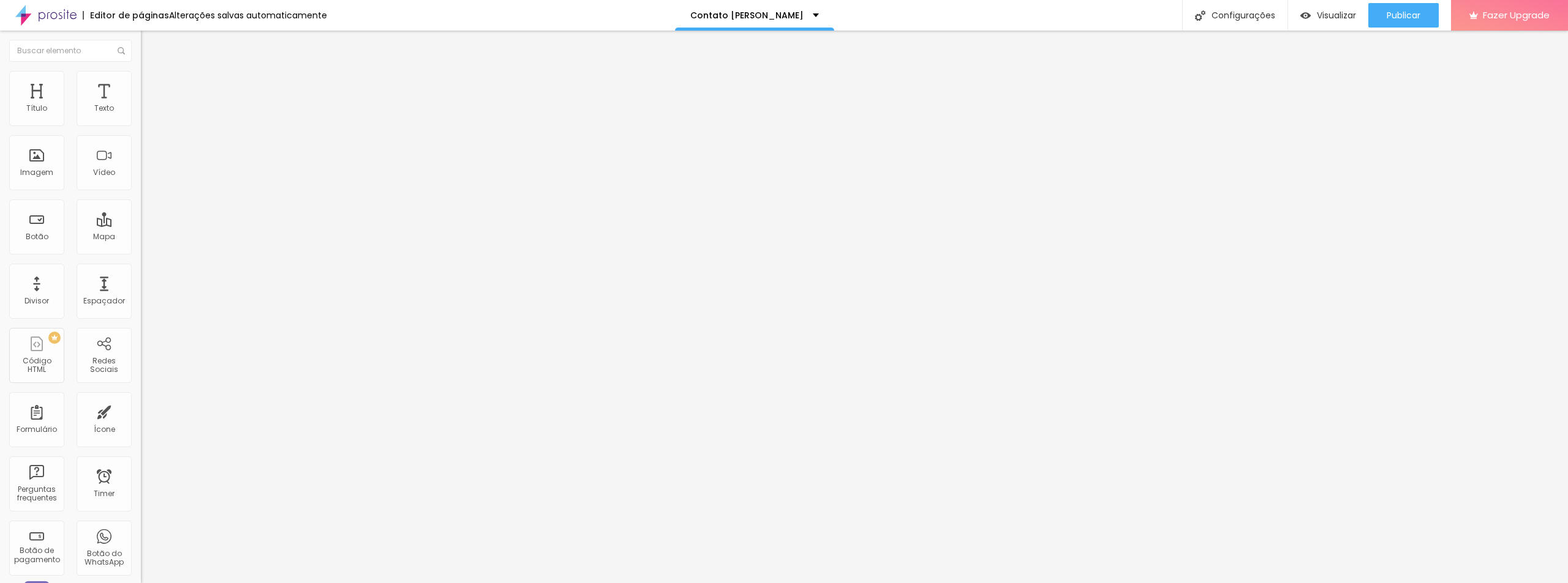
type input "113"
type input "108"
type input "102"
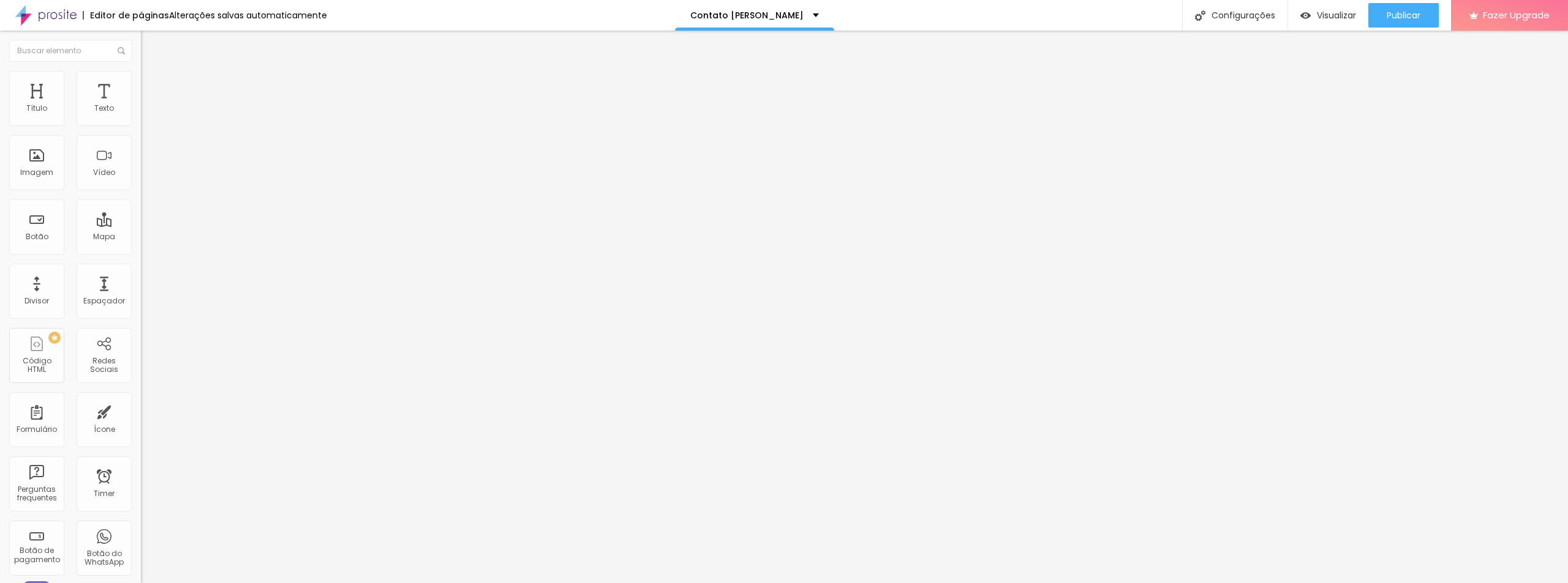
type input "102"
type input "97"
type input "81"
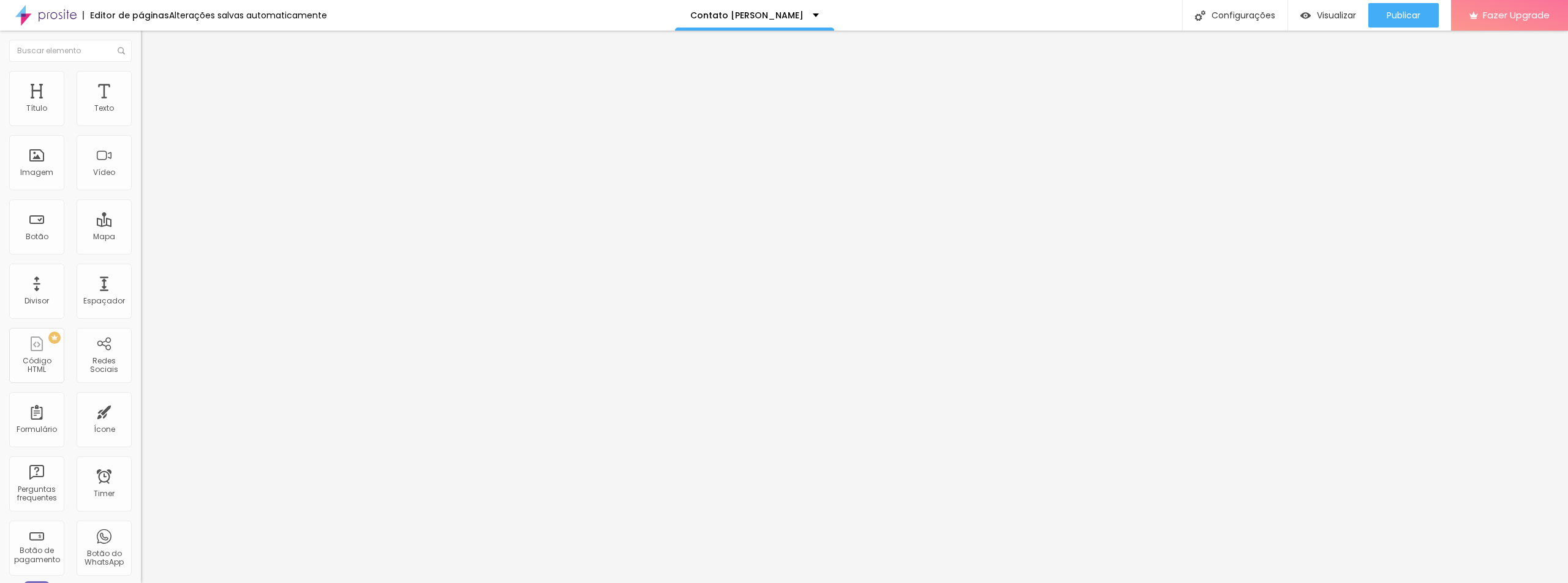
type input "76"
type input "81"
type input "92"
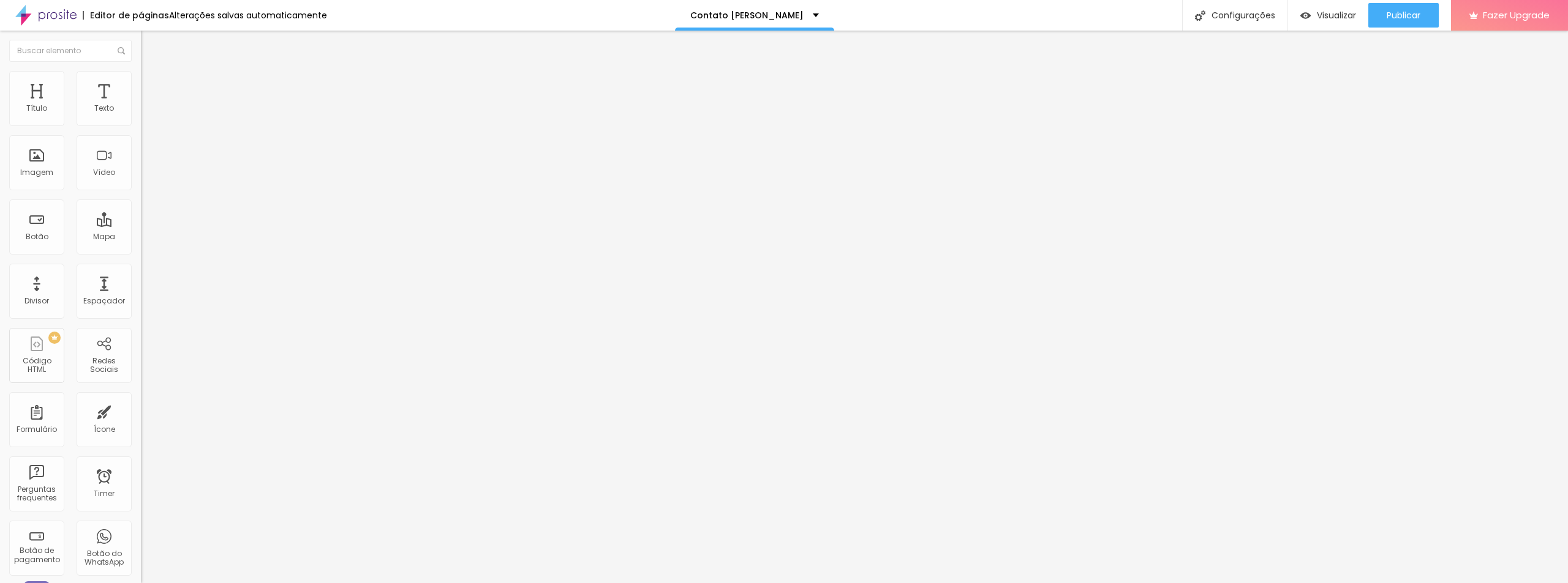
type input "92"
drag, startPoint x: 50, startPoint y: 142, endPoint x: 38, endPoint y: 142, distance: 12.0
type input "92"
click at [141, 411] on input "range" at bounding box center [180, 415] width 79 height 10
click at [1402, 17] on span "Publicar" at bounding box center [1403, 15] width 33 height 10
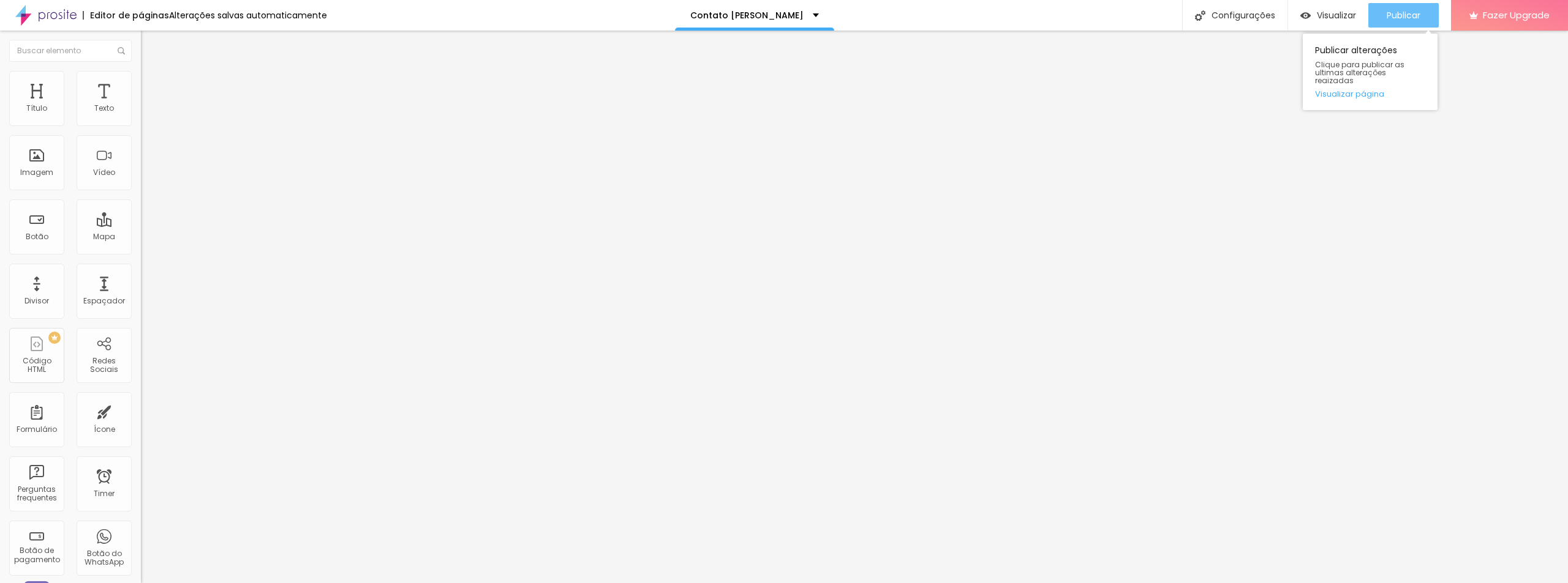
click at [1416, 18] on span "Publicar" at bounding box center [1403, 15] width 33 height 10
type input "5"
type input "10"
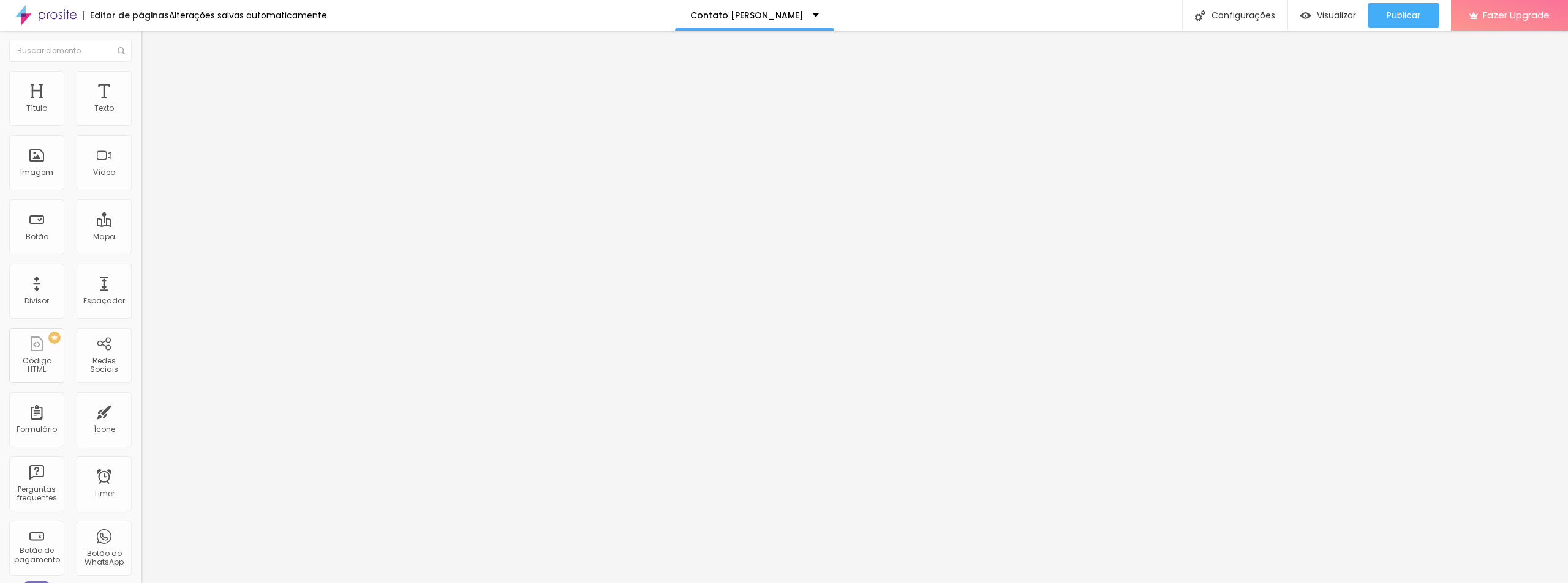
type input "15"
type input "20"
type input "25"
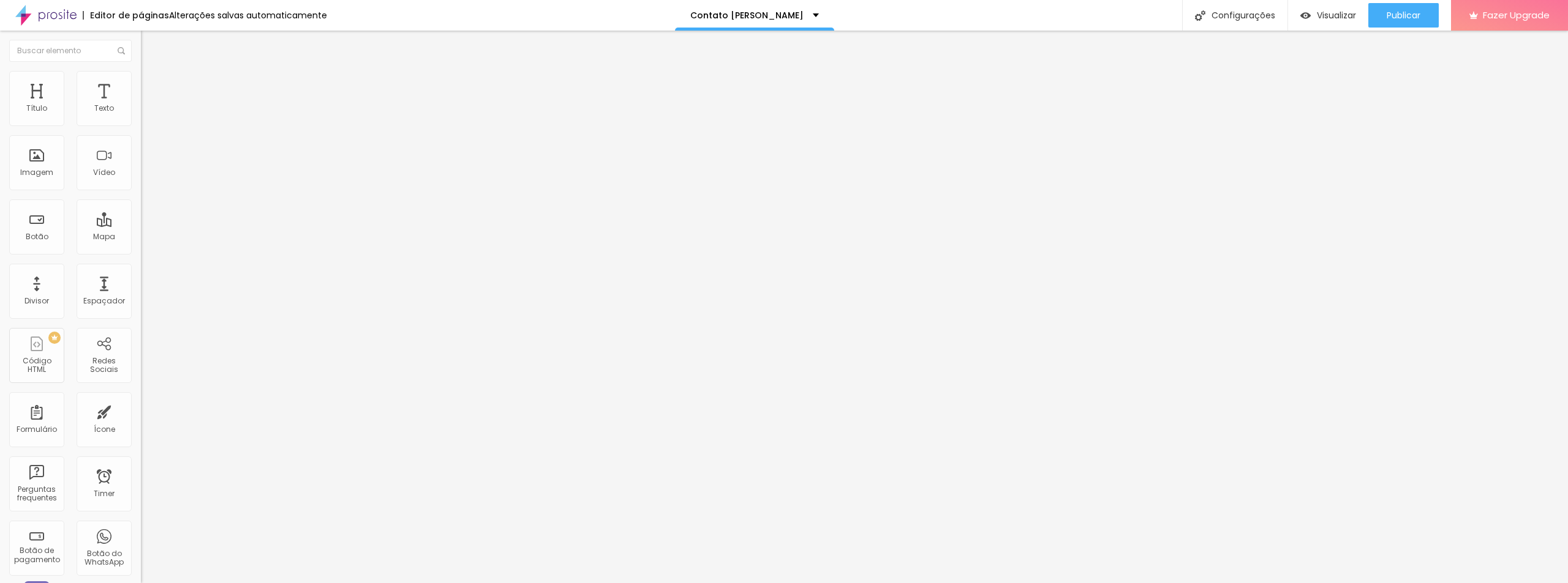
type input "25"
type input "20"
drag, startPoint x: 27, startPoint y: 120, endPoint x: 74, endPoint y: 122, distance: 47.0
type input "20"
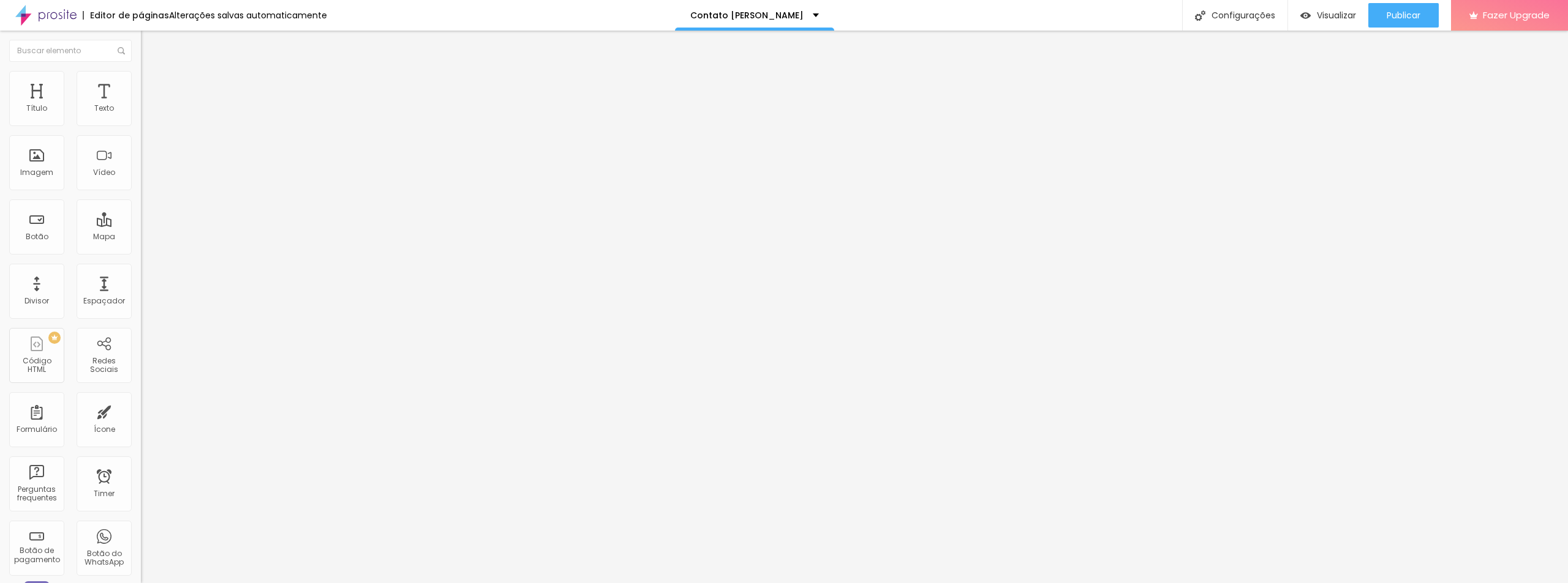
click at [141, 237] on input "range" at bounding box center [180, 241] width 79 height 10
click at [1398, 11] on span "Publicar" at bounding box center [1403, 15] width 33 height 10
click at [1413, 11] on span "Publicar" at bounding box center [1403, 15] width 33 height 10
